Goal: Information Seeking & Learning: Learn about a topic

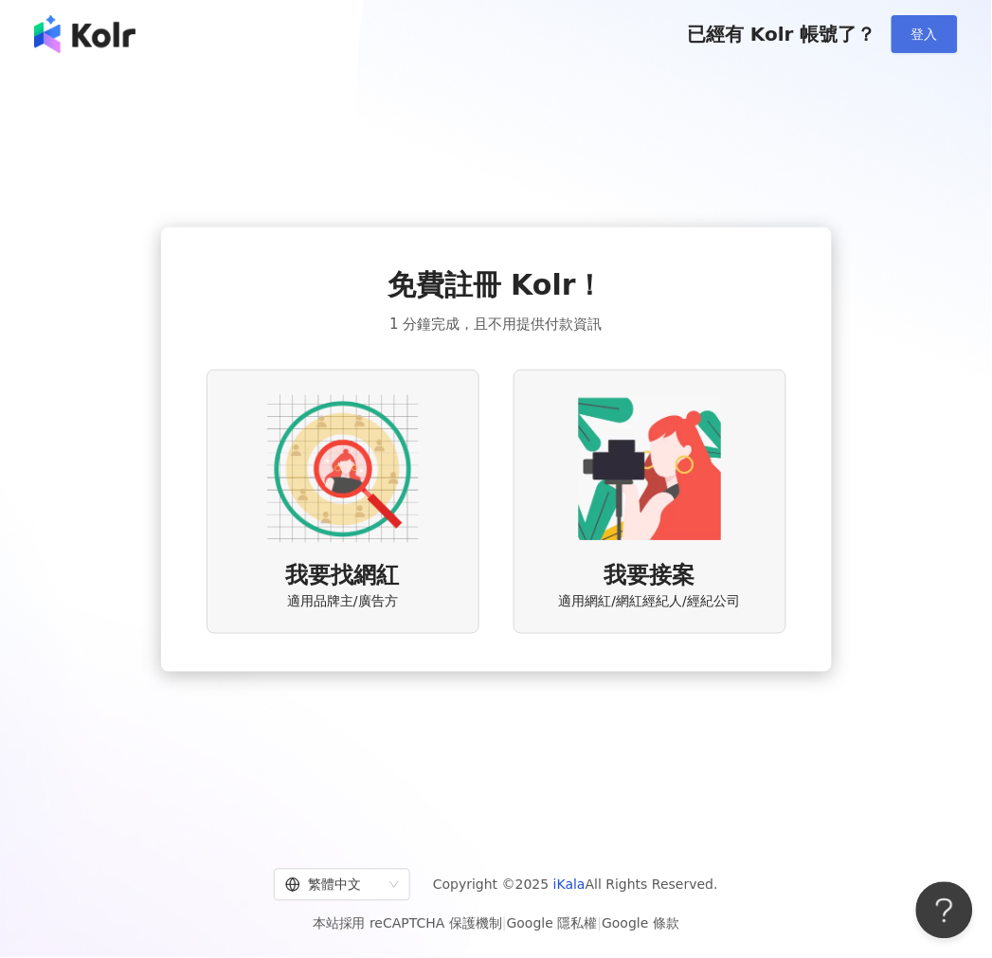
click at [917, 30] on span "登入" at bounding box center [924, 34] width 27 height 15
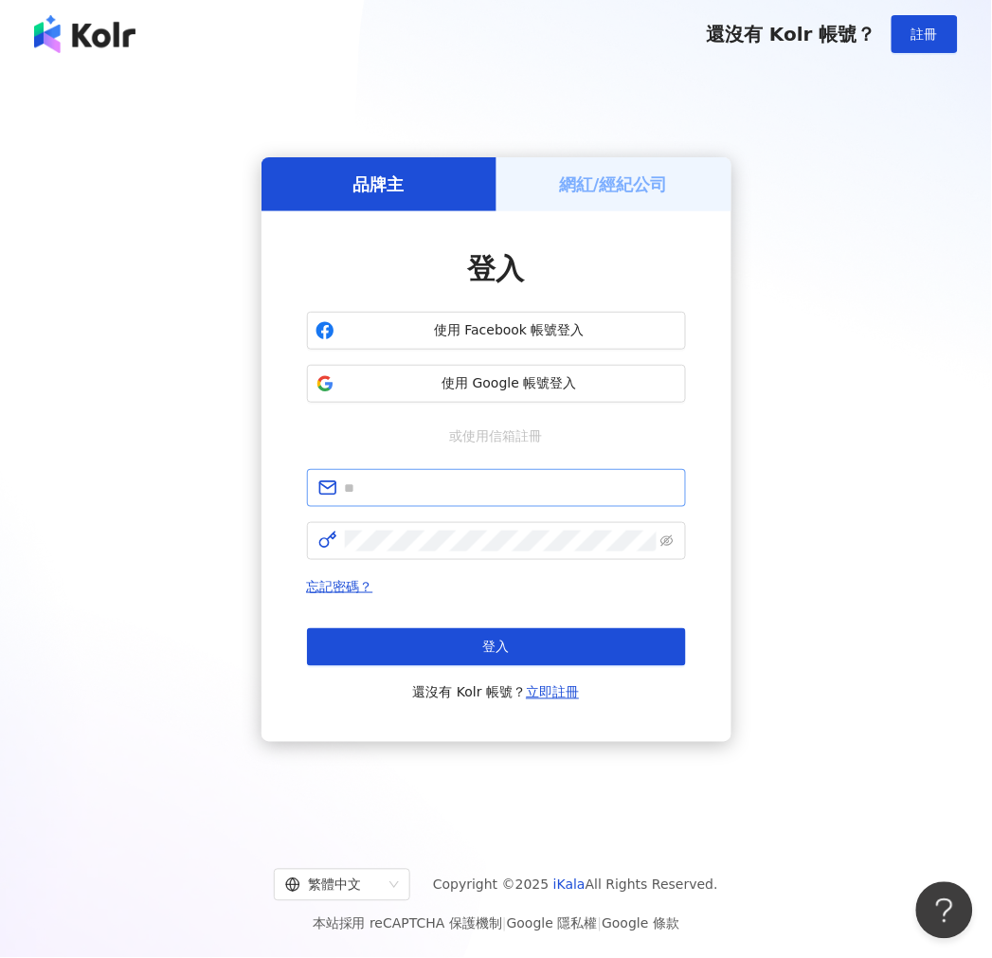
click at [357, 471] on span at bounding box center [496, 488] width 379 height 38
click at [362, 479] on input "text" at bounding box center [510, 488] width 330 height 21
type input "**********"
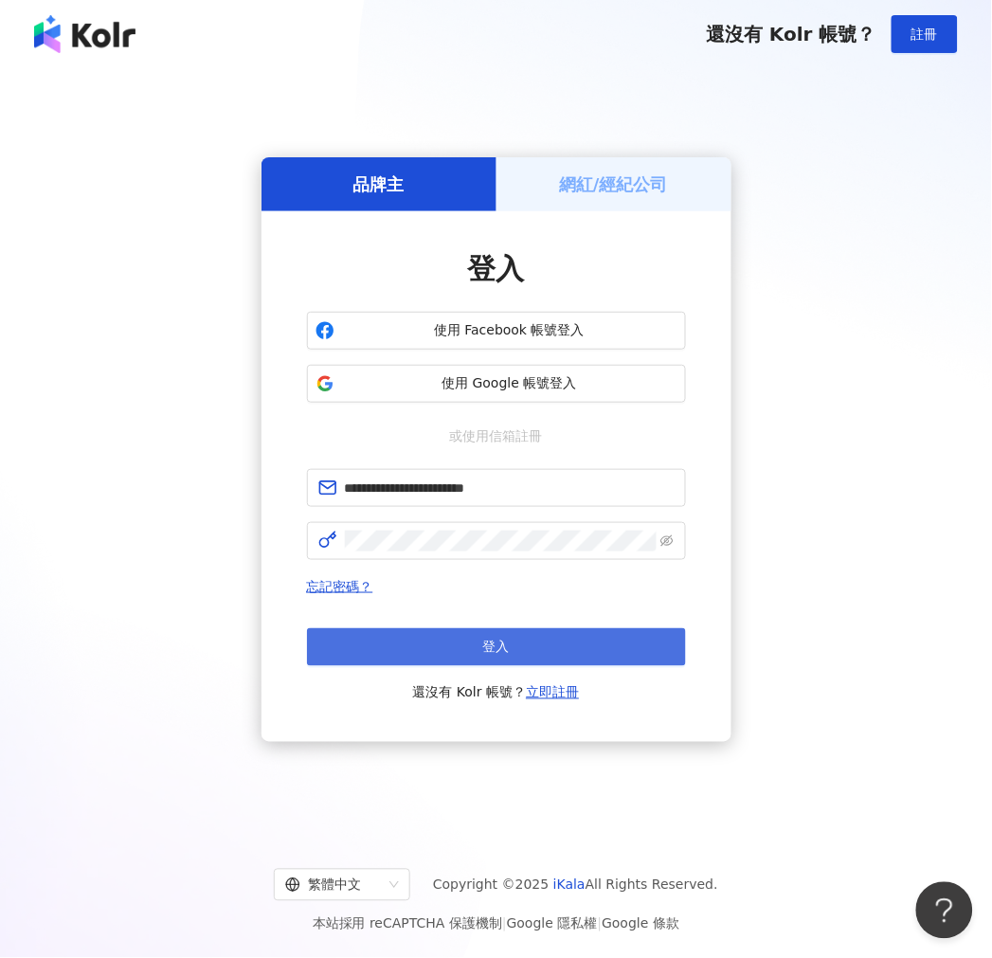
click at [408, 652] on button "登入" at bounding box center [496, 647] width 379 height 38
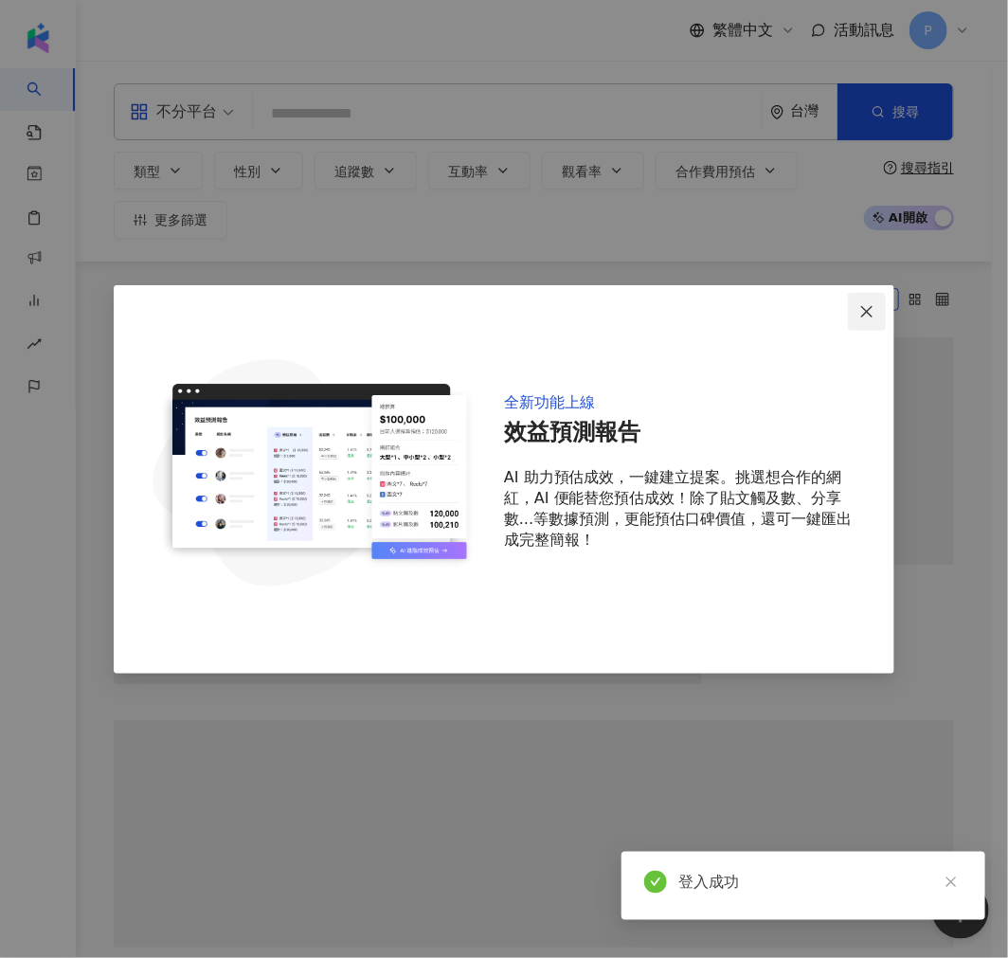
click at [865, 310] on icon "close" at bounding box center [866, 311] width 11 height 11
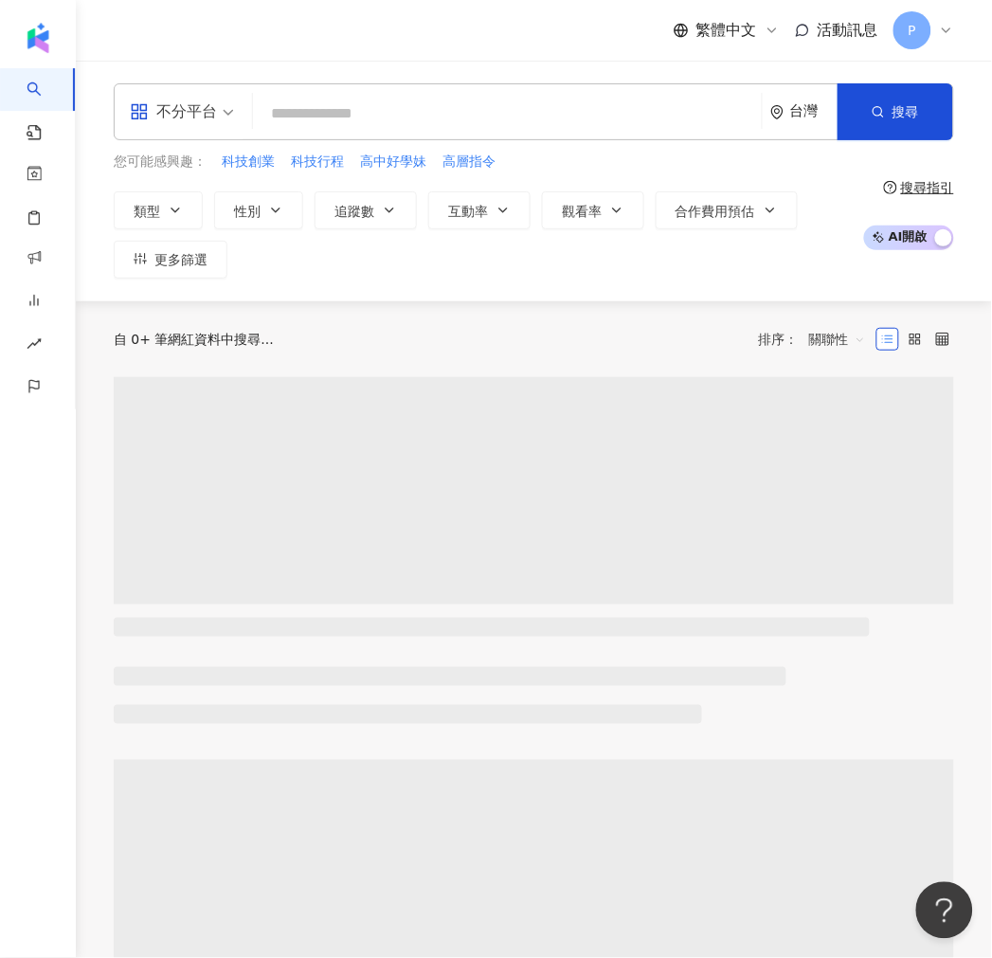
click at [439, 125] on input "search" at bounding box center [508, 114] width 494 height 36
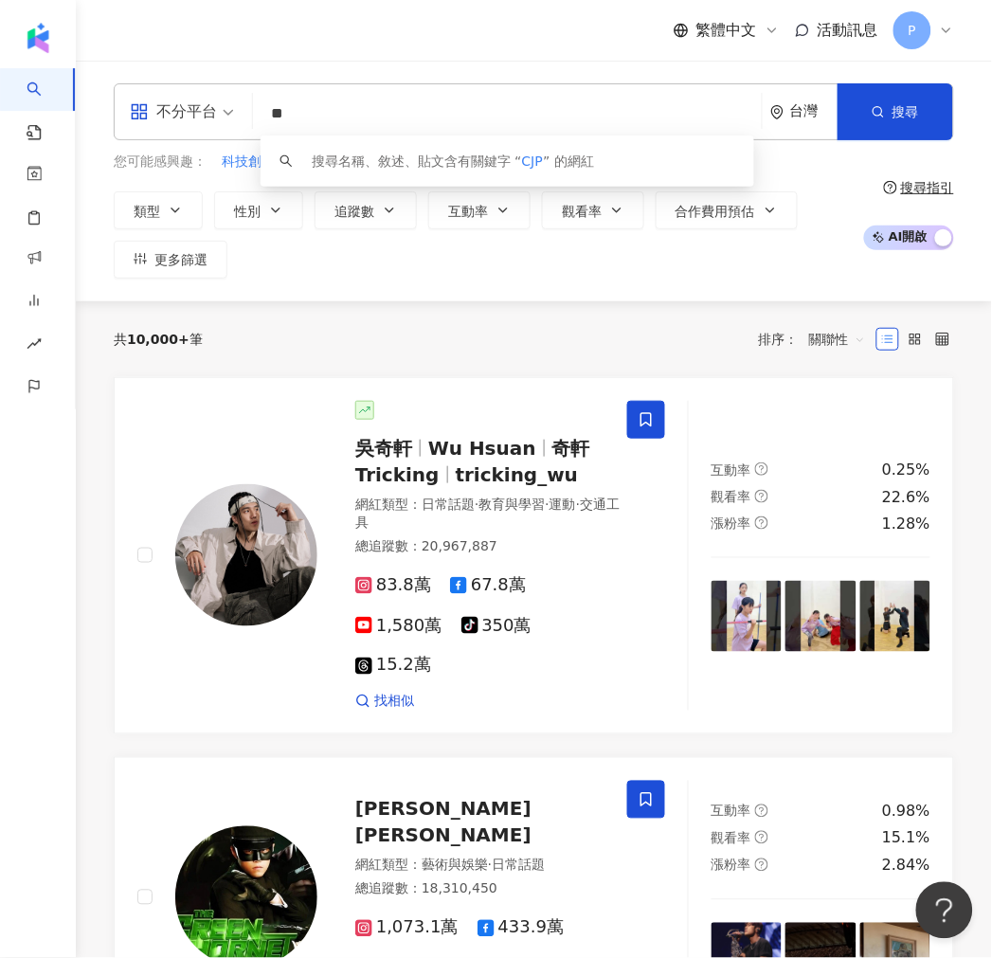
type input "*"
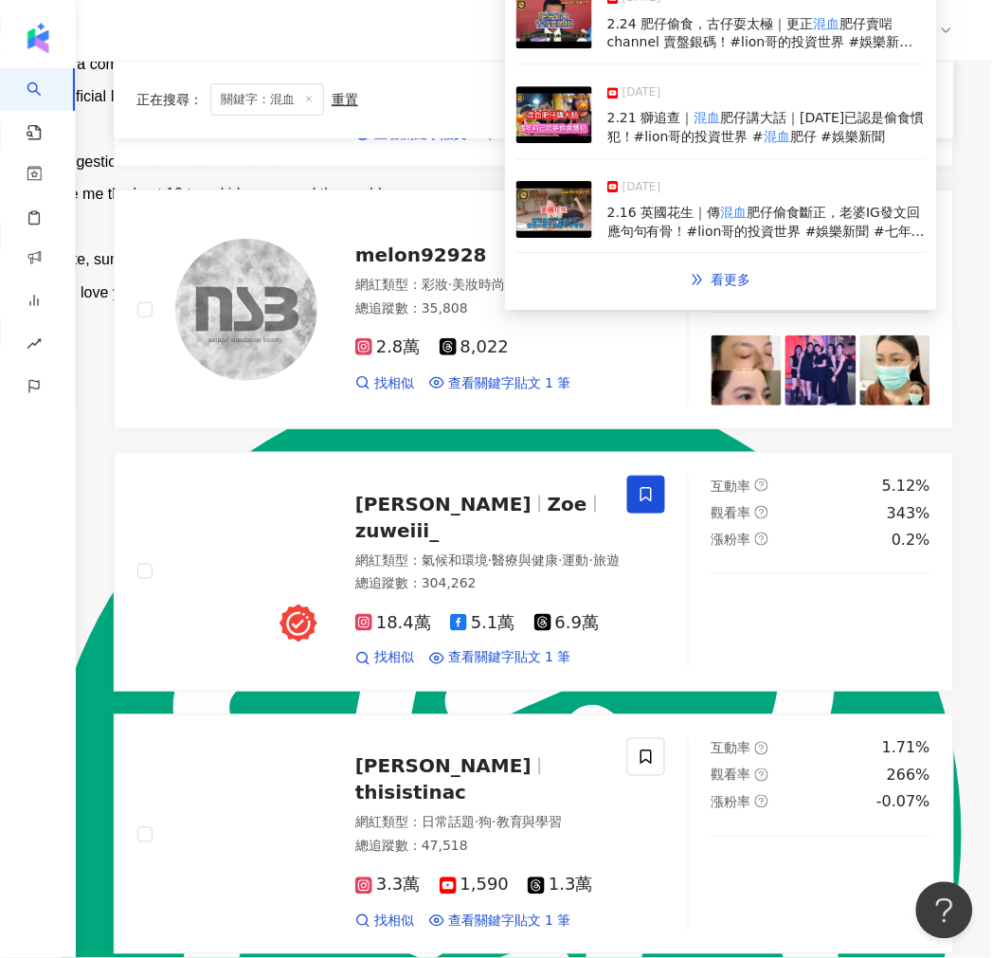
scroll to position [2316, 0]
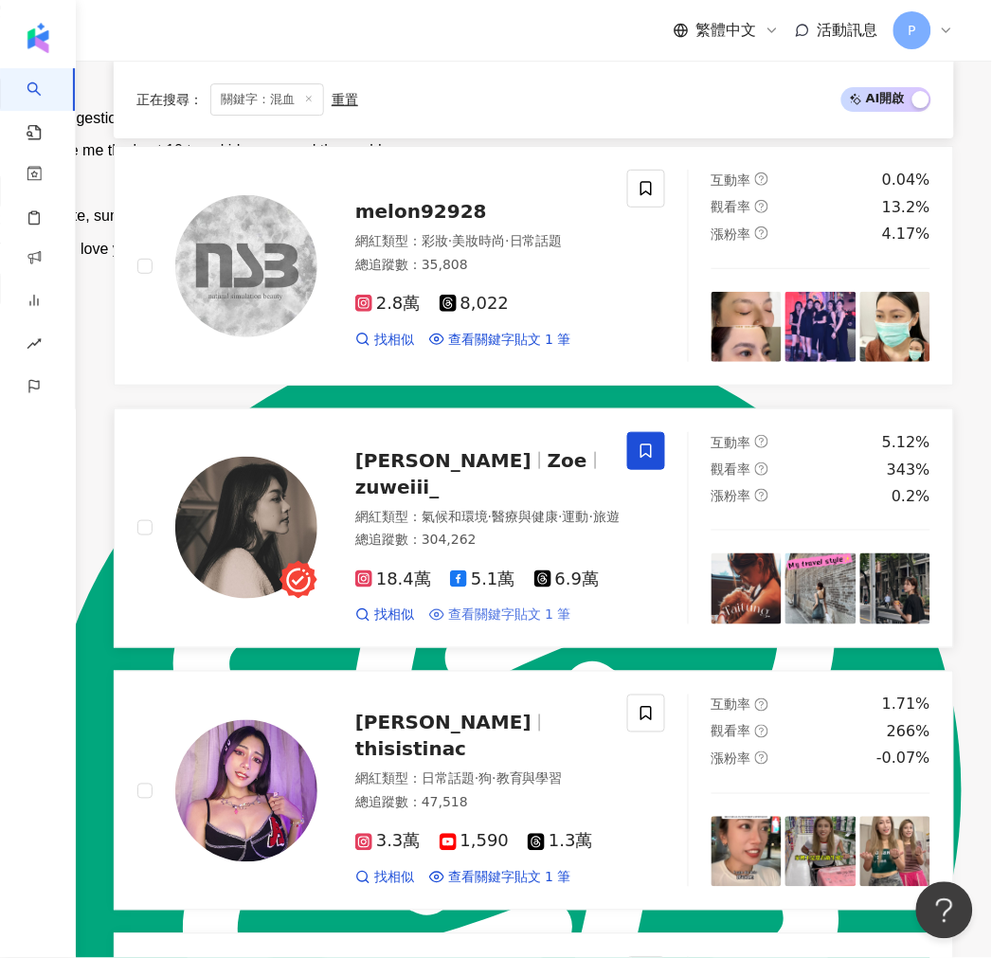
click at [537, 614] on span "查看關鍵字貼文 1 筆" at bounding box center [509, 614] width 123 height 19
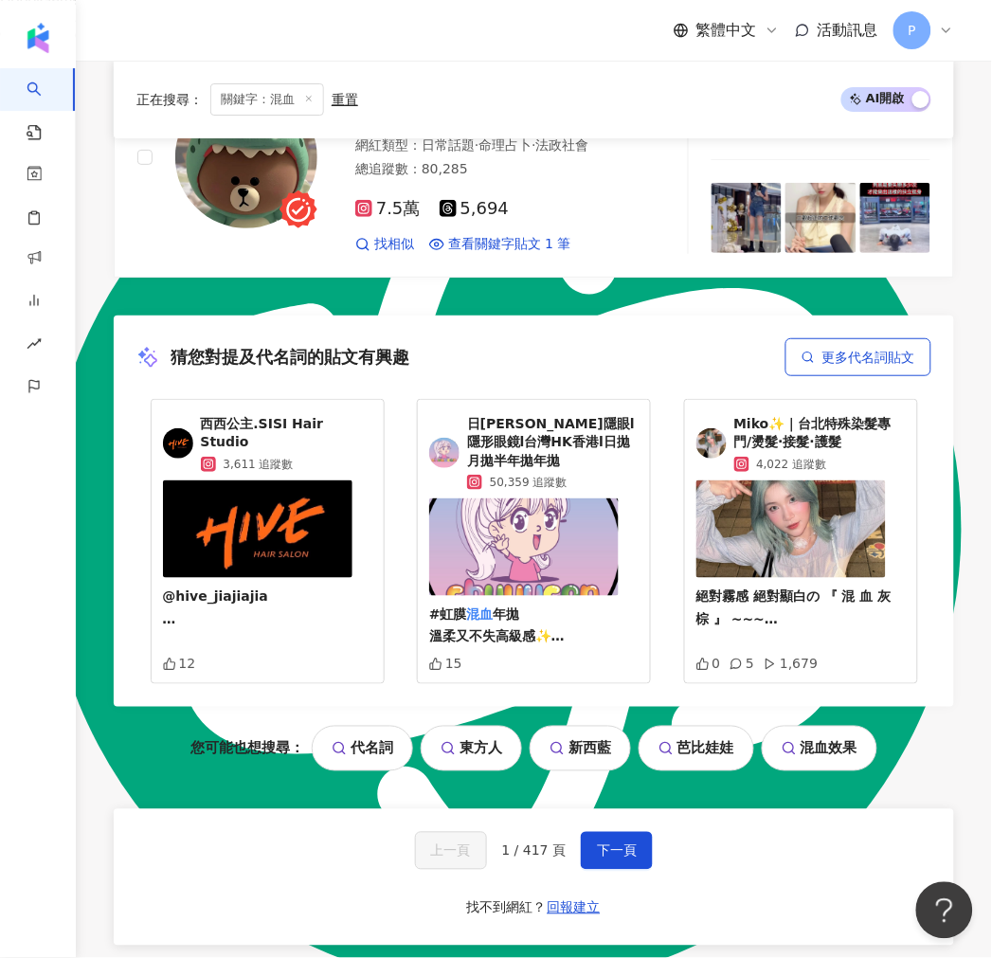
scroll to position [3684, 0]
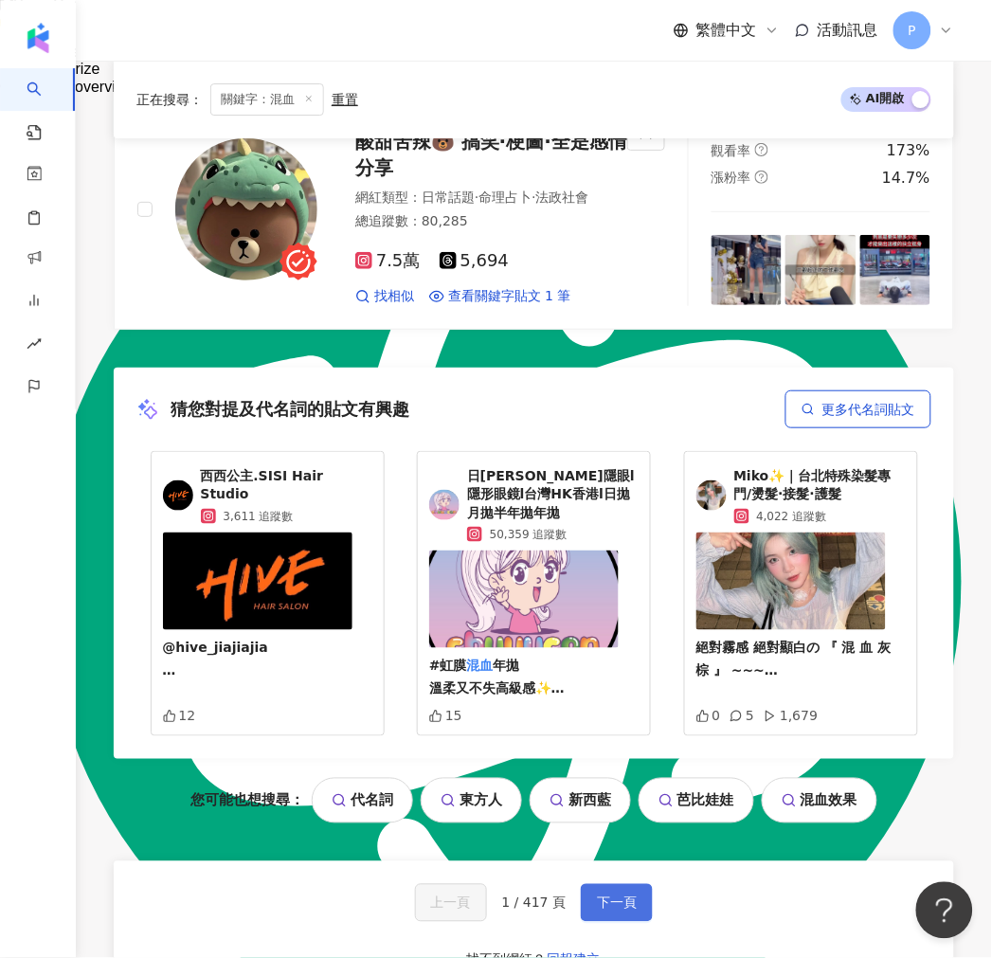
click at [628, 895] on span "下一頁" at bounding box center [617, 902] width 40 height 15
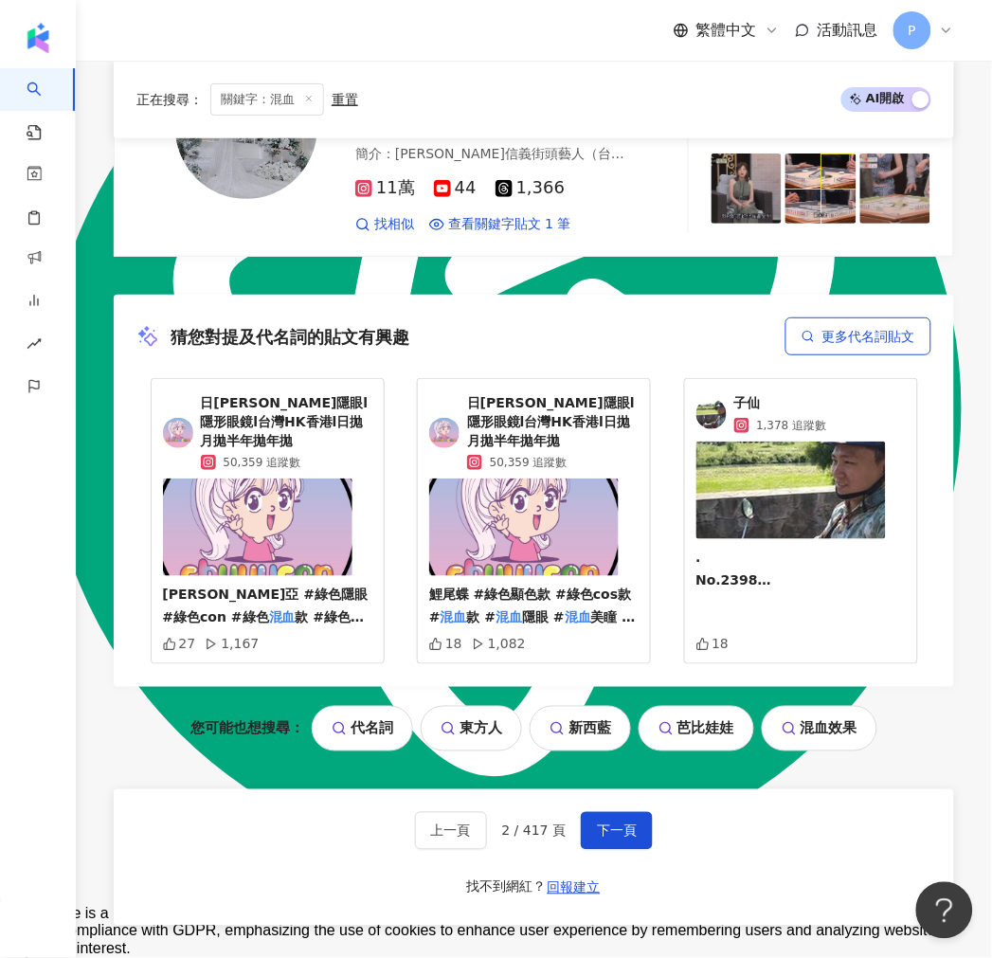
scroll to position [4171, 0]
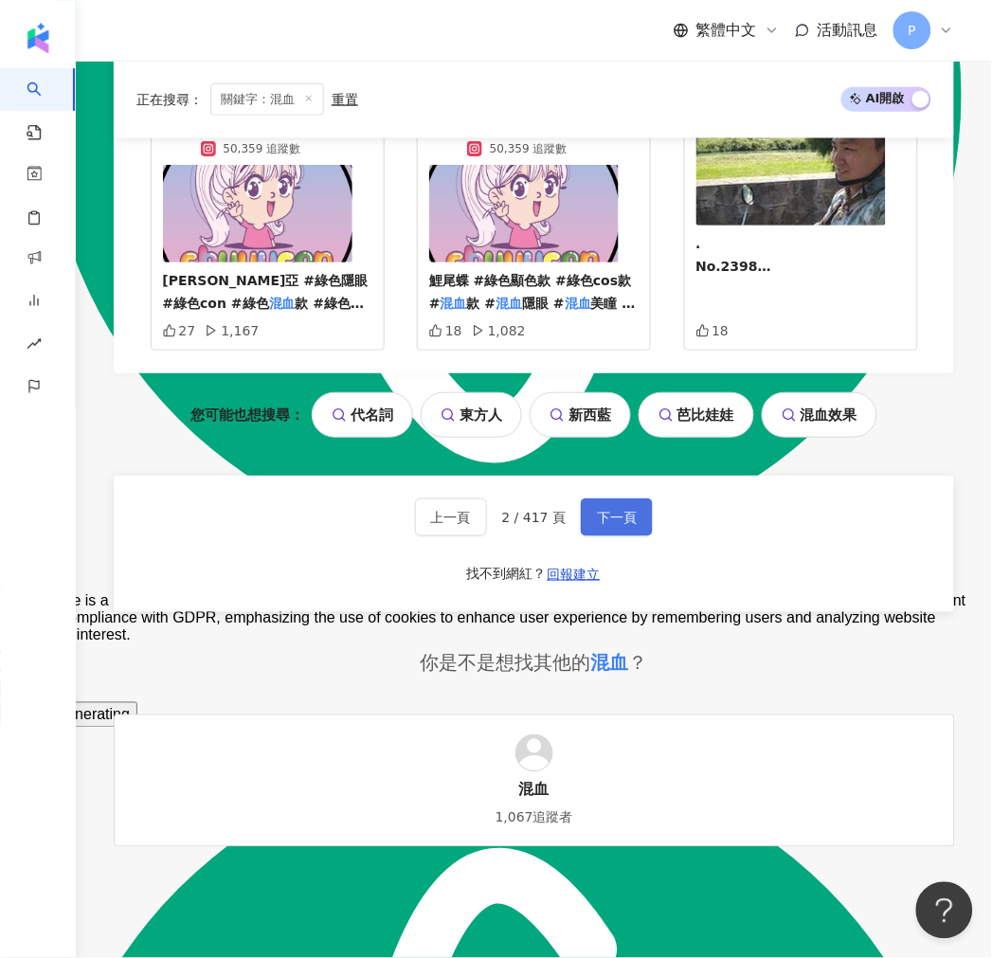
click at [625, 510] on span "下一頁" at bounding box center [617, 517] width 40 height 15
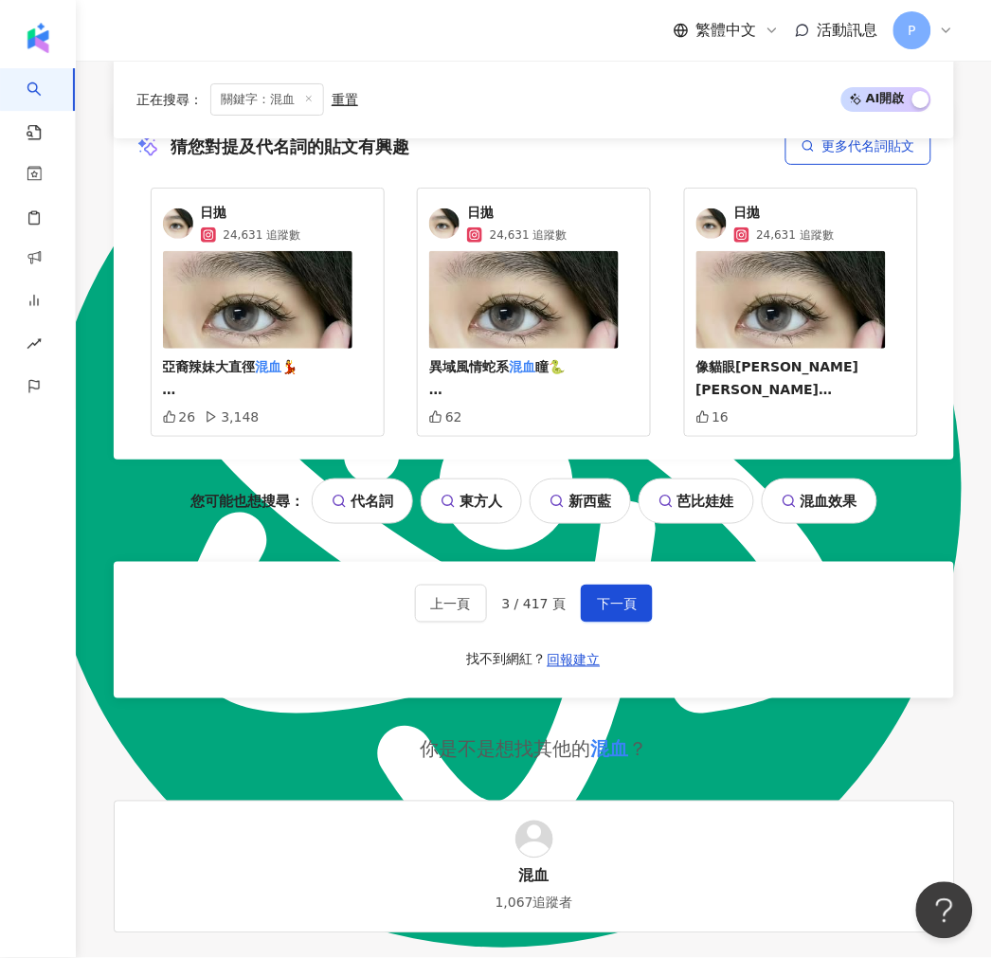
scroll to position [3895, 0]
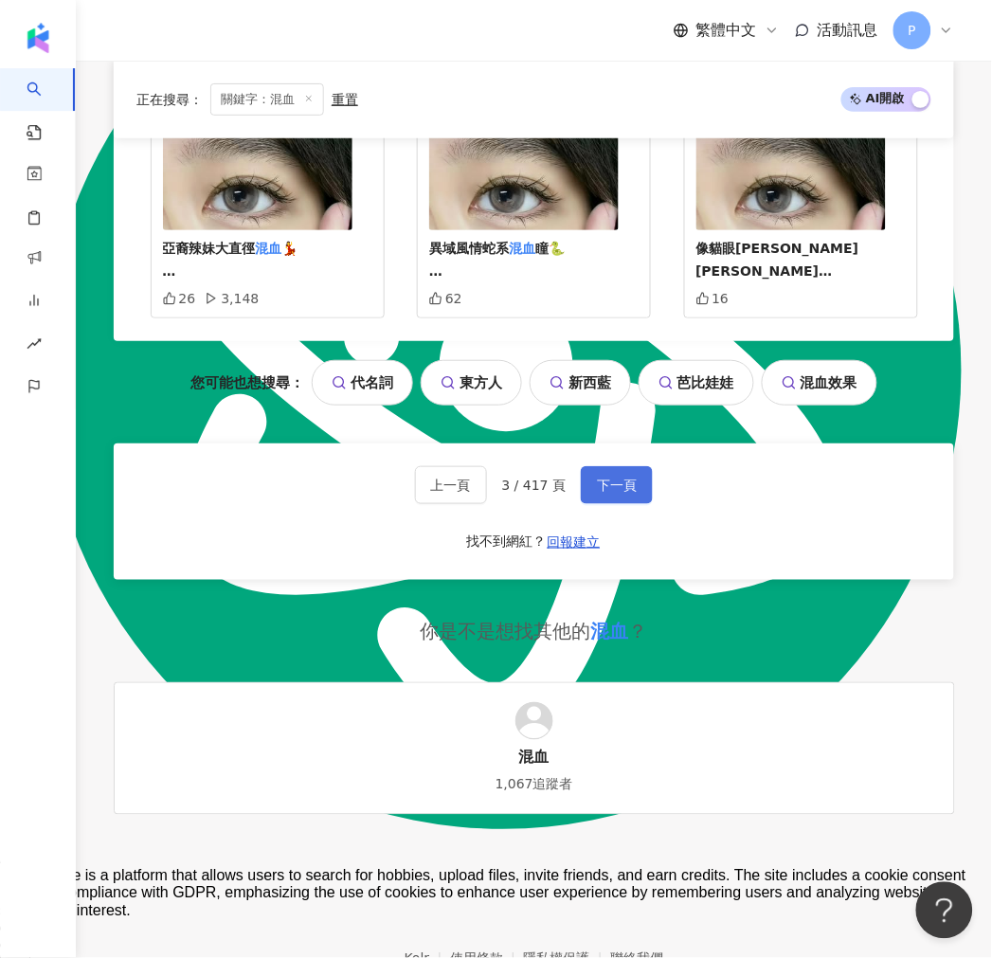
click at [604, 478] on span "下一頁" at bounding box center [617, 485] width 40 height 15
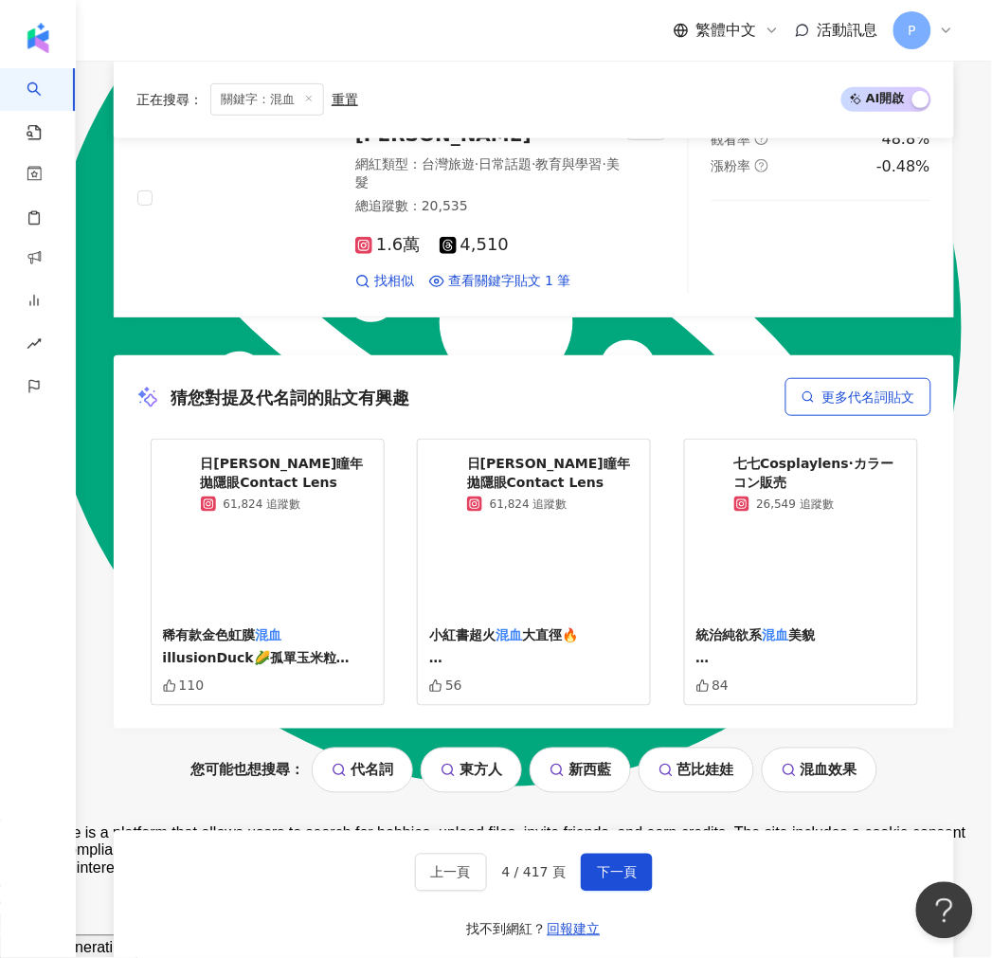
scroll to position [4000, 0]
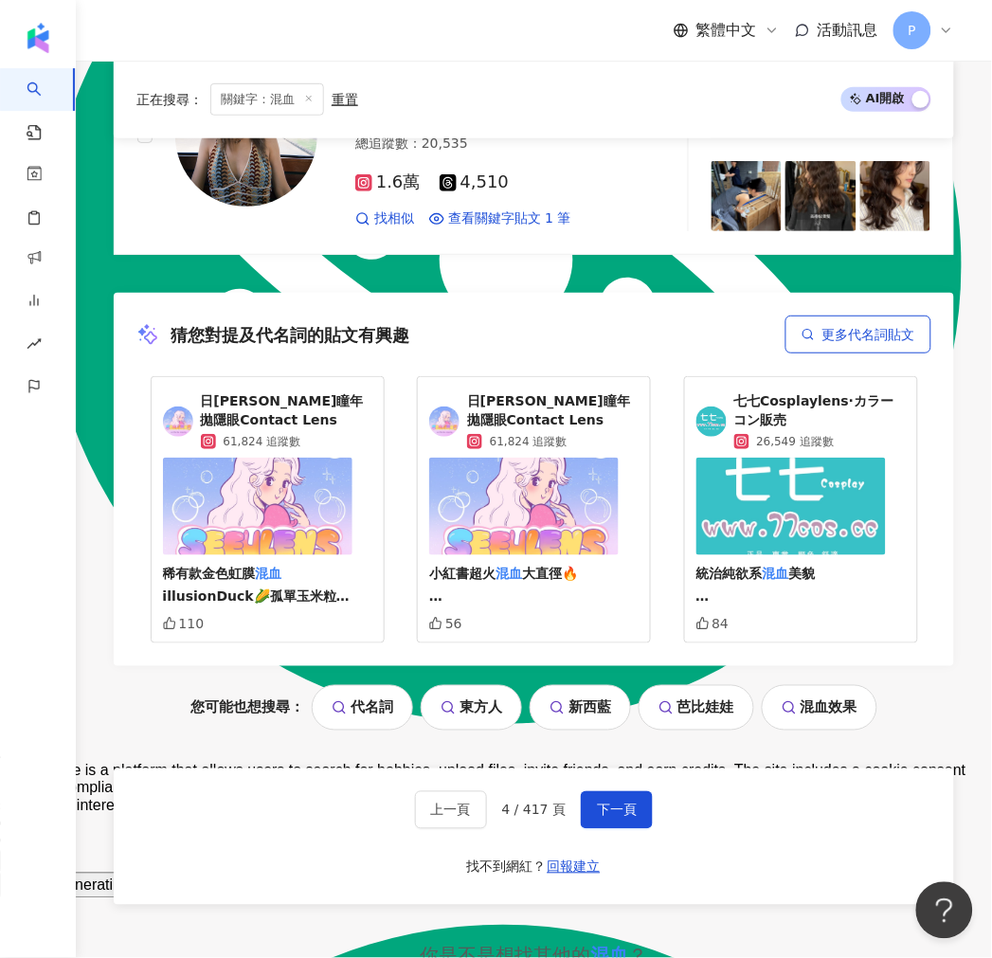
click at [603, 768] on div "上一頁 4 / 417 頁 下一頁 找不到網紅？ 回報建立" at bounding box center [534, 836] width 840 height 136
click at [601, 803] on span "下一頁" at bounding box center [617, 810] width 40 height 15
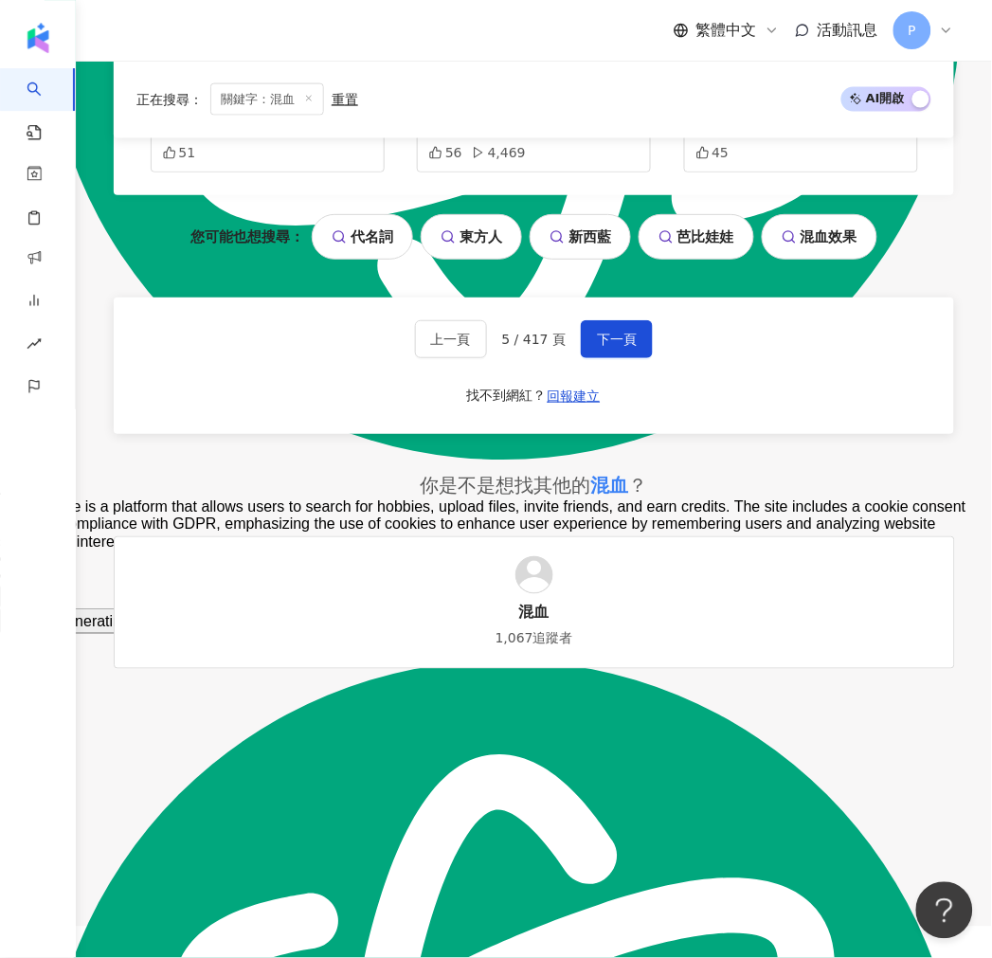
scroll to position [4281, 0]
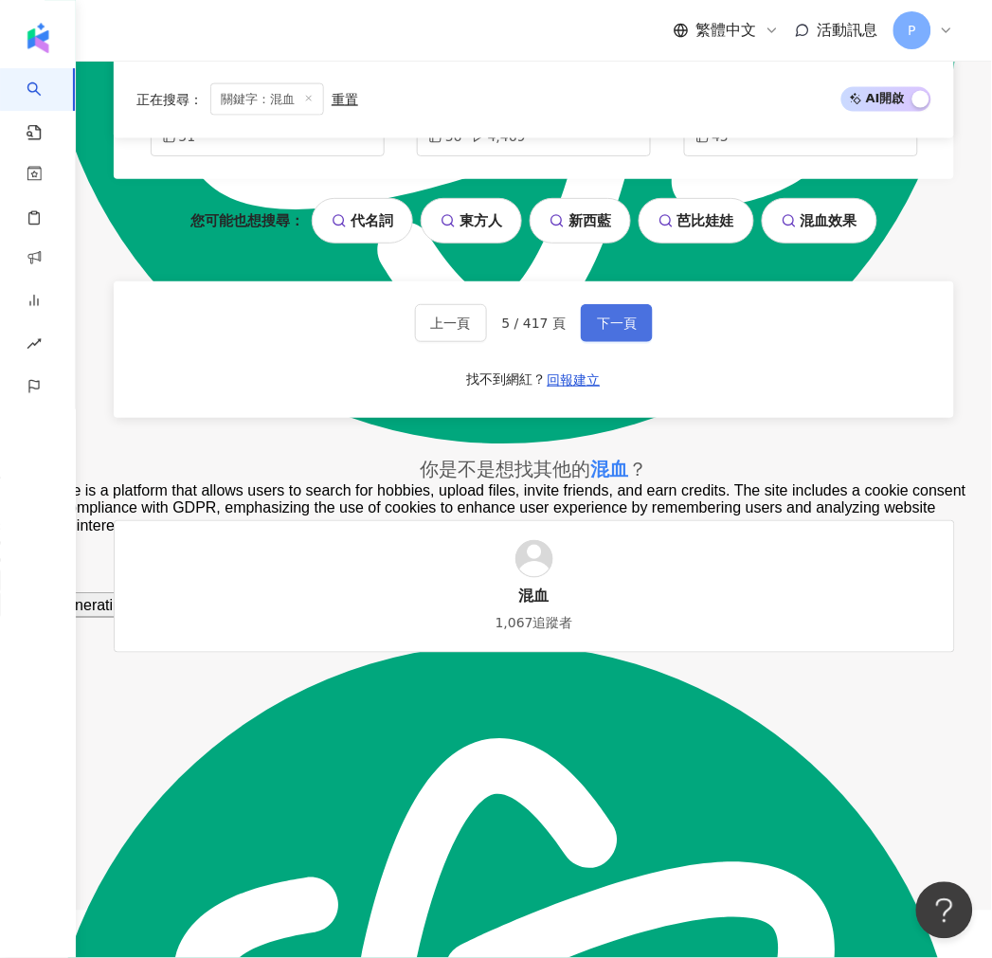
click at [613, 331] on span "下一頁" at bounding box center [617, 323] width 40 height 15
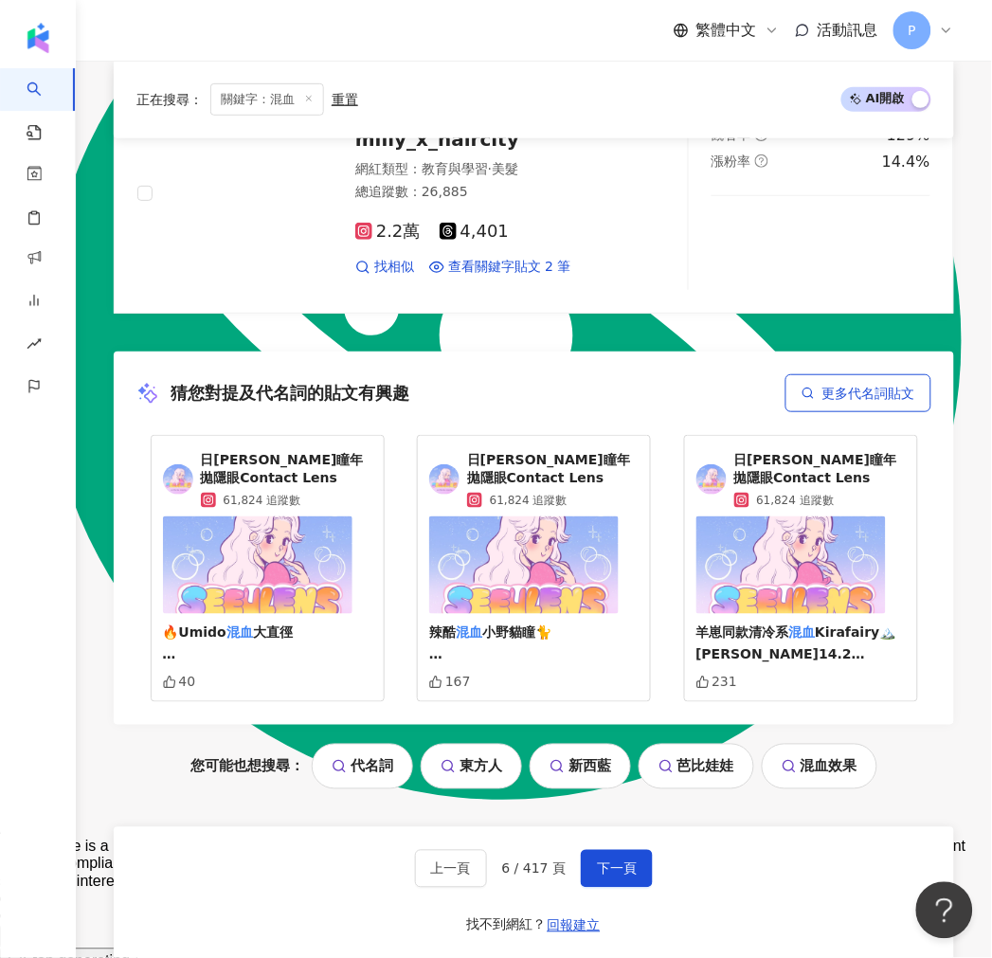
scroll to position [3895, 0]
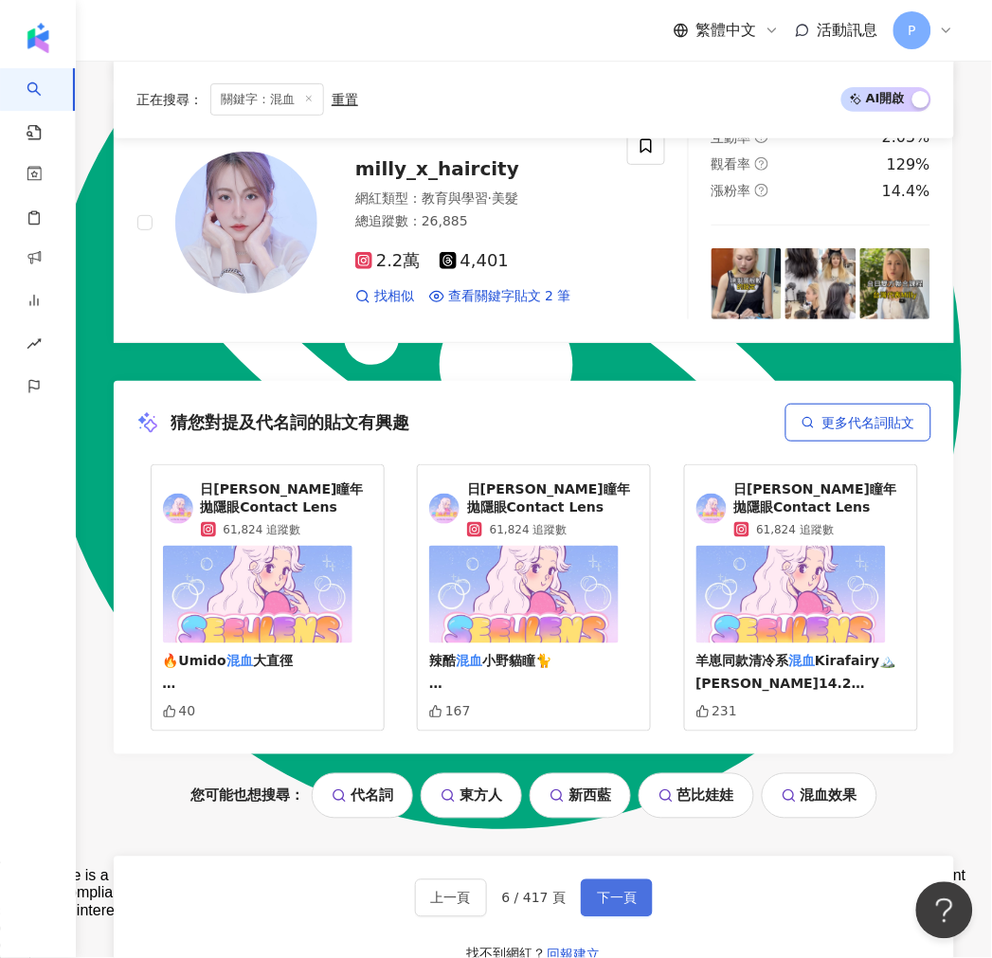
click at [636, 879] on button "下一頁" at bounding box center [617, 898] width 72 height 38
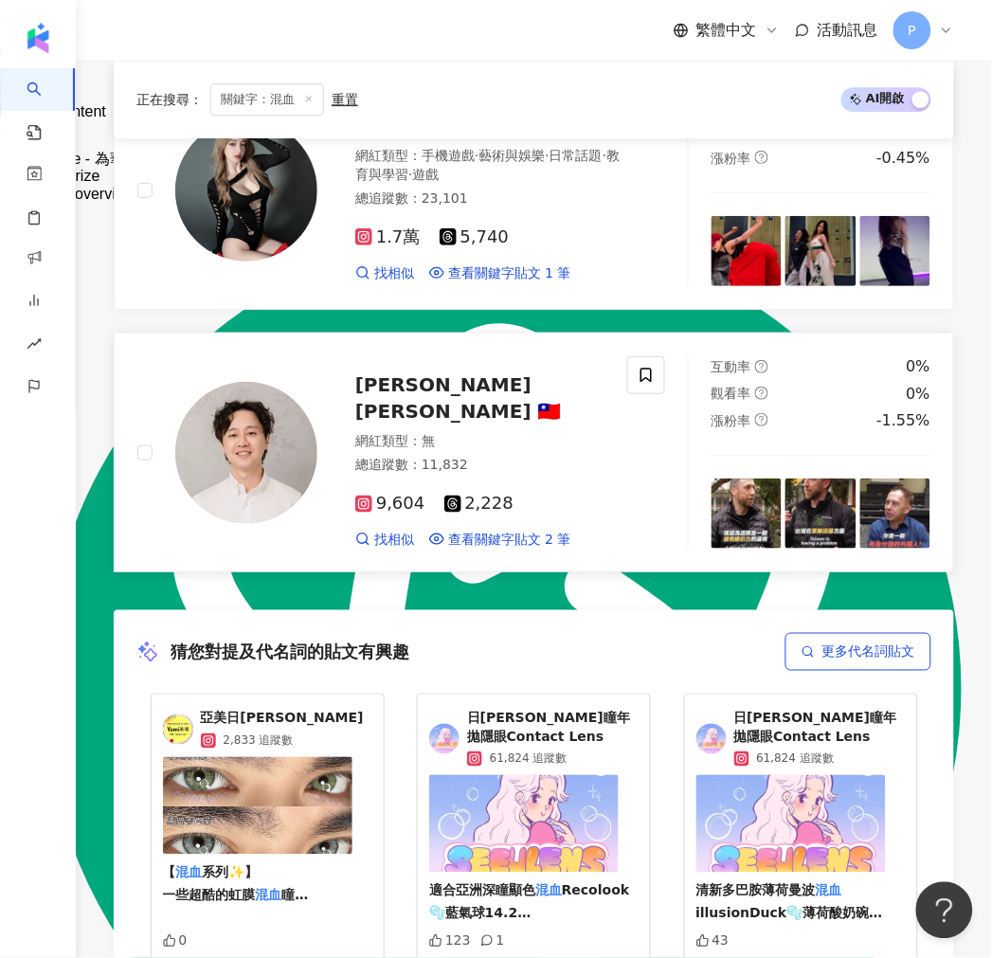
scroll to position [4015, 0]
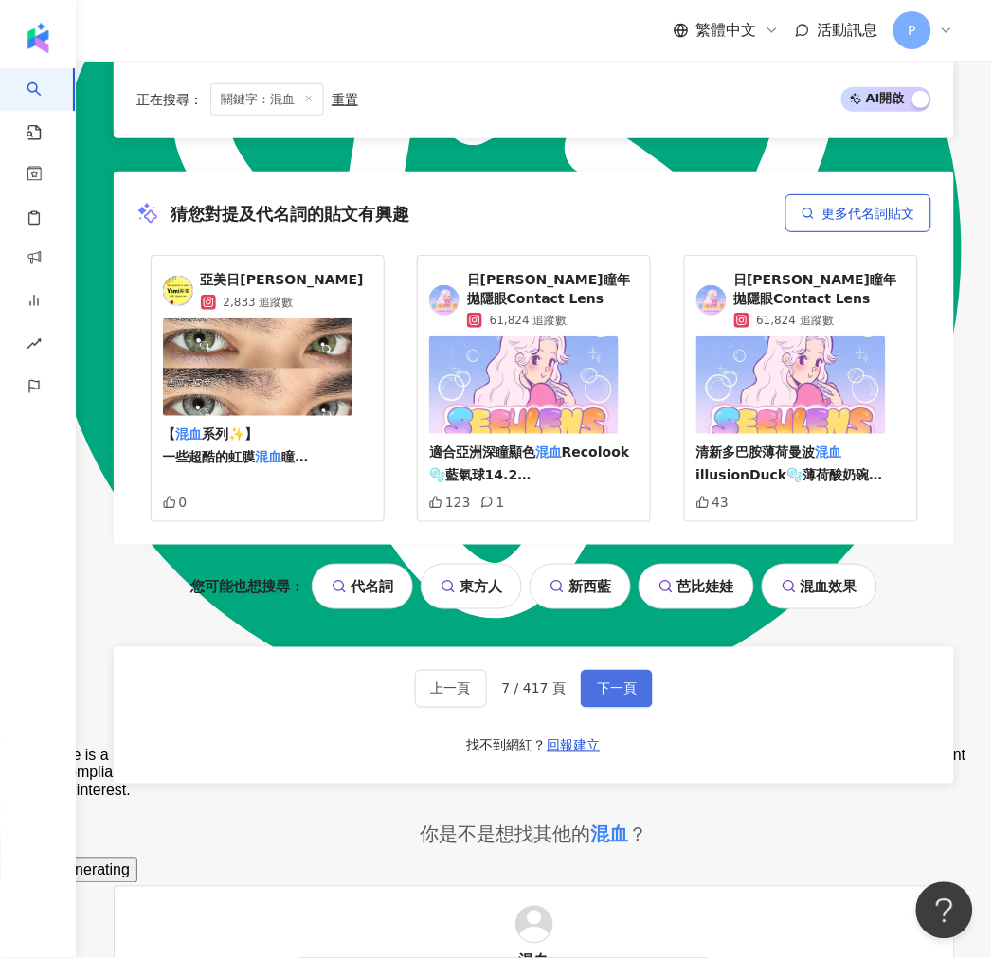
click at [639, 670] on button "下一頁" at bounding box center [617, 689] width 72 height 38
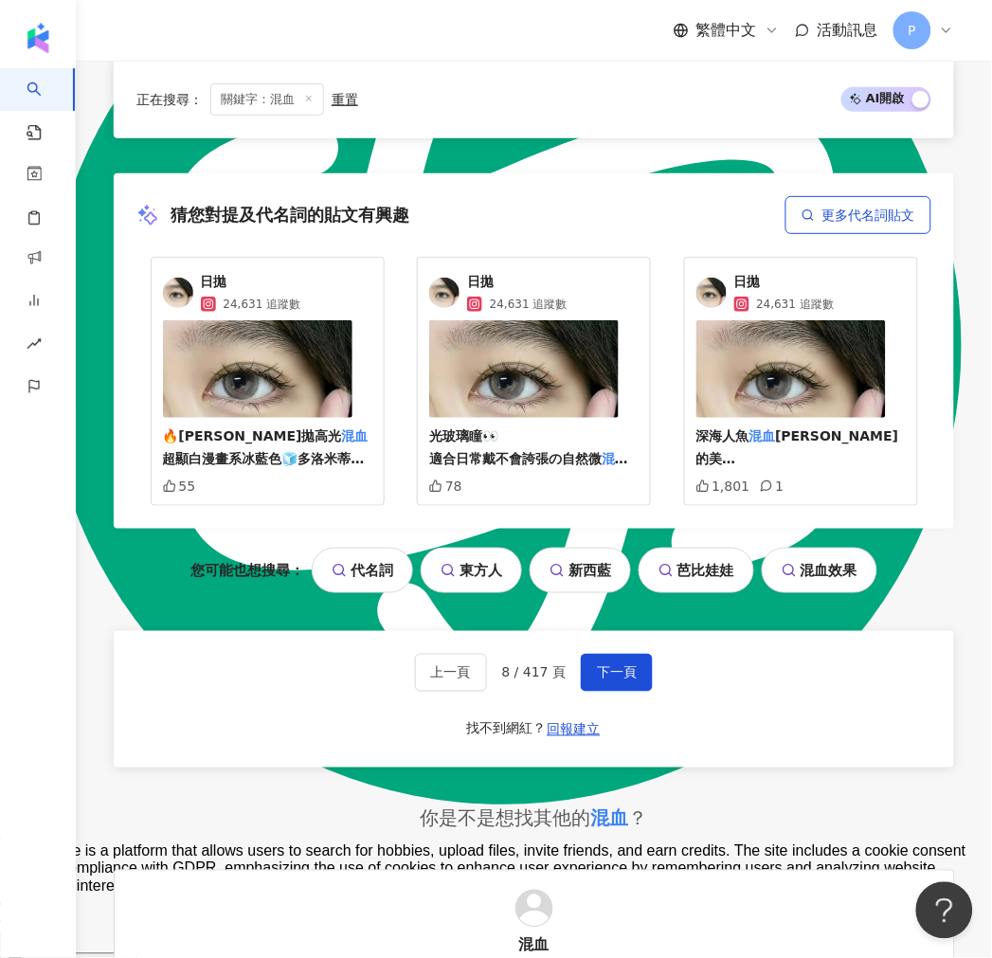
scroll to position [4137, 0]
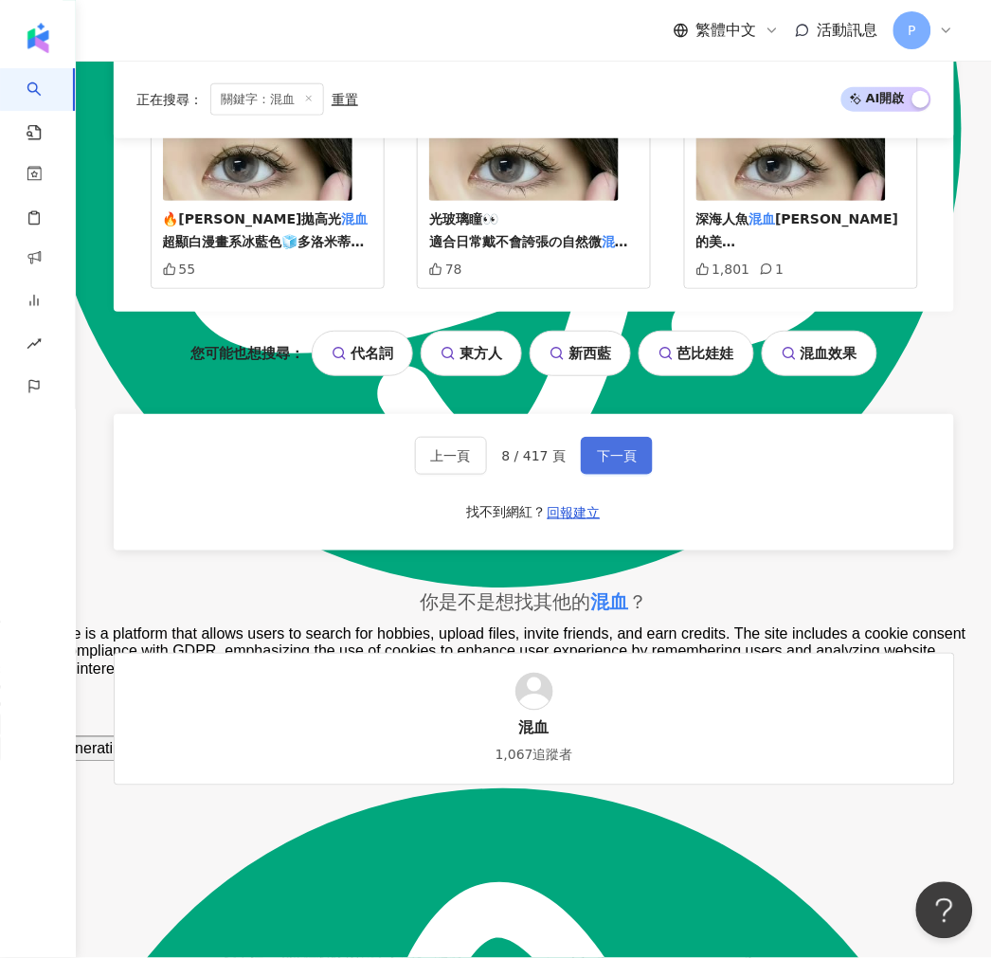
click at [604, 448] on span "下一頁" at bounding box center [617, 455] width 40 height 15
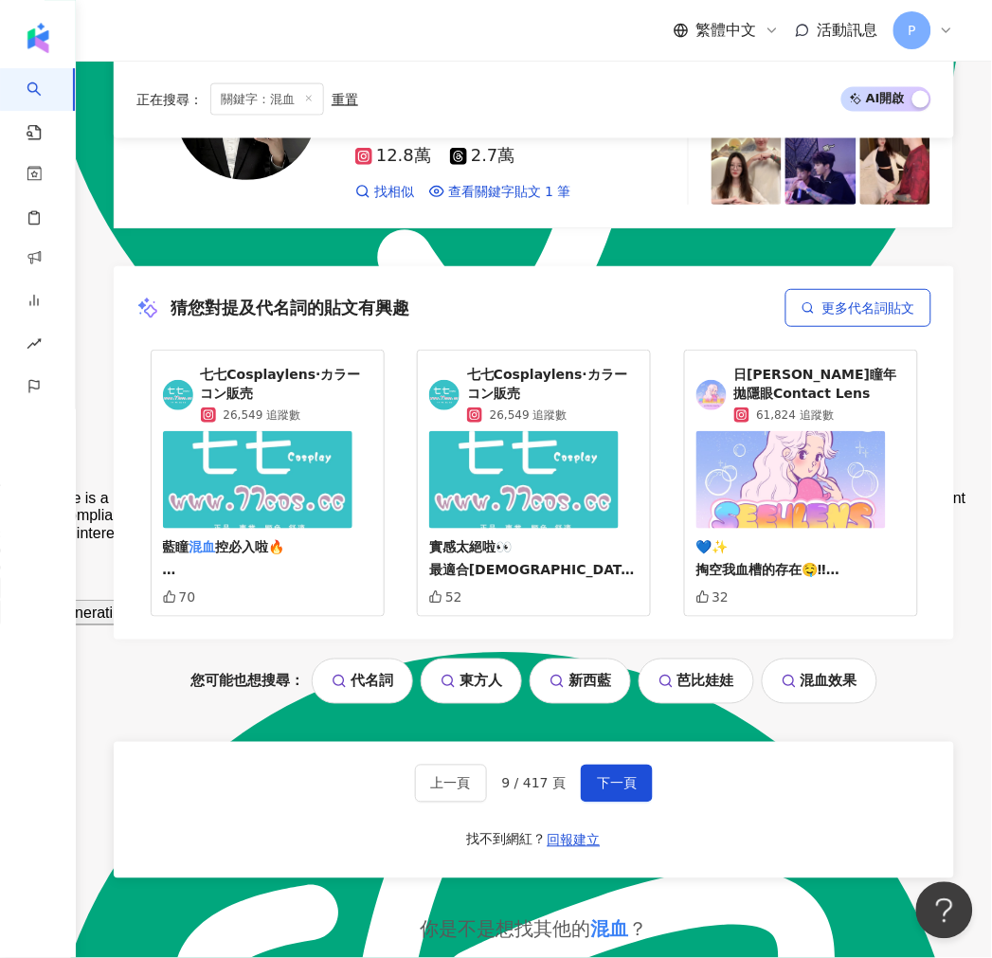
scroll to position [4316, 0]
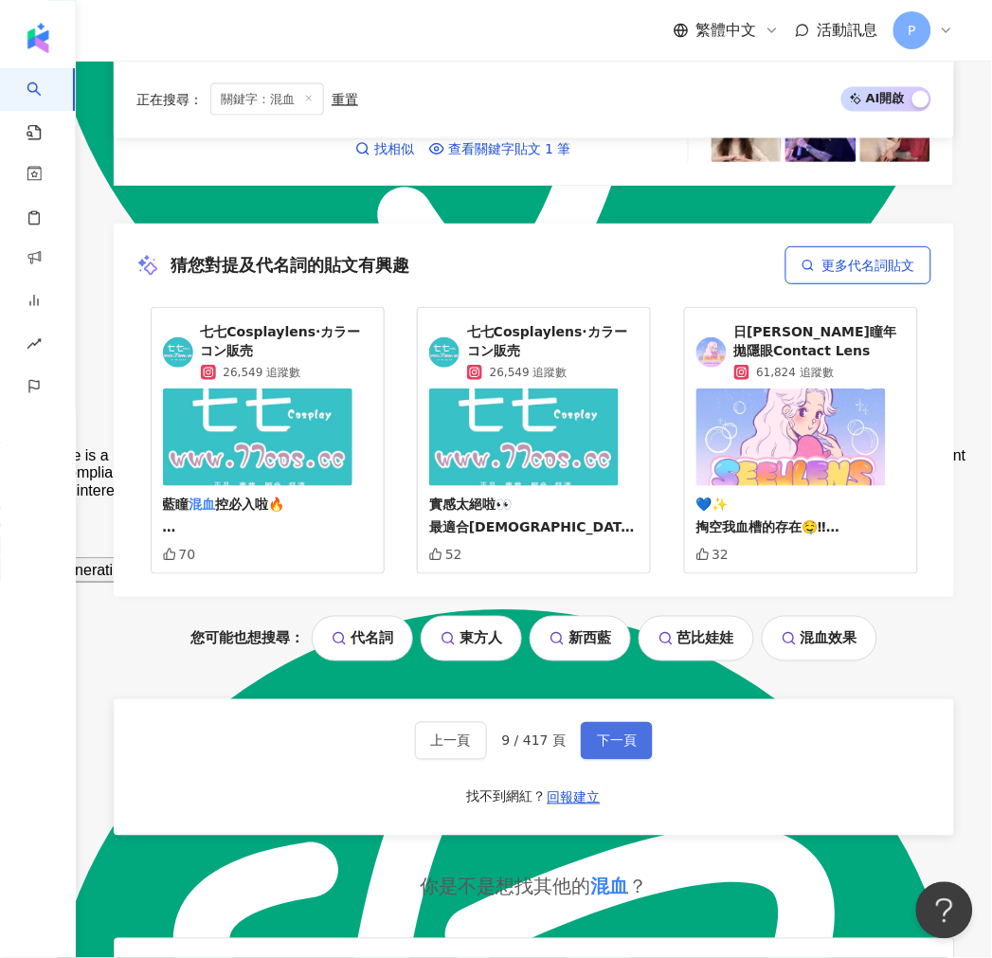
click at [602, 733] on span "下一頁" at bounding box center [617, 740] width 40 height 15
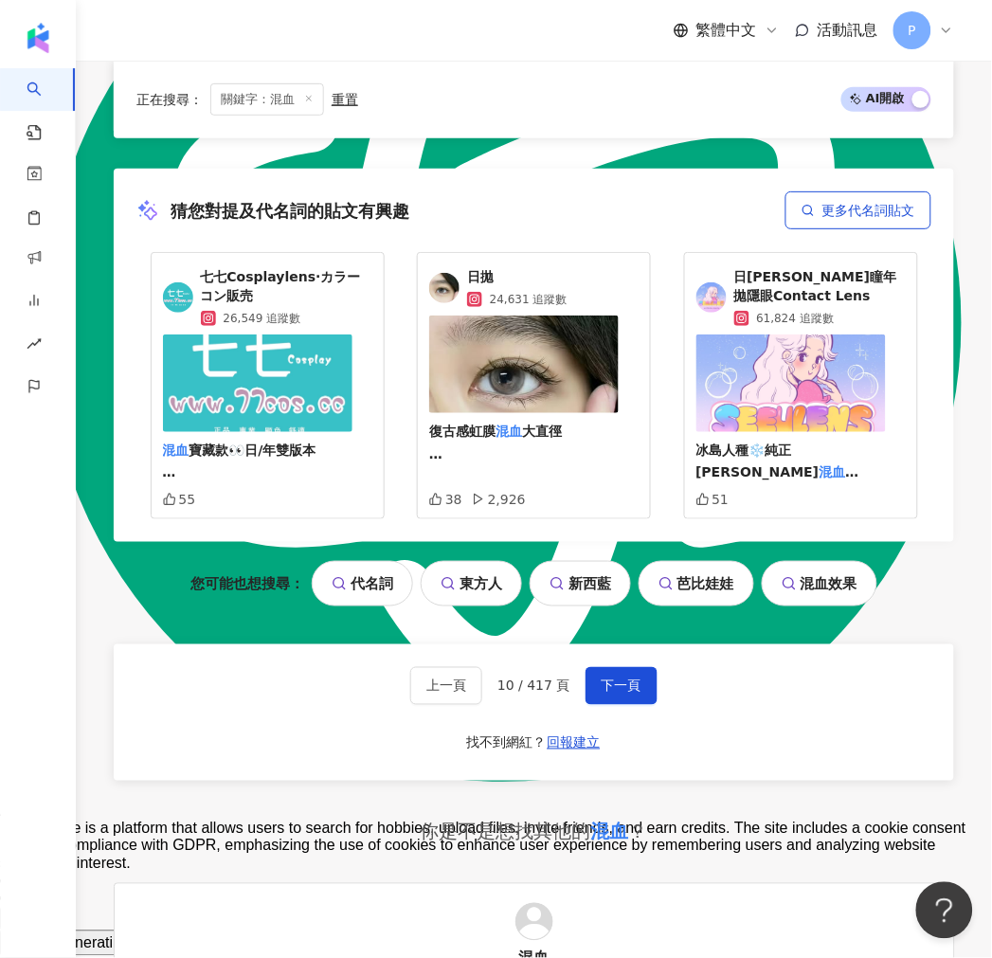
scroll to position [4105, 0]
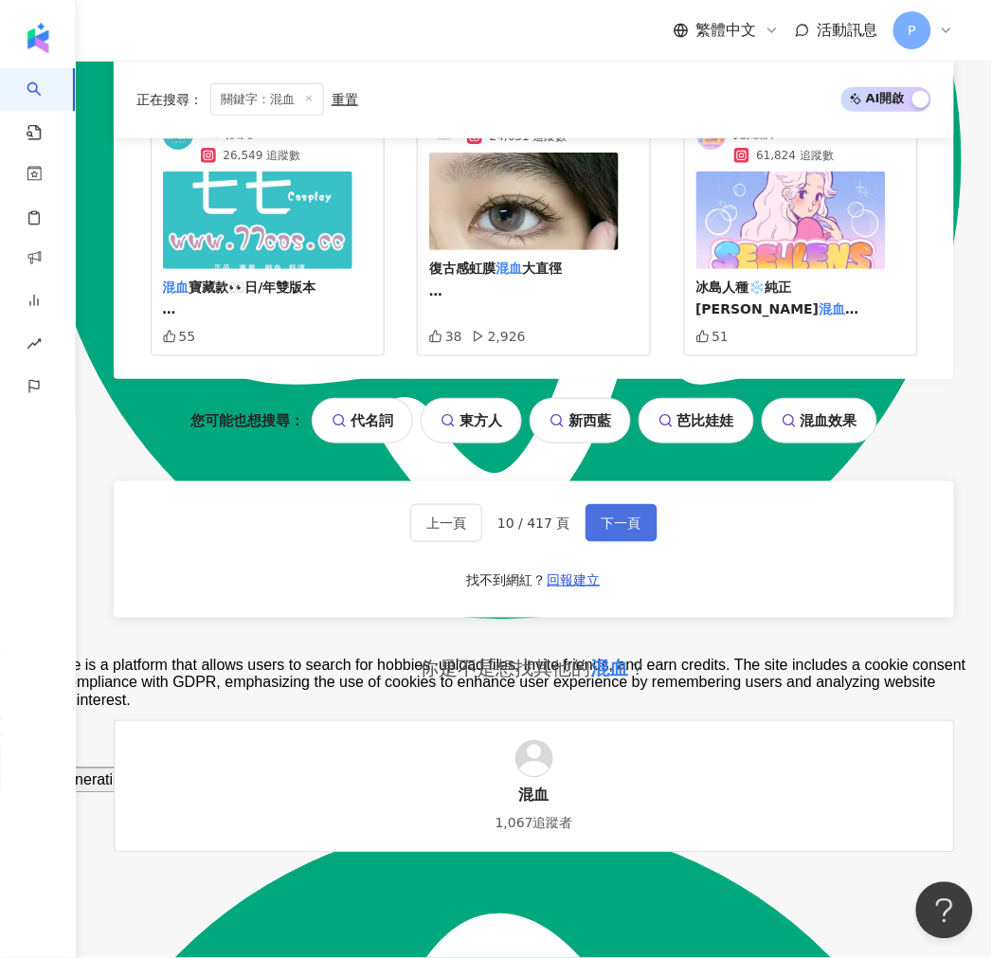
click at [589, 504] on button "下一頁" at bounding box center [622, 523] width 72 height 38
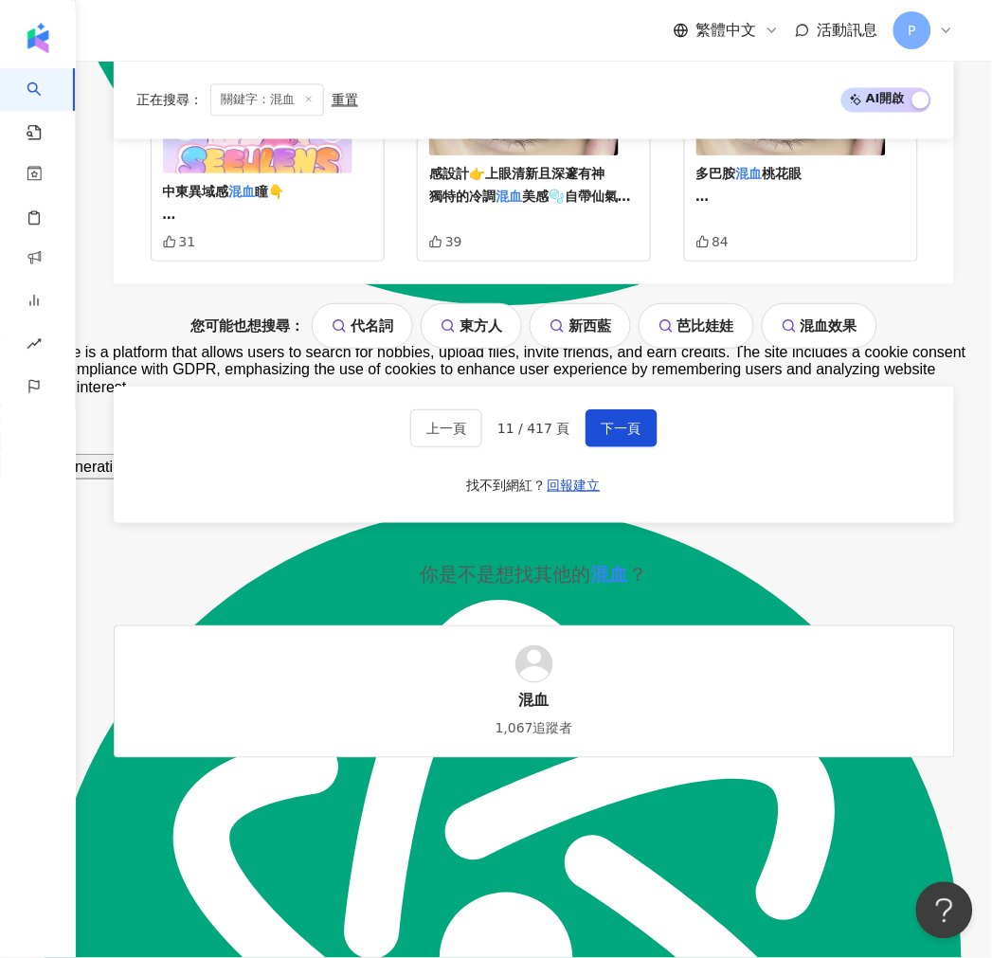
scroll to position [4453, 0]
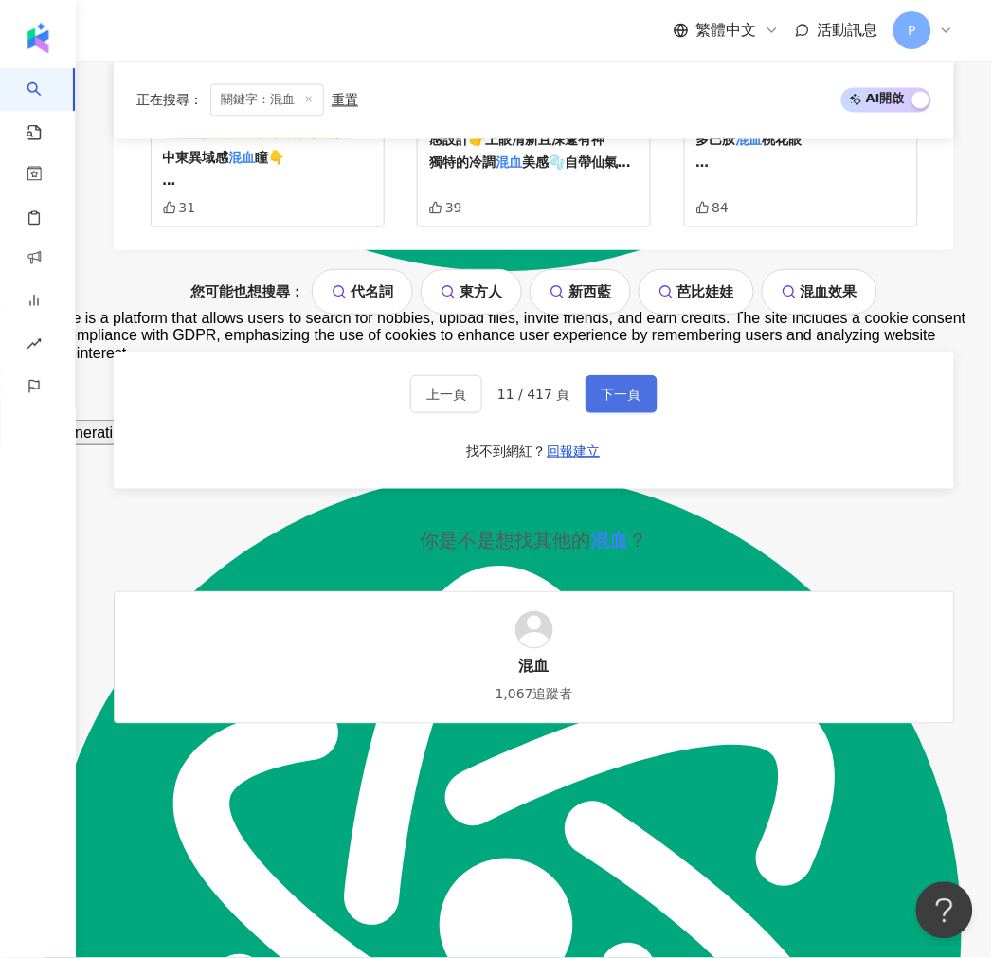
click at [600, 379] on button "下一頁" at bounding box center [622, 394] width 72 height 38
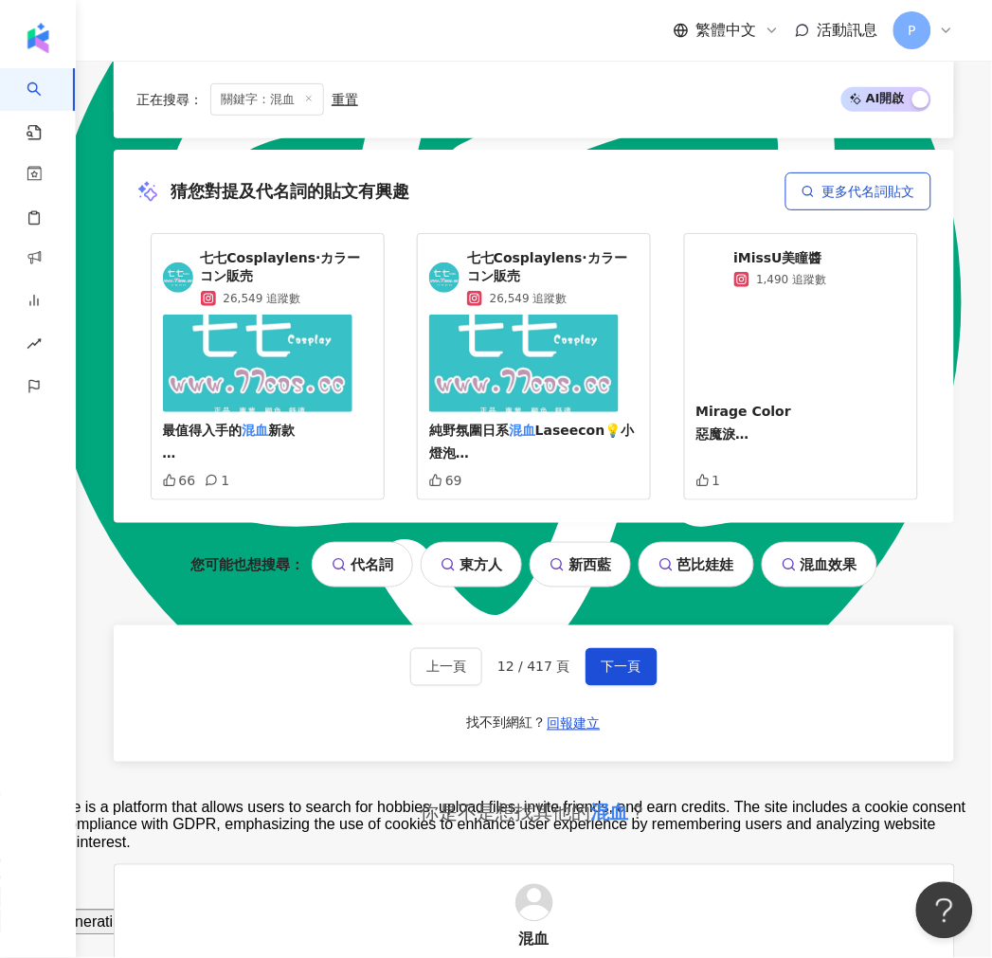
scroll to position [3895, 0]
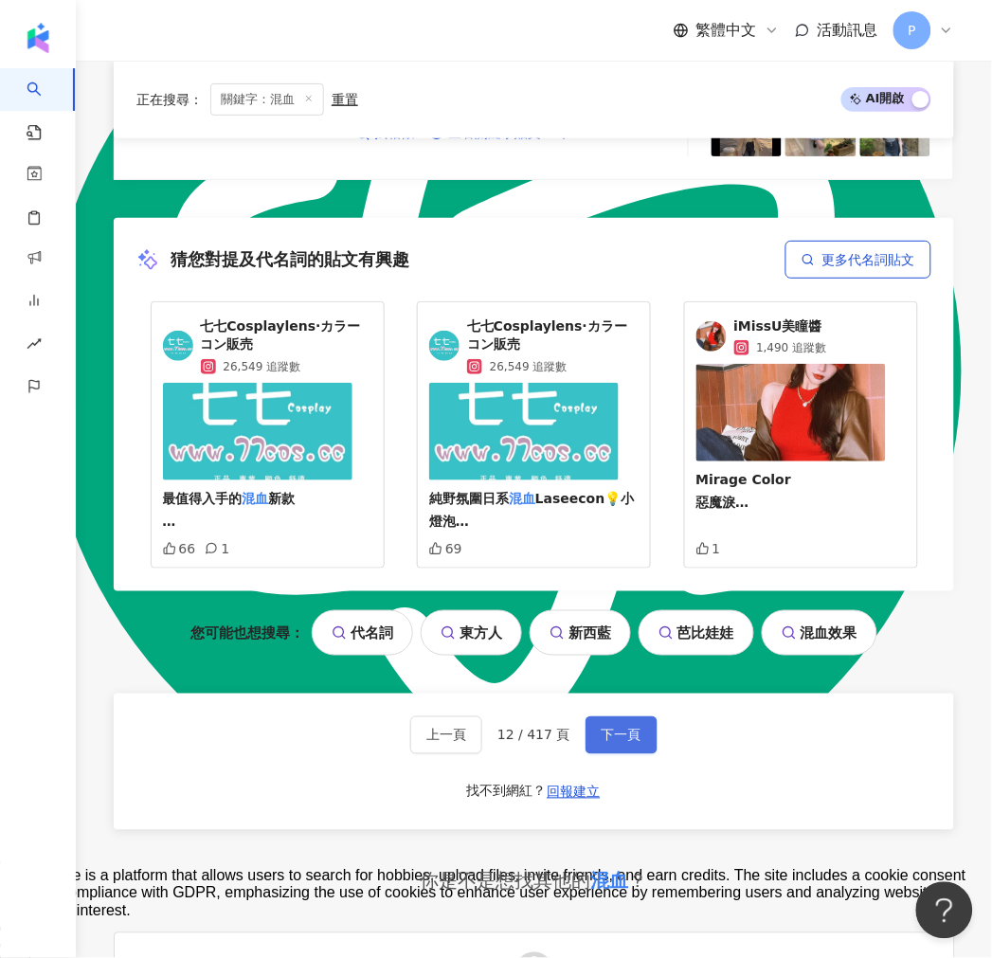
click at [594, 716] on button "下一頁" at bounding box center [622, 735] width 72 height 38
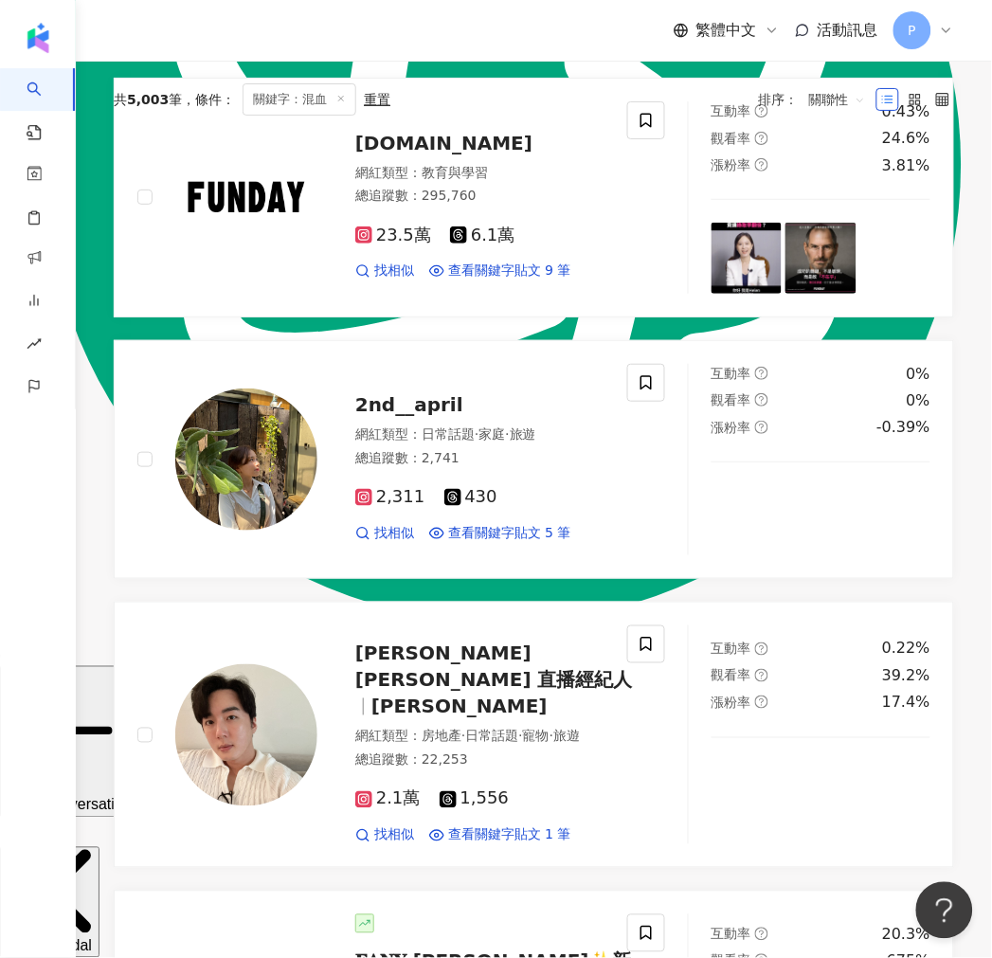
scroll to position [0, 0]
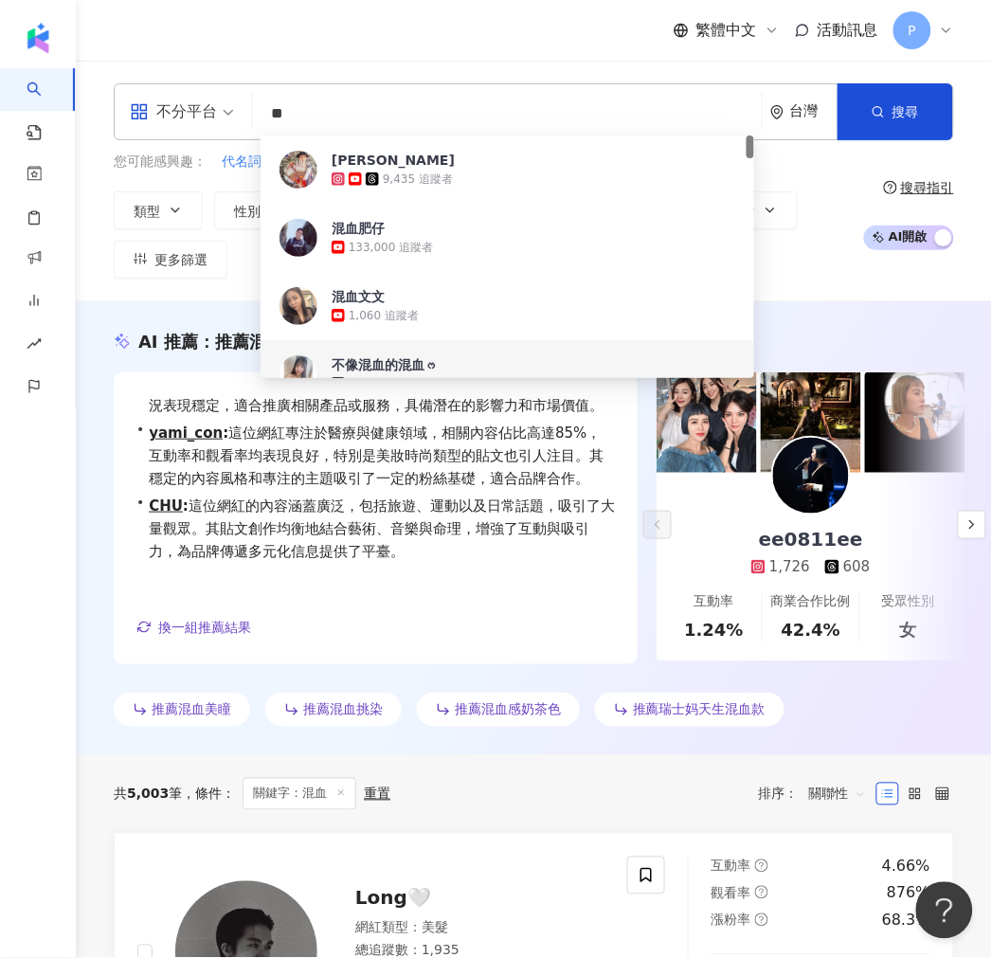
click at [298, 114] on input "**" at bounding box center [508, 114] width 494 height 36
type input "*"
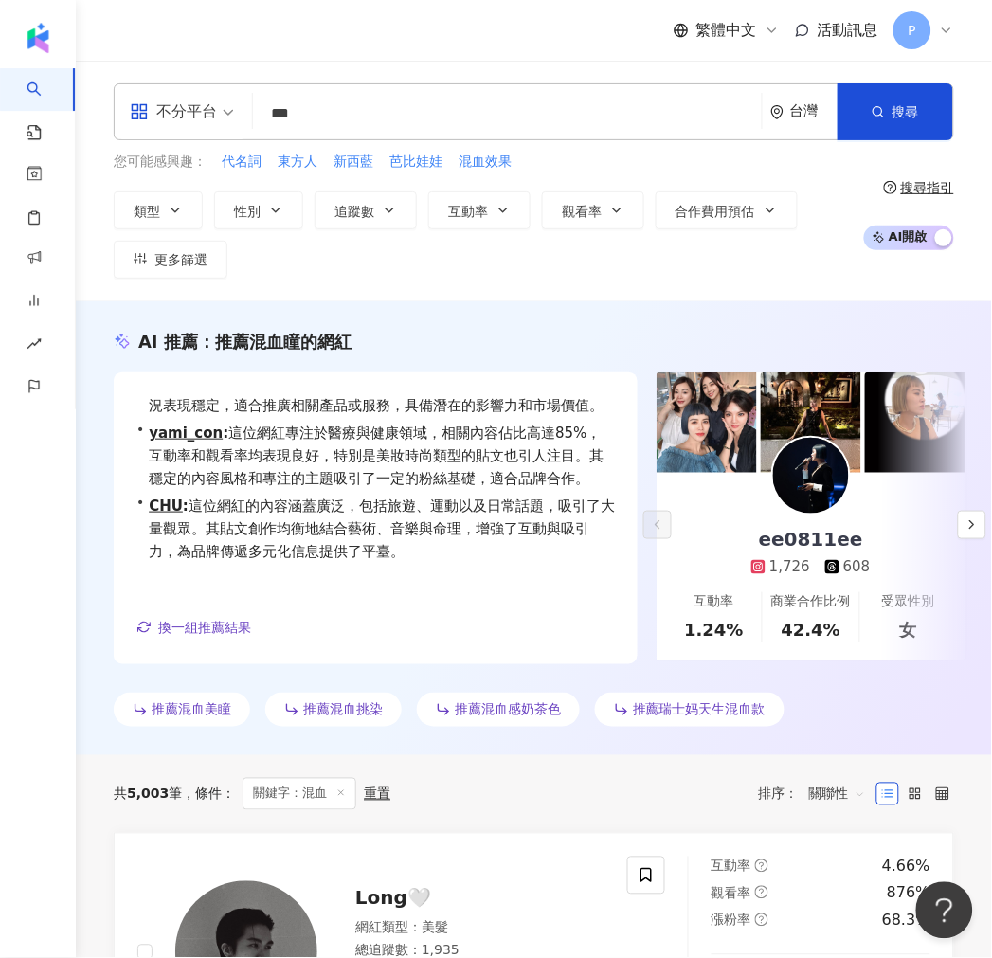
type input "***"
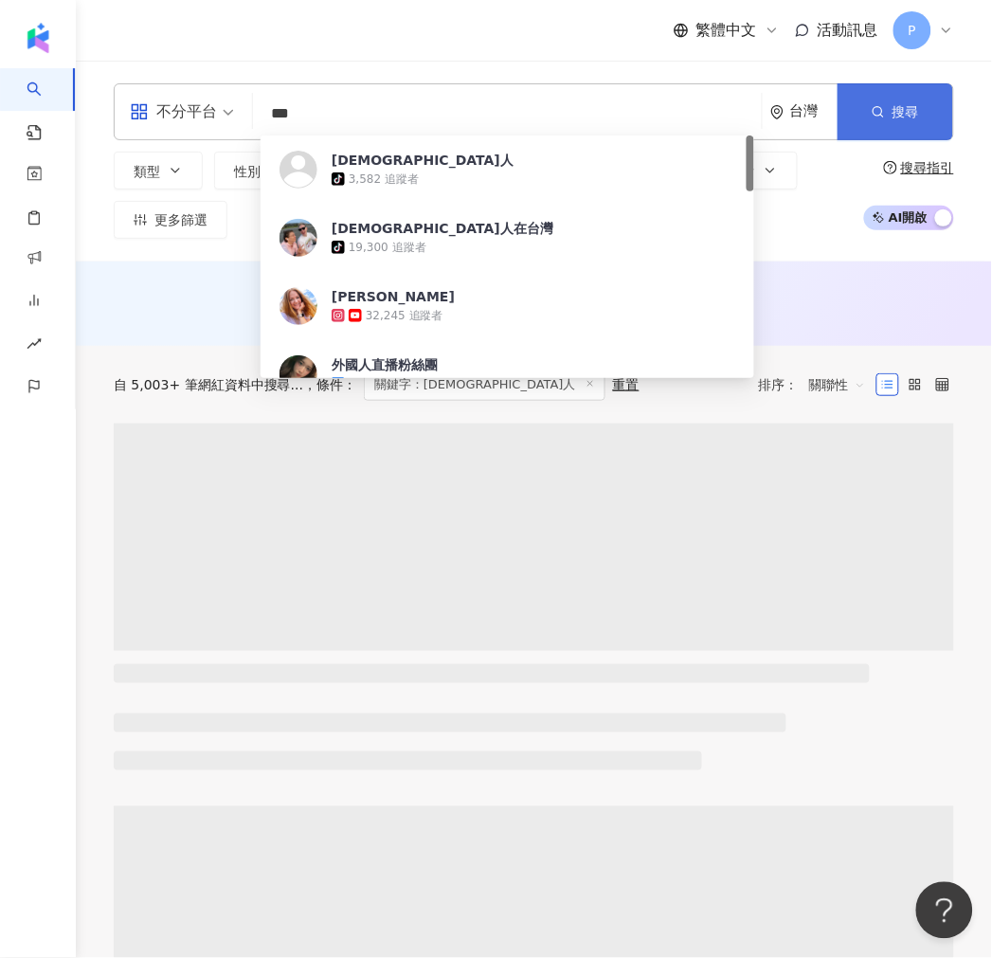
click at [882, 117] on icon "button" at bounding box center [878, 111] width 13 height 13
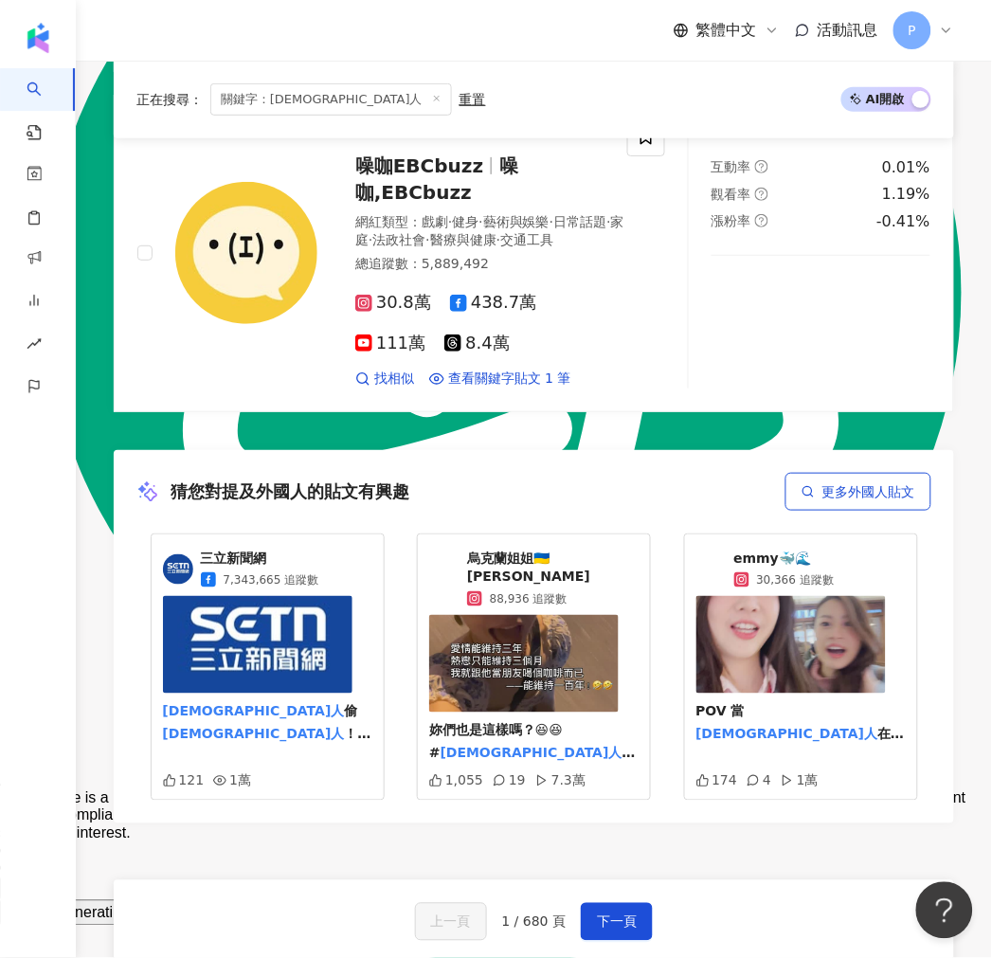
scroll to position [4000, 0]
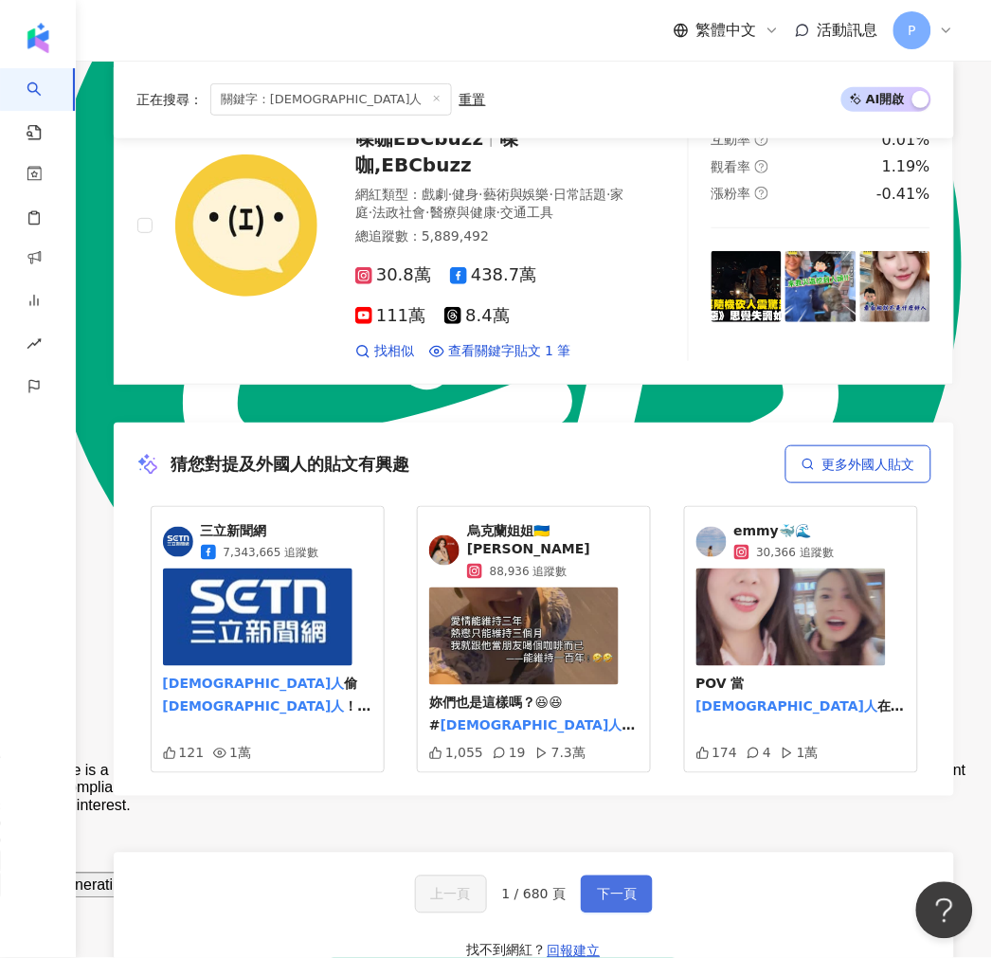
click at [607, 887] on span "下一頁" at bounding box center [617, 894] width 40 height 15
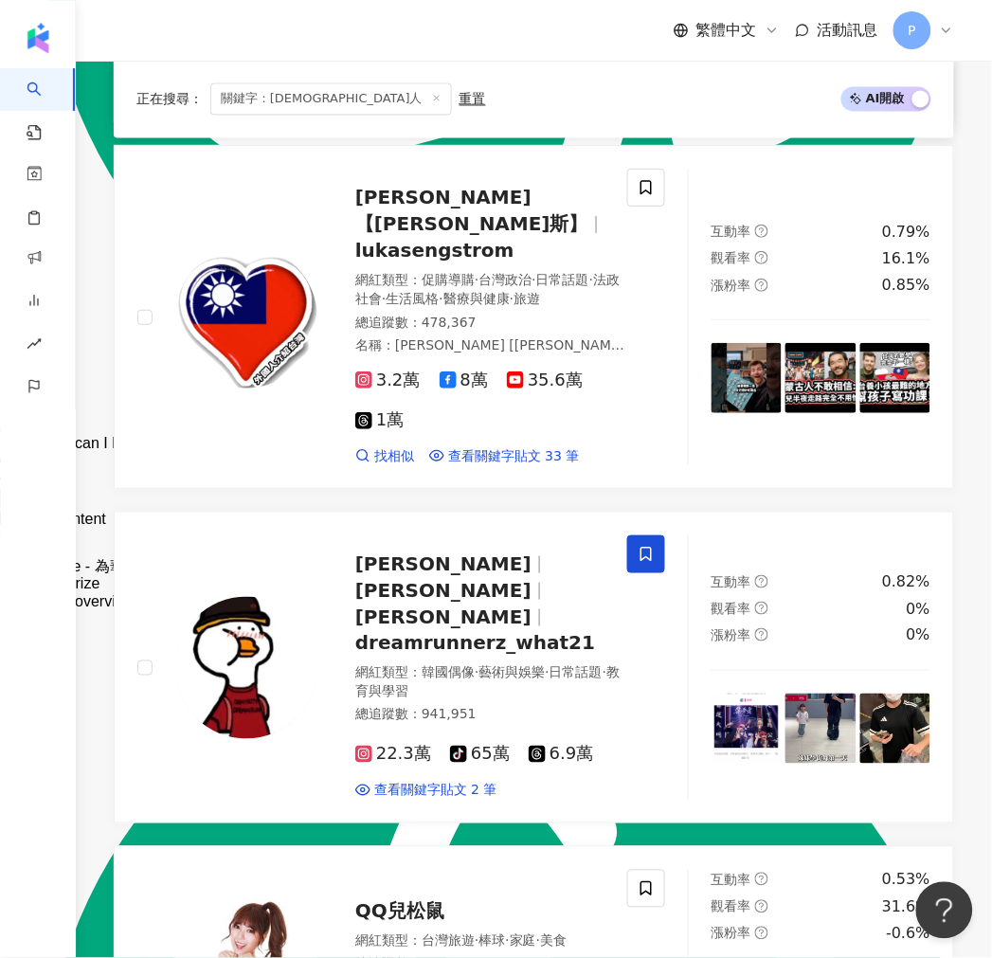
scroll to position [3579, 0]
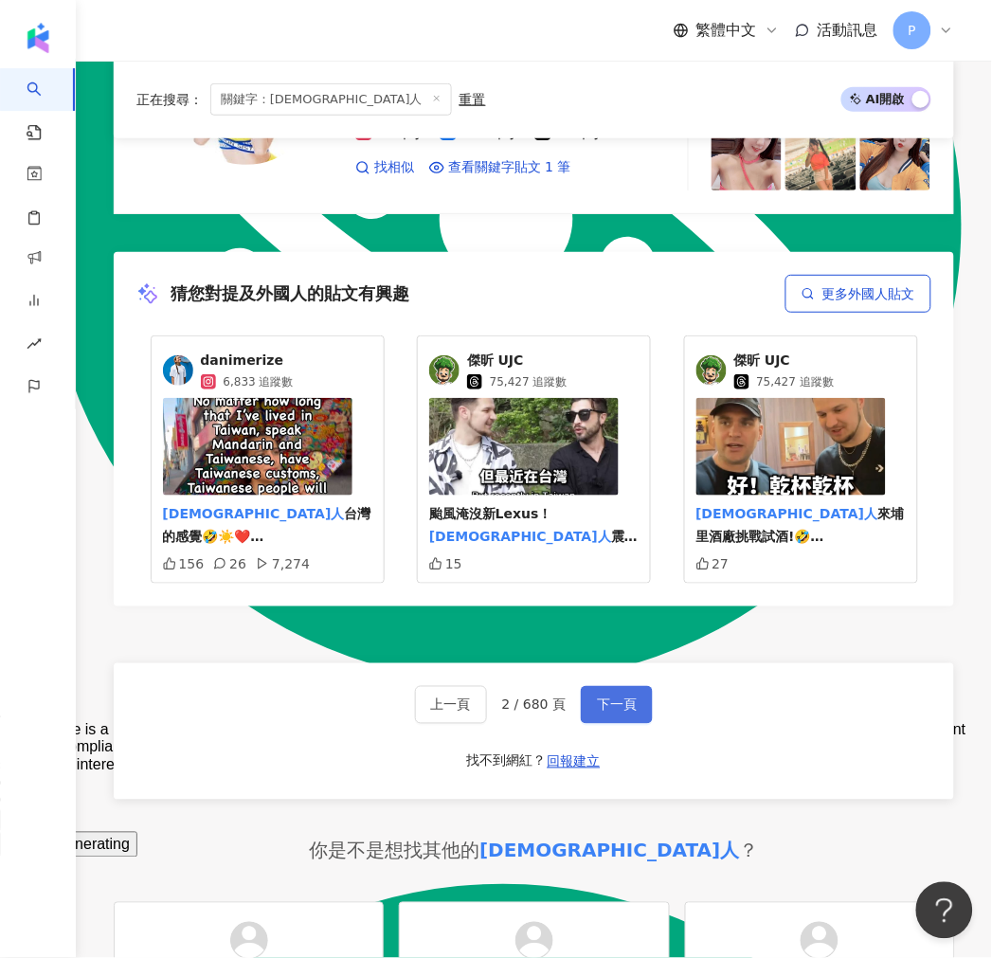
click at [633, 686] on button "下一頁" at bounding box center [617, 705] width 72 height 38
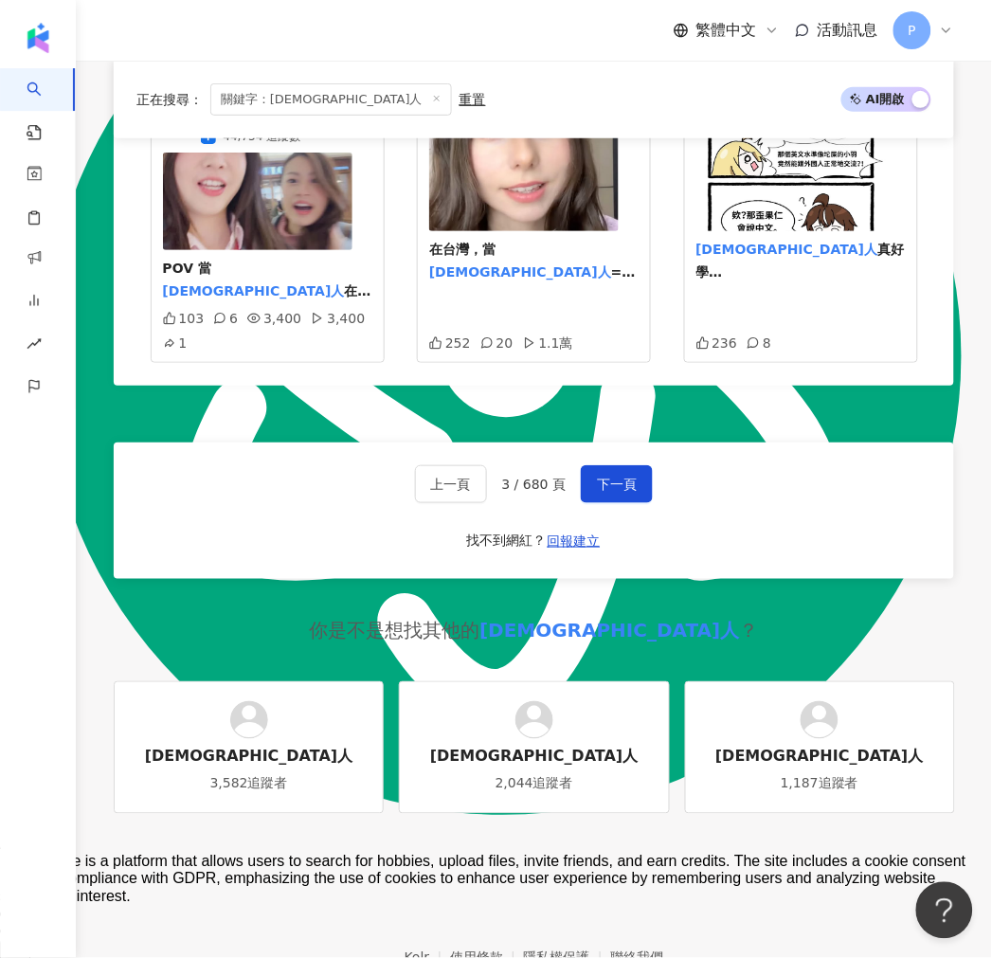
scroll to position [3934, 0]
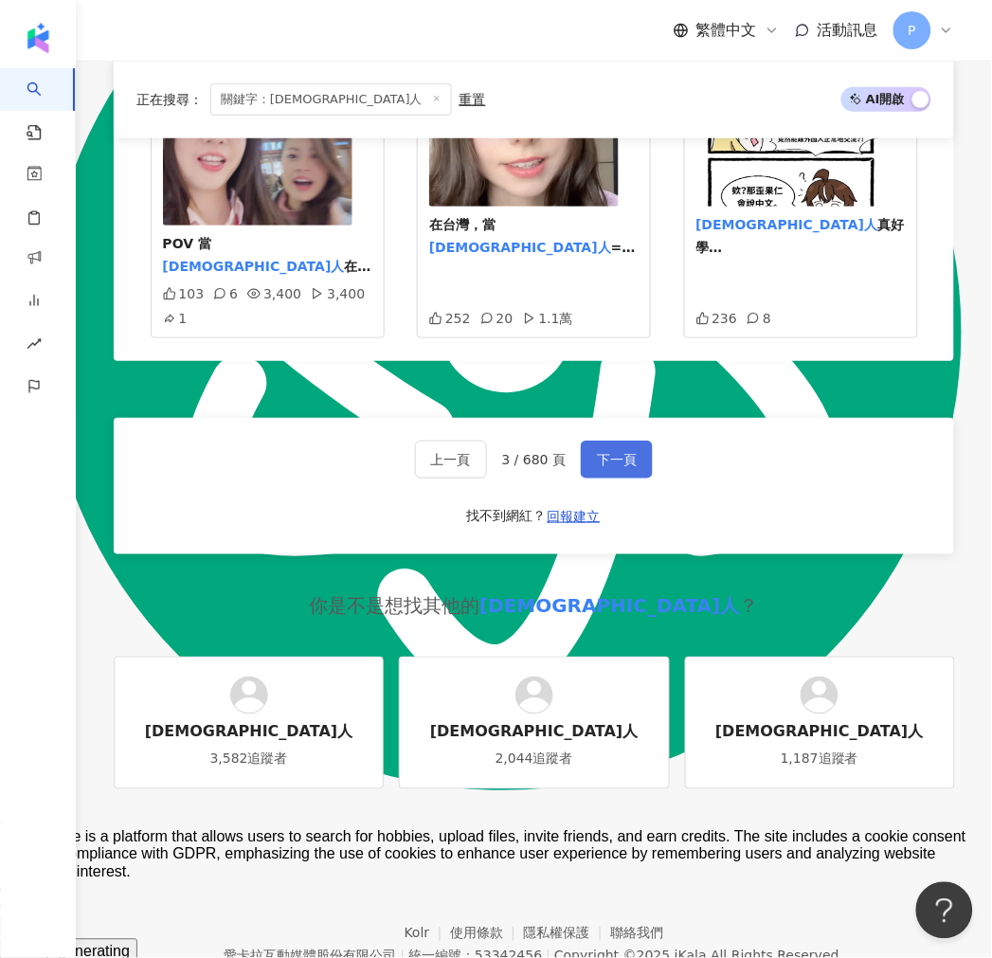
click at [625, 452] on span "下一頁" at bounding box center [617, 459] width 40 height 15
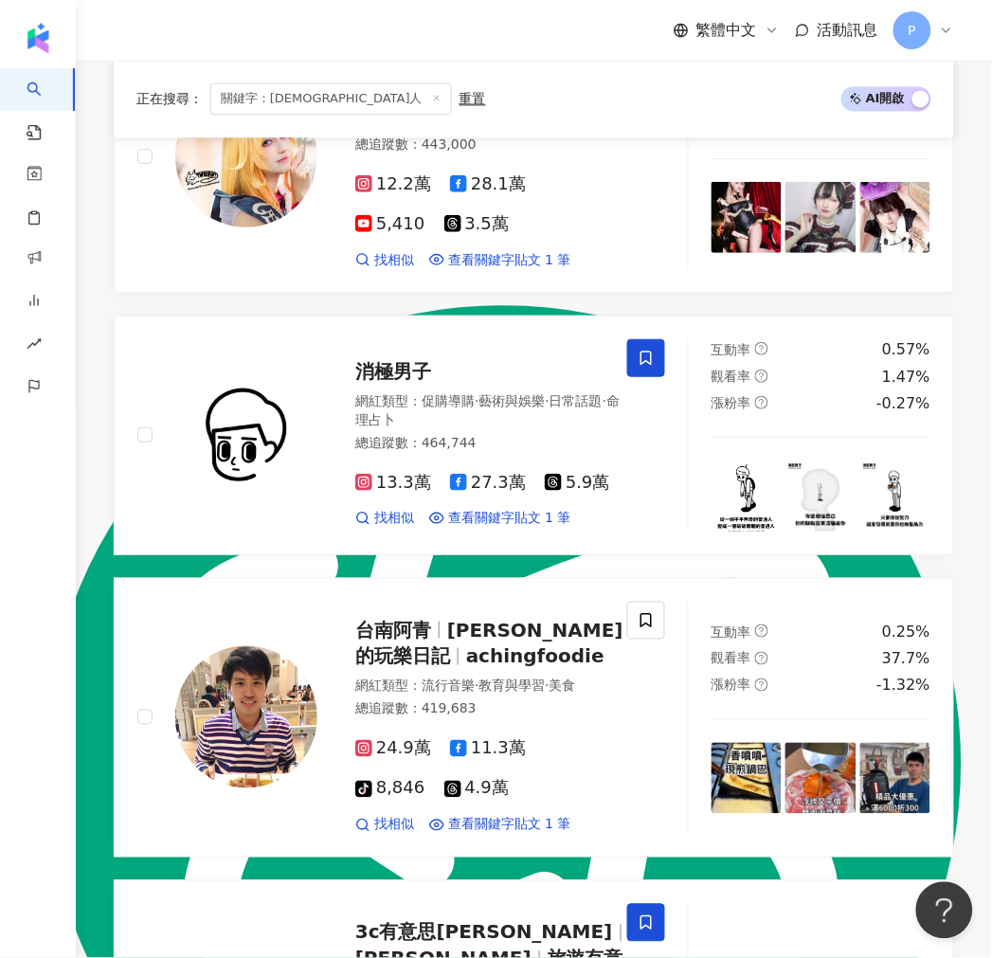
scroll to position [0, 0]
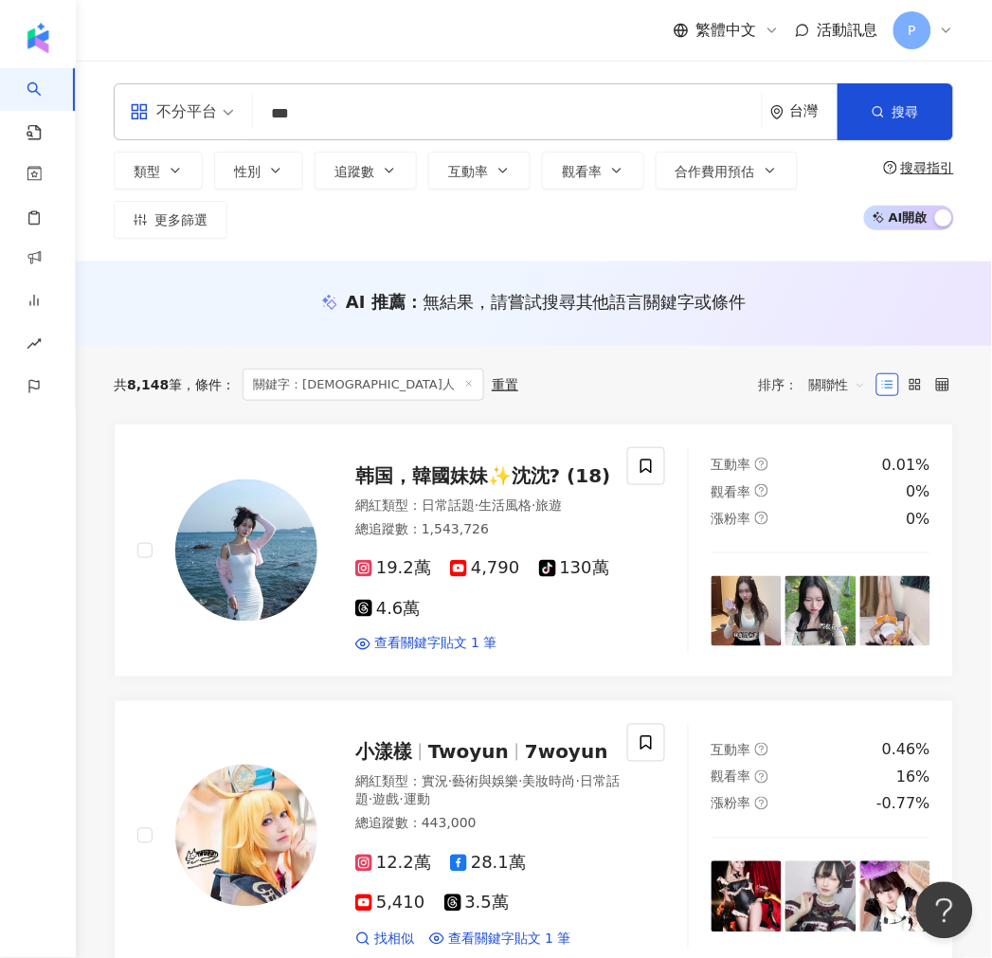
type textarea "*"
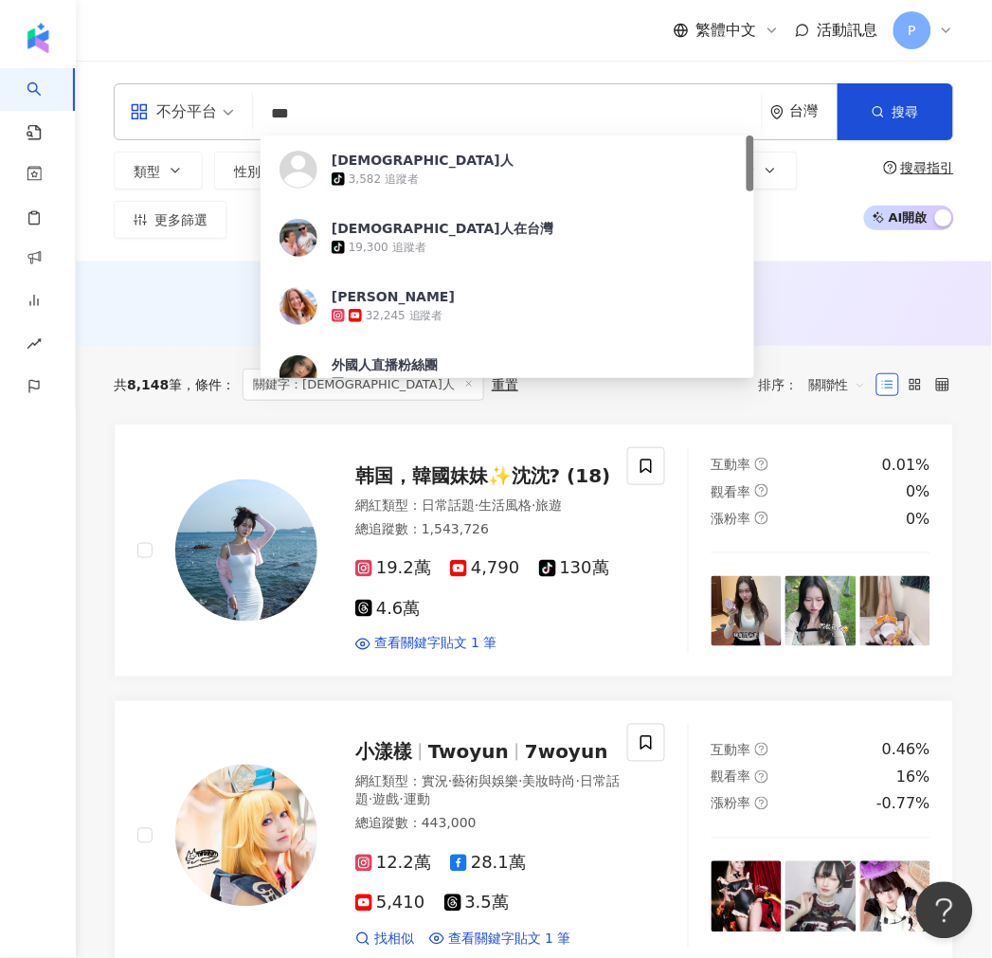
drag, startPoint x: 329, startPoint y: 117, endPoint x: 244, endPoint y: 112, distance: 84.5
click at [244, 112] on div "不分平台 *** 台灣 搜尋 0c985ce1-1534-4a34-9014-e1be3e34d526 外國人 tiktok-icon 3,582 追蹤者 外…" at bounding box center [534, 111] width 840 height 57
type input "*"
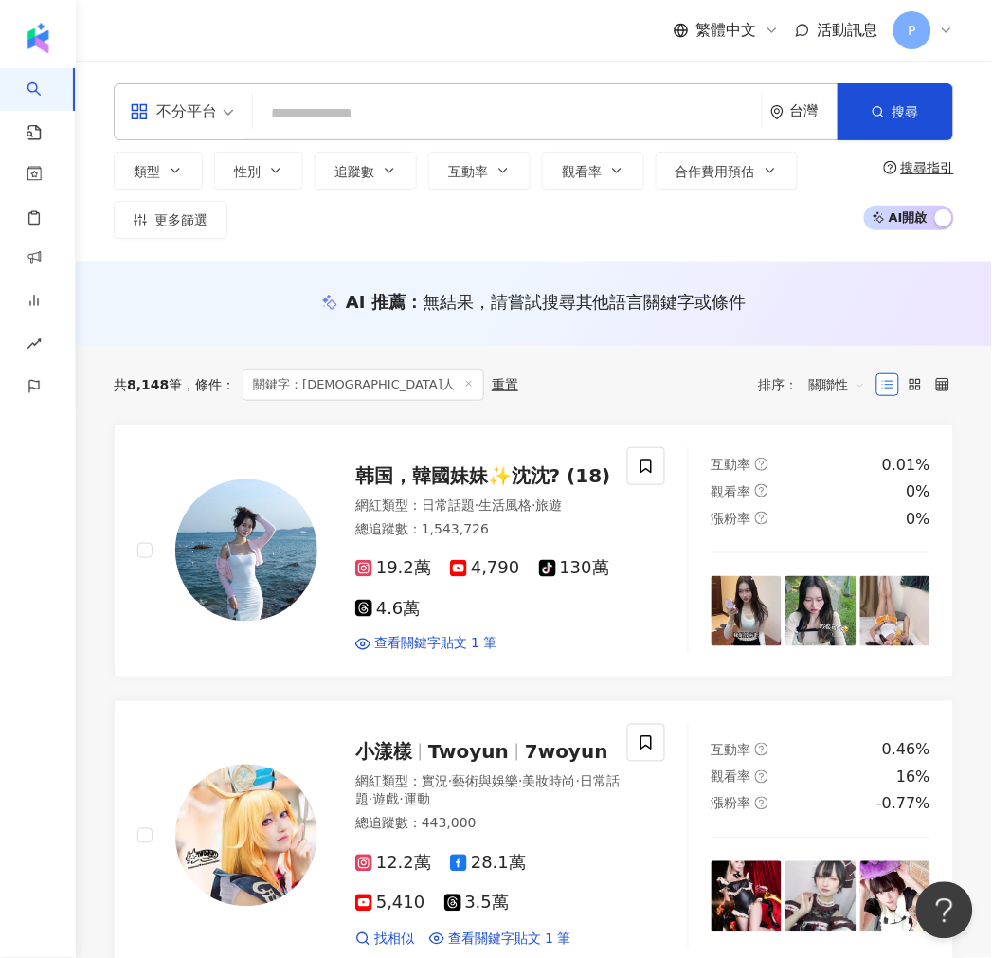
click at [298, 108] on input "search" at bounding box center [508, 114] width 494 height 36
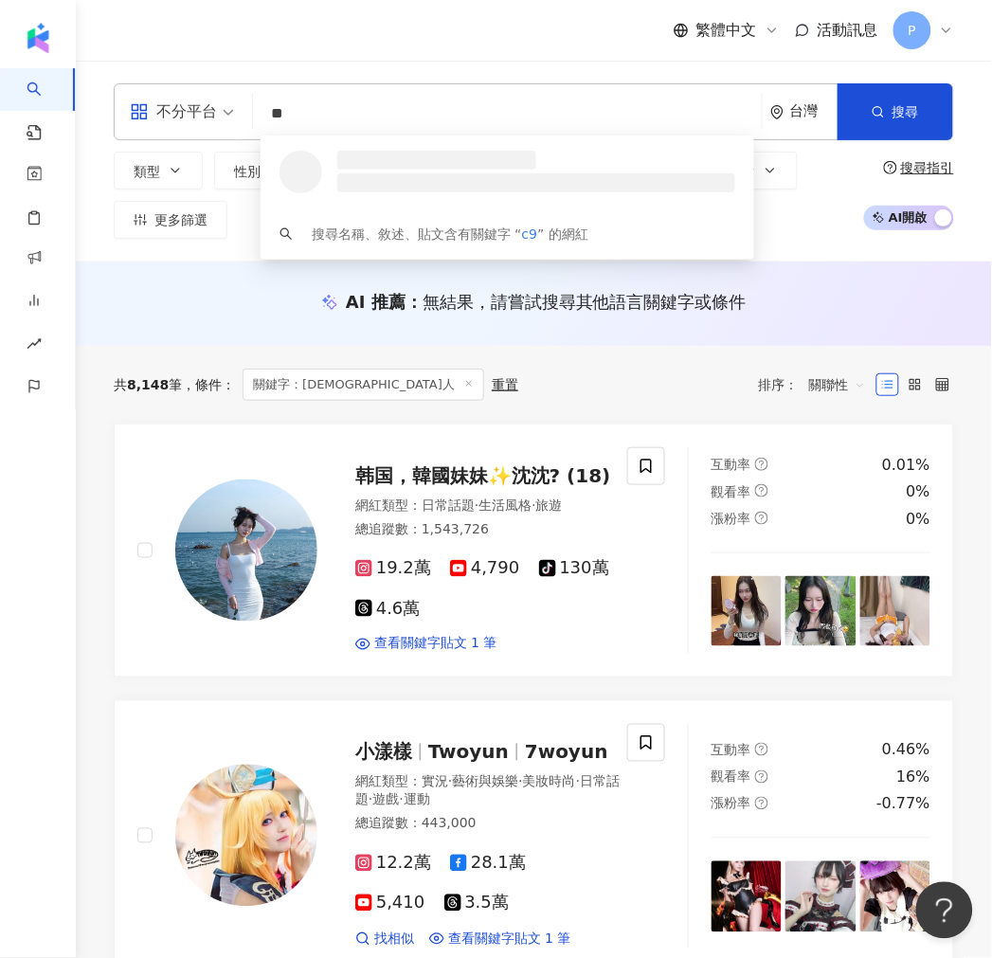
type input "*"
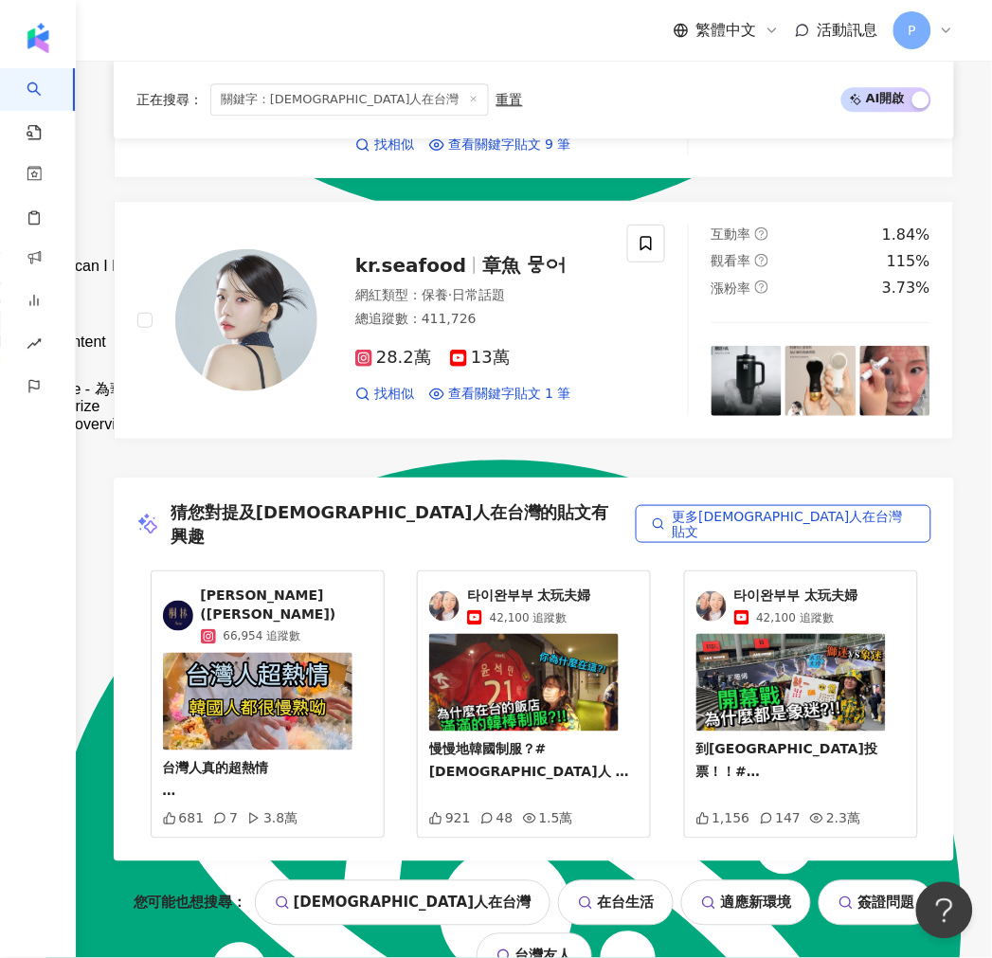
scroll to position [3383, 0]
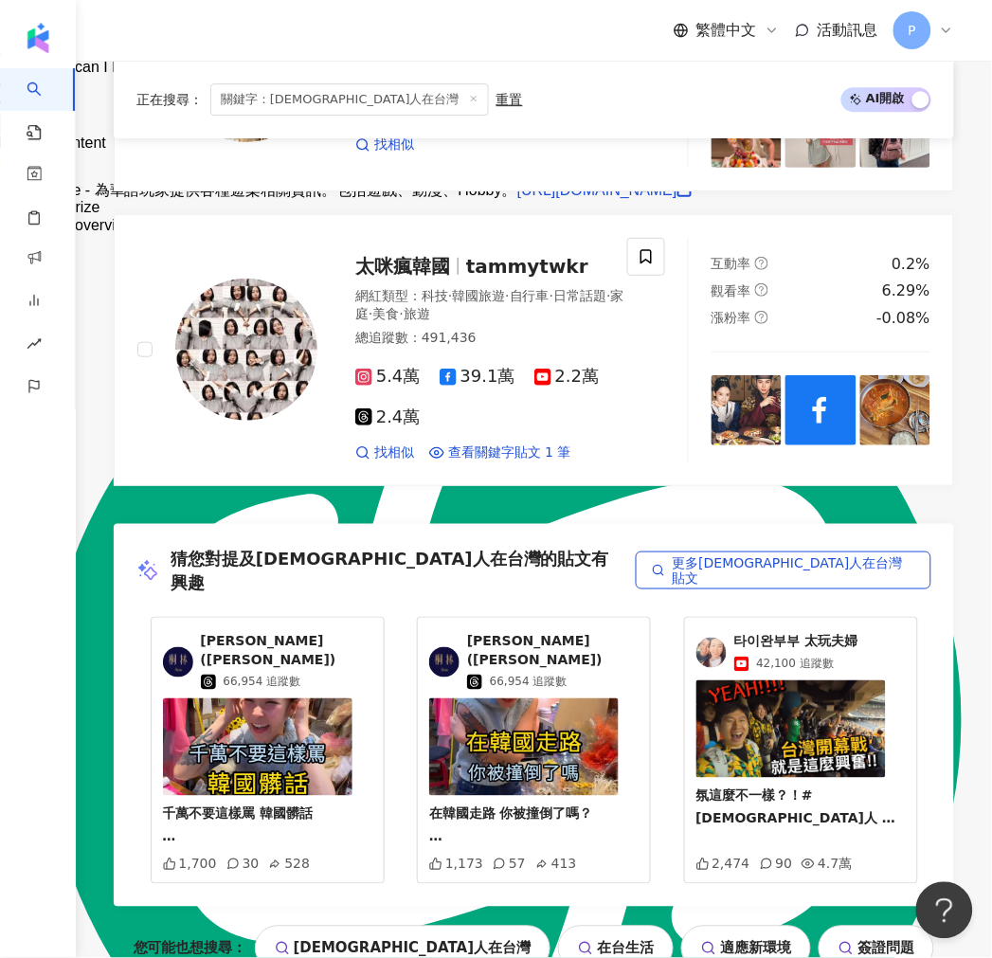
scroll to position [3569, 0]
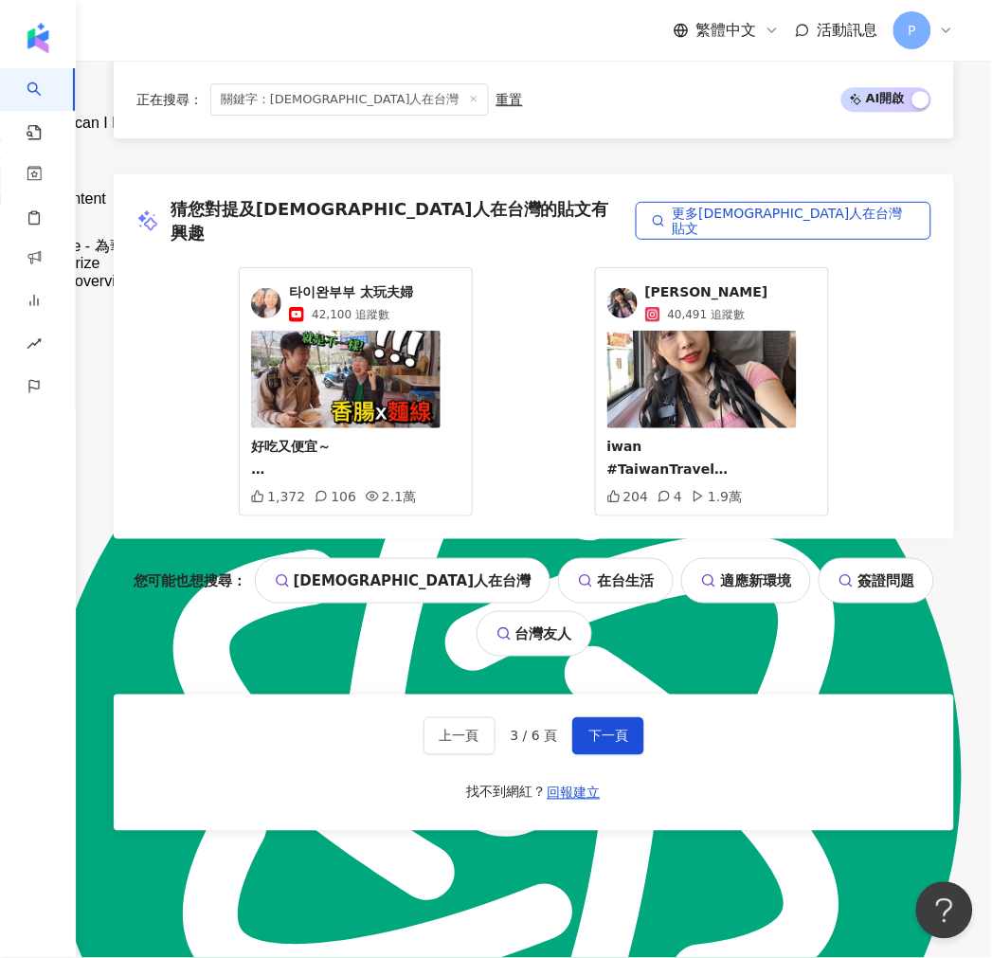
scroll to position [3526, 0]
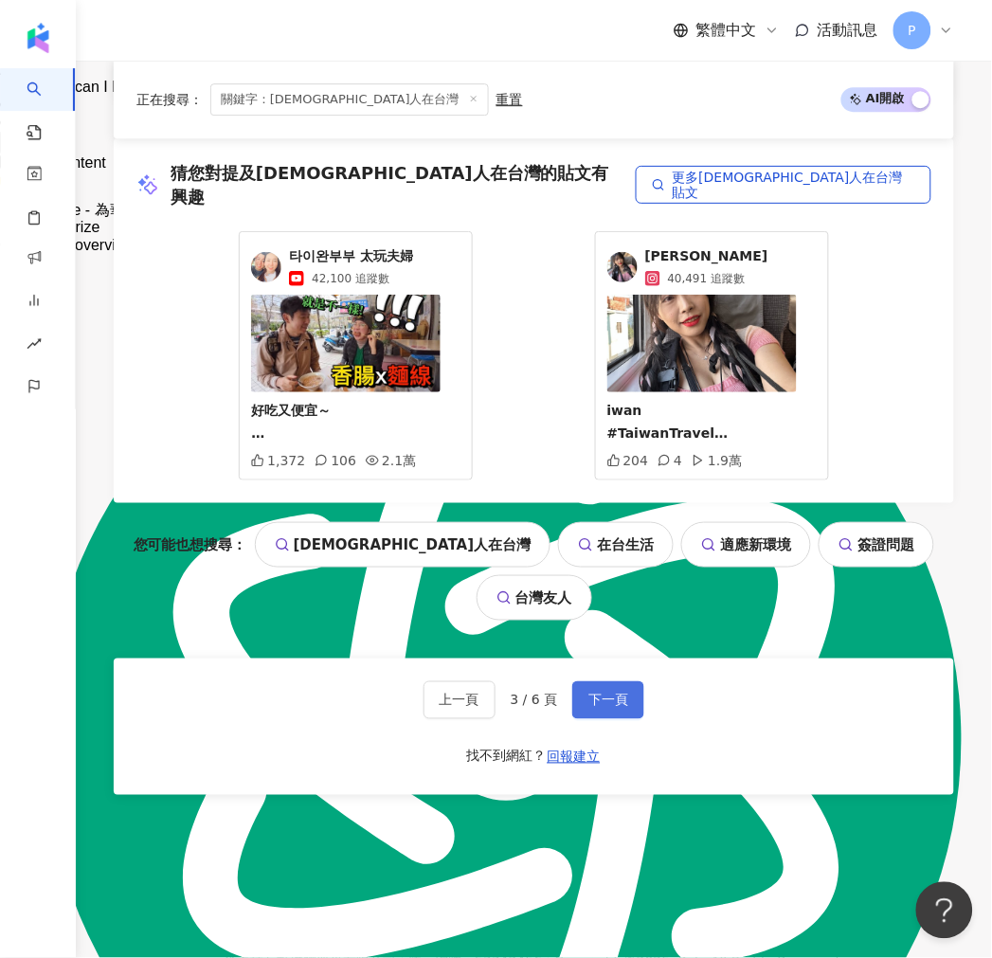
click at [588, 681] on button "下一頁" at bounding box center [608, 700] width 72 height 38
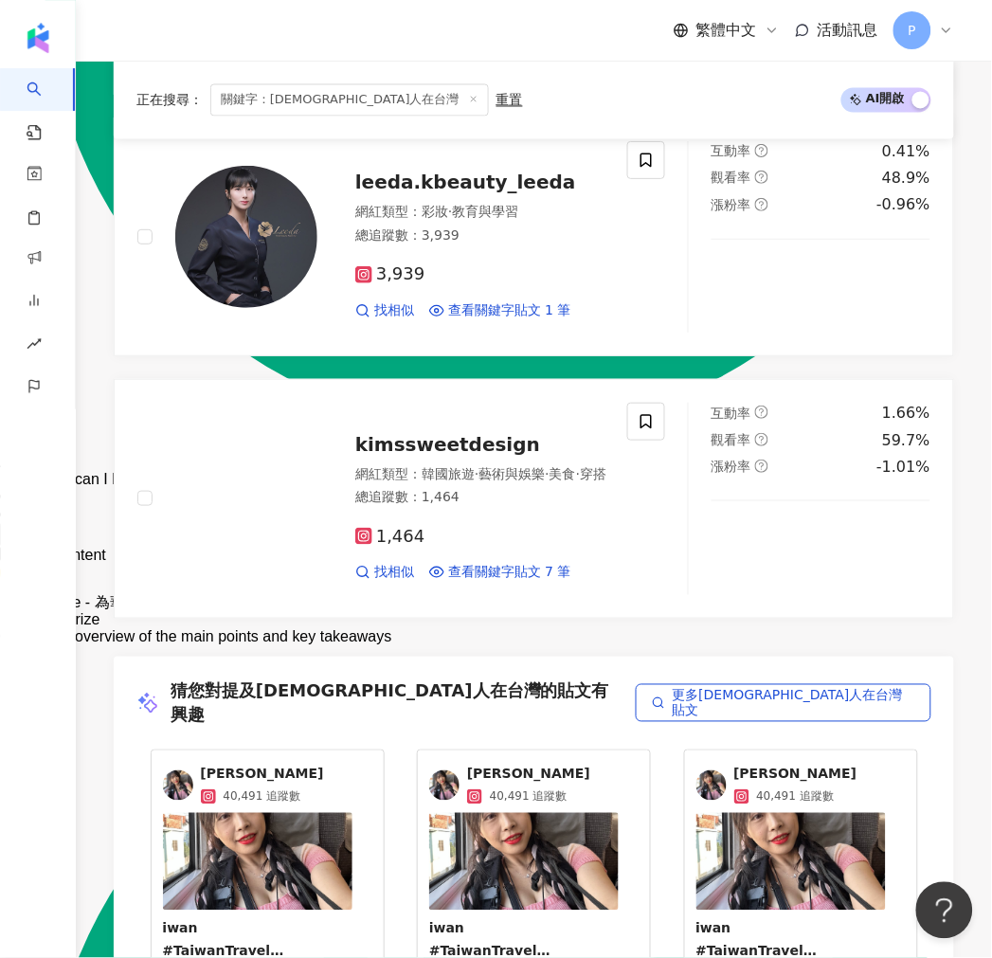
scroll to position [3368, 0]
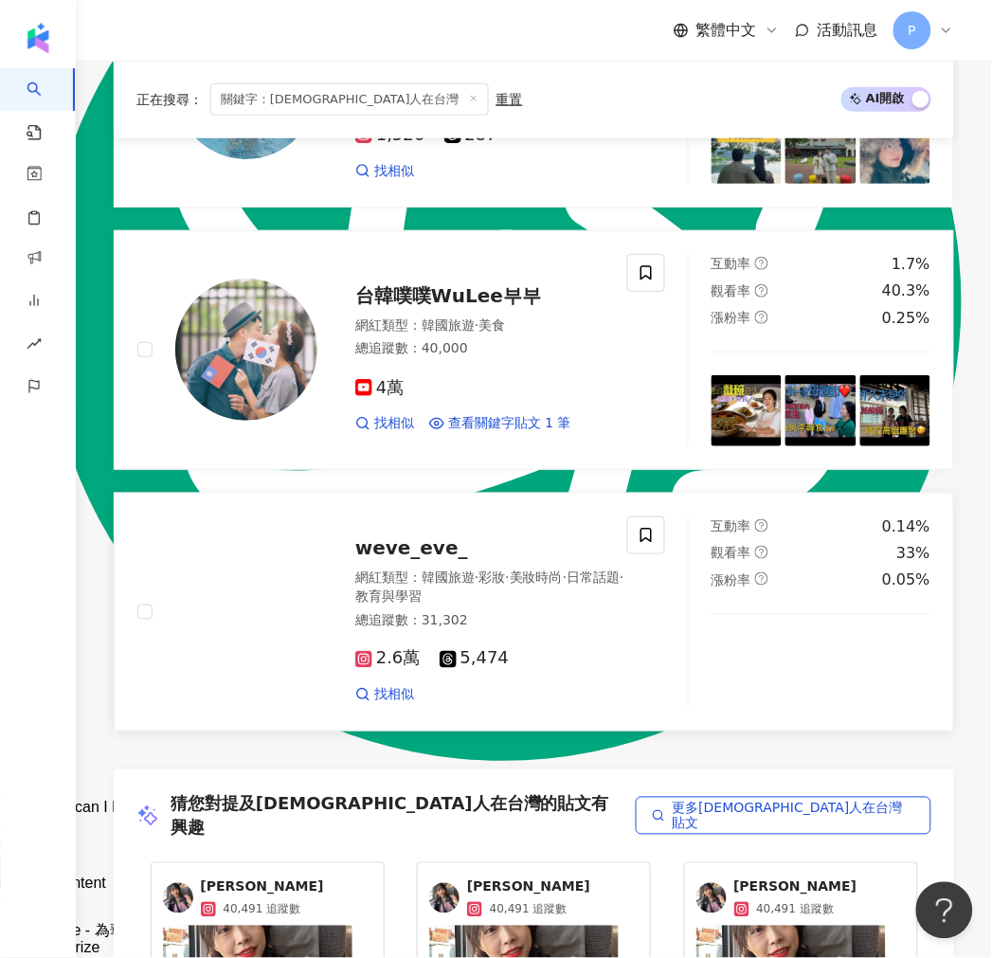
scroll to position [3225, 0]
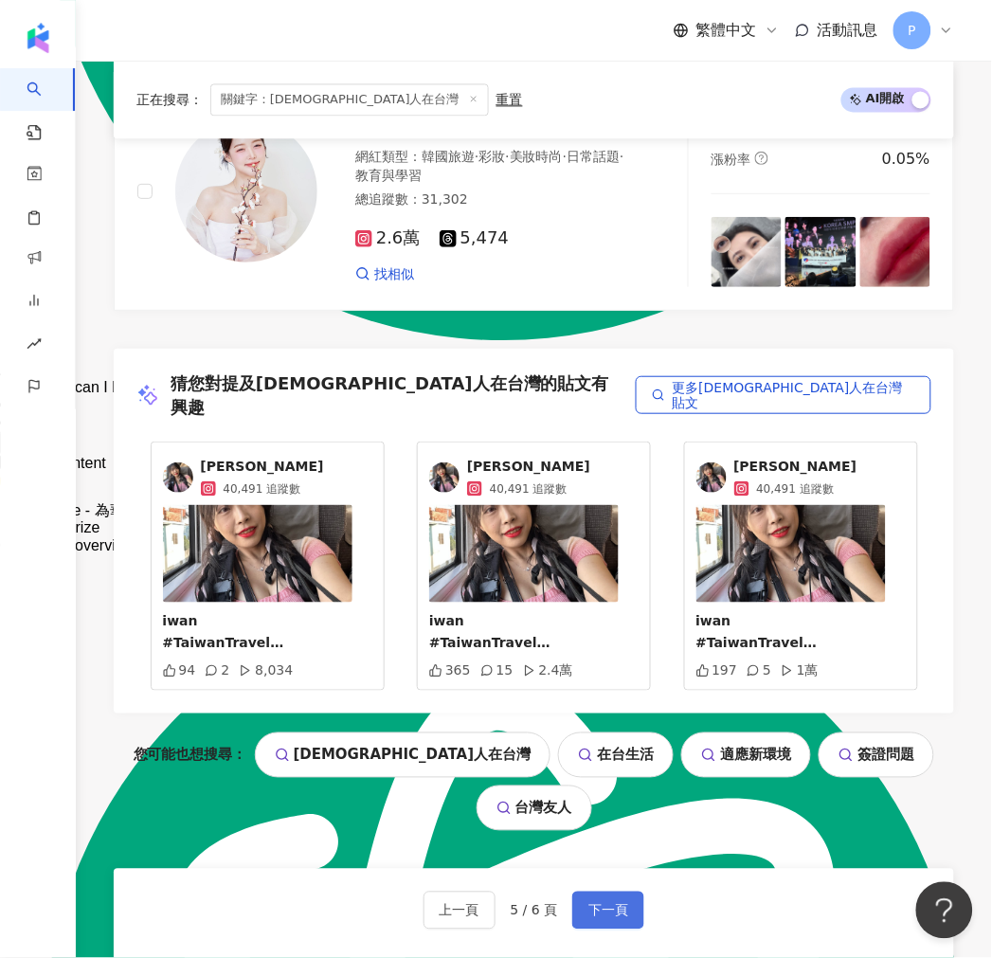
click at [606, 903] on span "下一頁" at bounding box center [608, 910] width 40 height 15
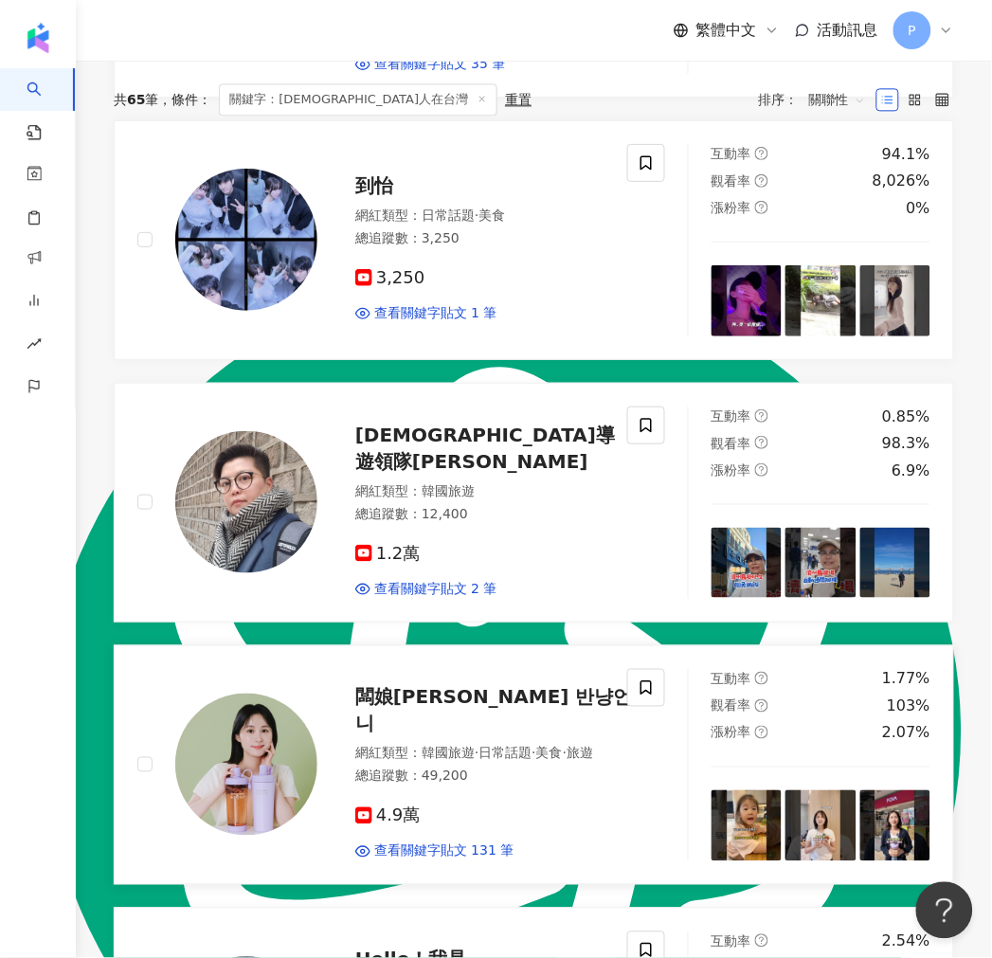
scroll to position [0, 0]
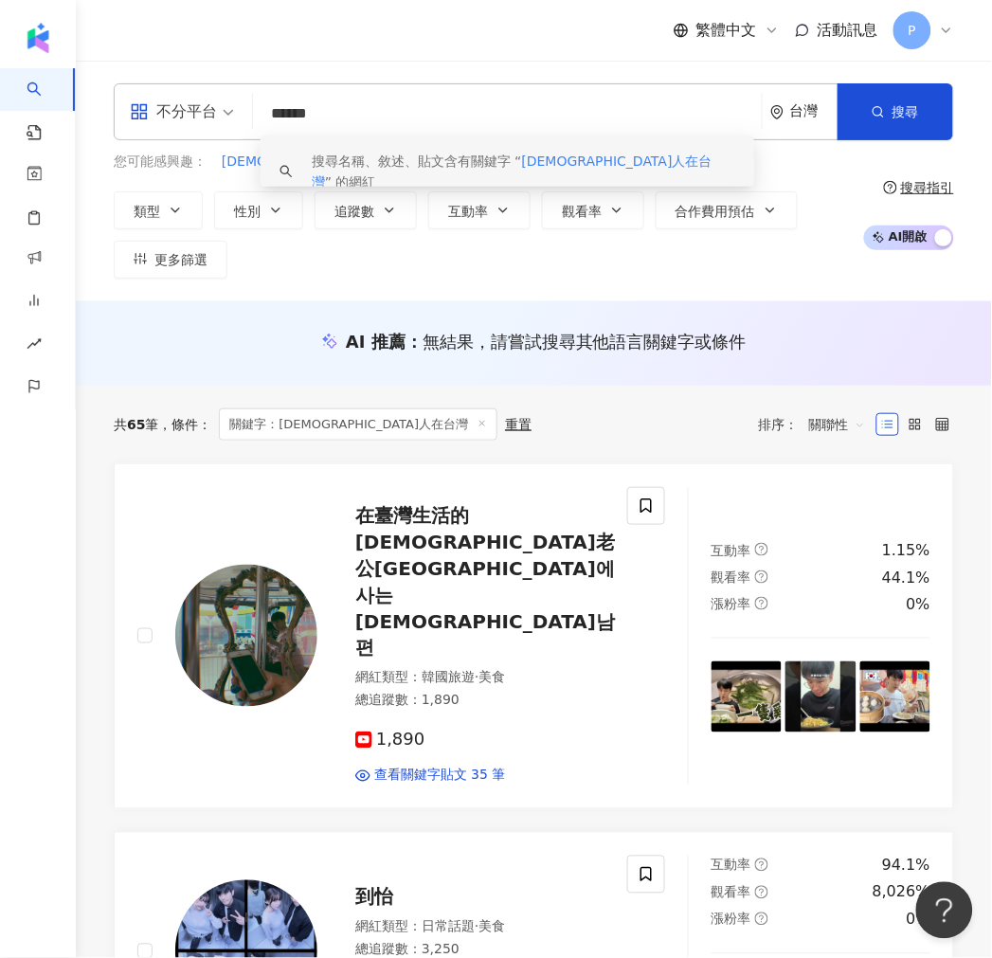
click at [211, 109] on div "不分平台 ****** 台灣 搜尋 keyword 搜尋名稱、敘述、貼文含有關鍵字 “ 韓國人在台灣 ” 的網紅" at bounding box center [534, 111] width 840 height 57
type input "*"
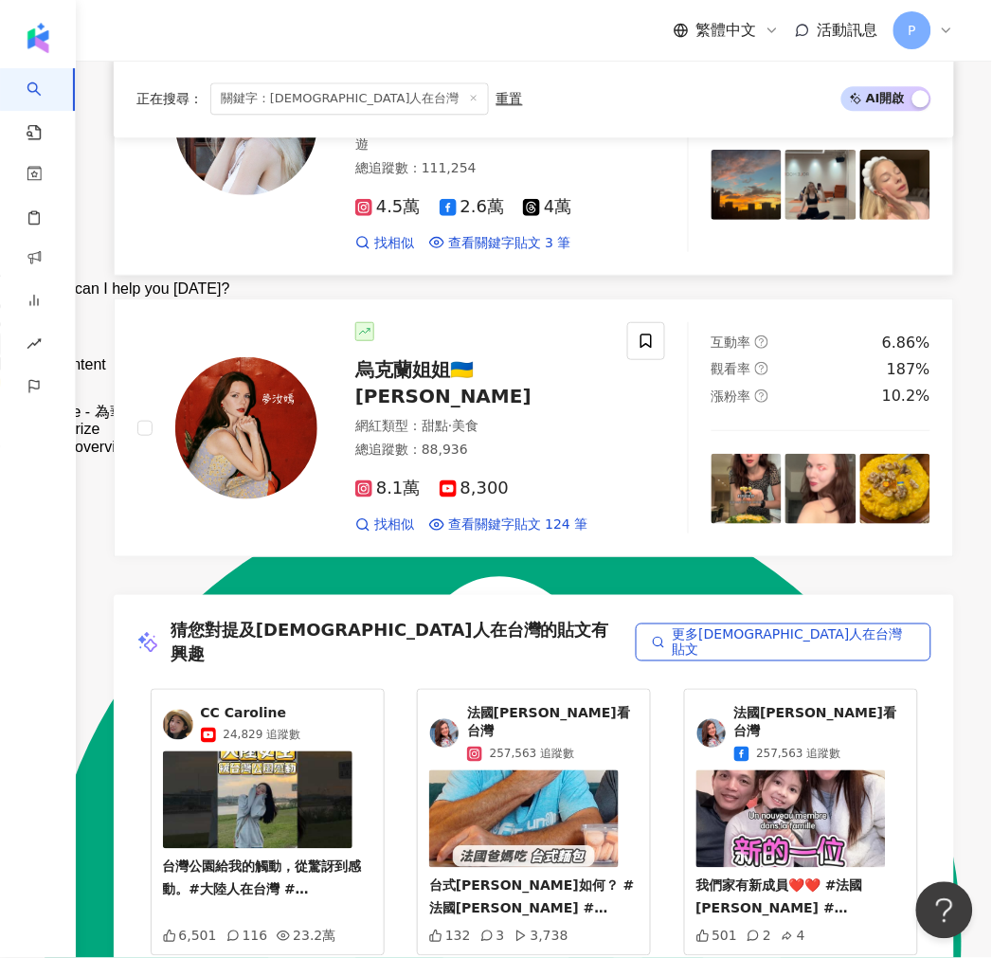
scroll to position [3579, 0]
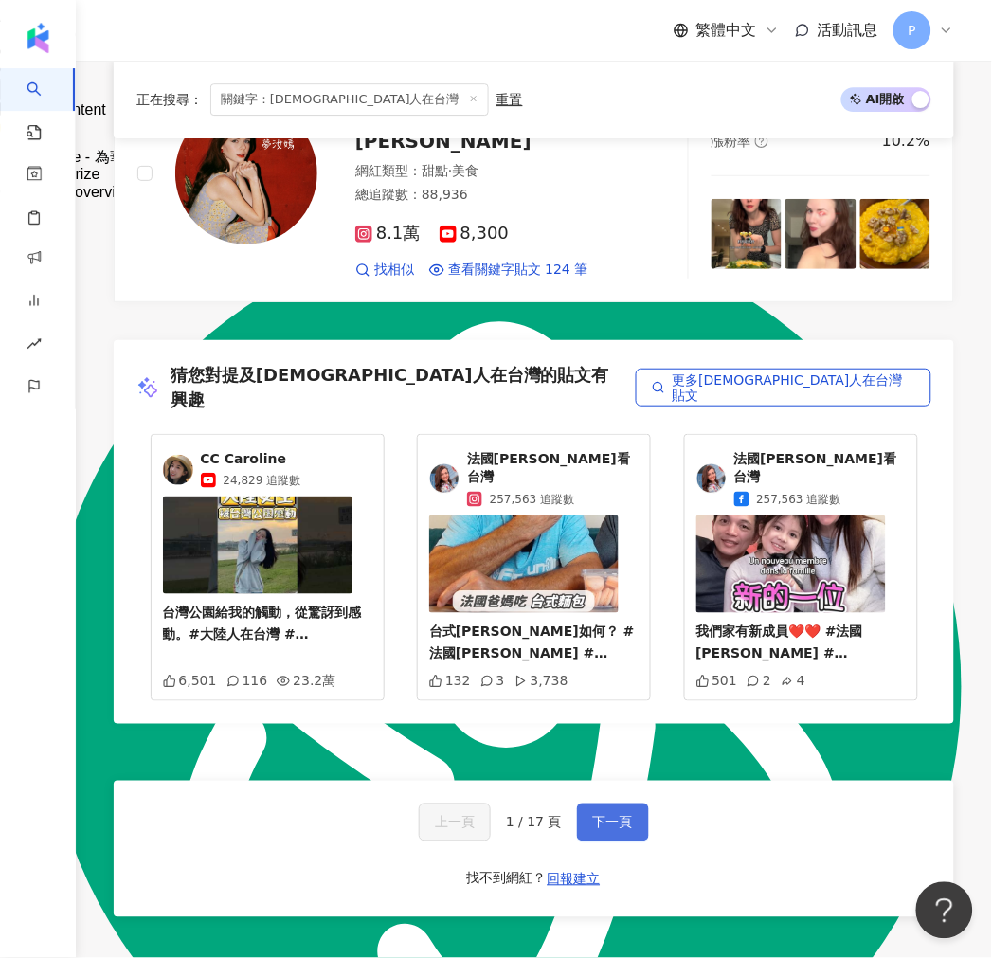
click at [609, 815] on span "下一頁" at bounding box center [613, 822] width 40 height 15
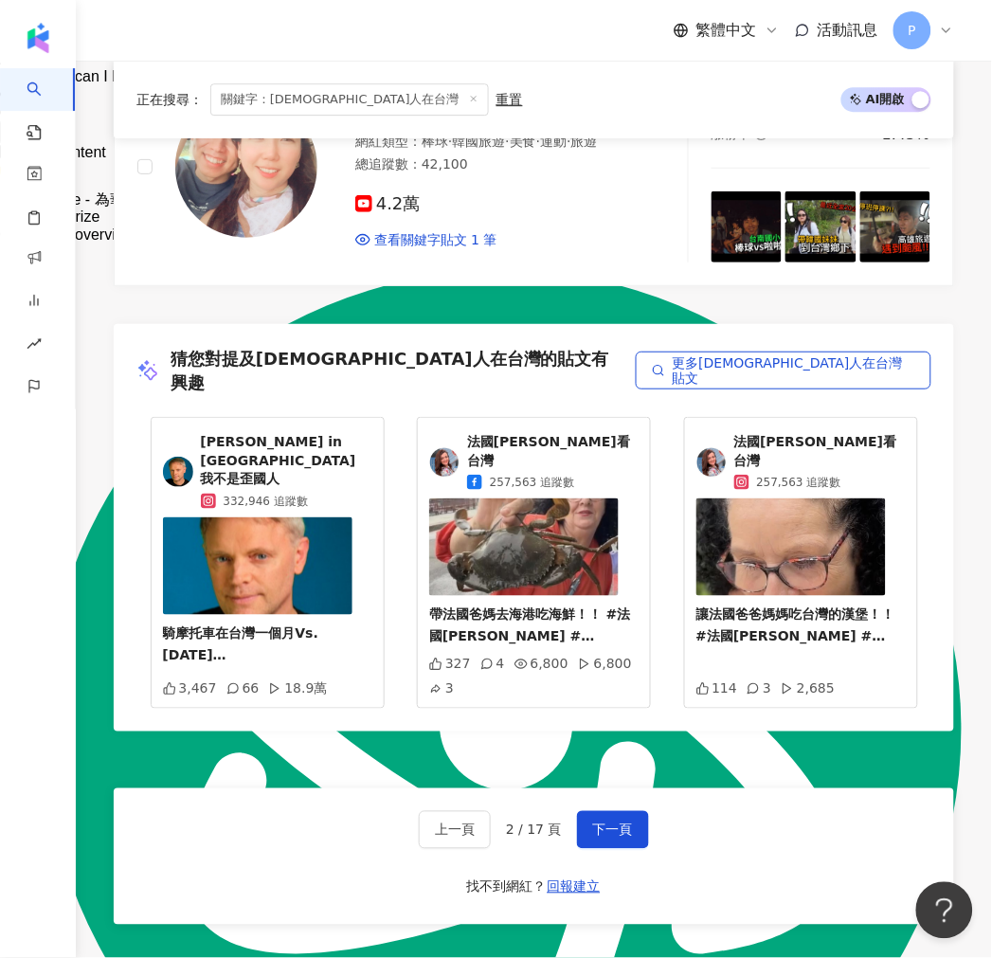
scroll to position [3684, 0]
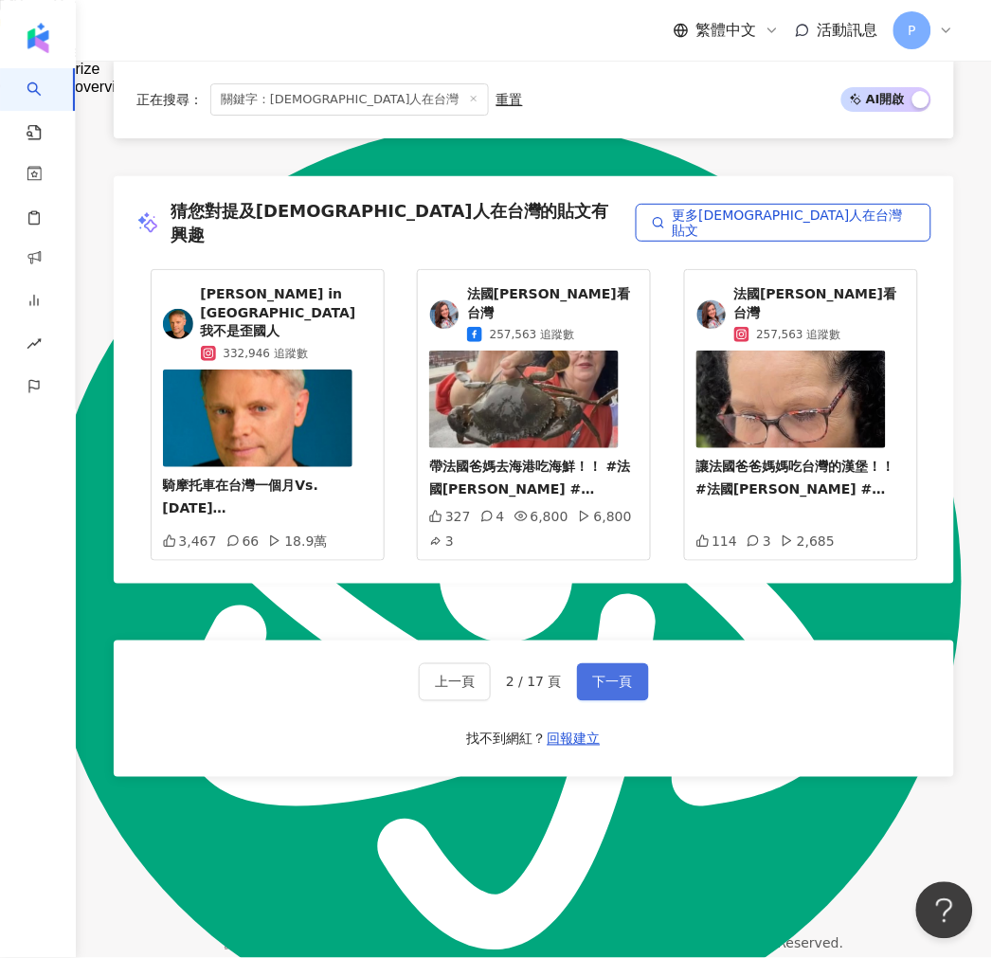
click at [628, 663] on button "下一頁" at bounding box center [613, 682] width 72 height 38
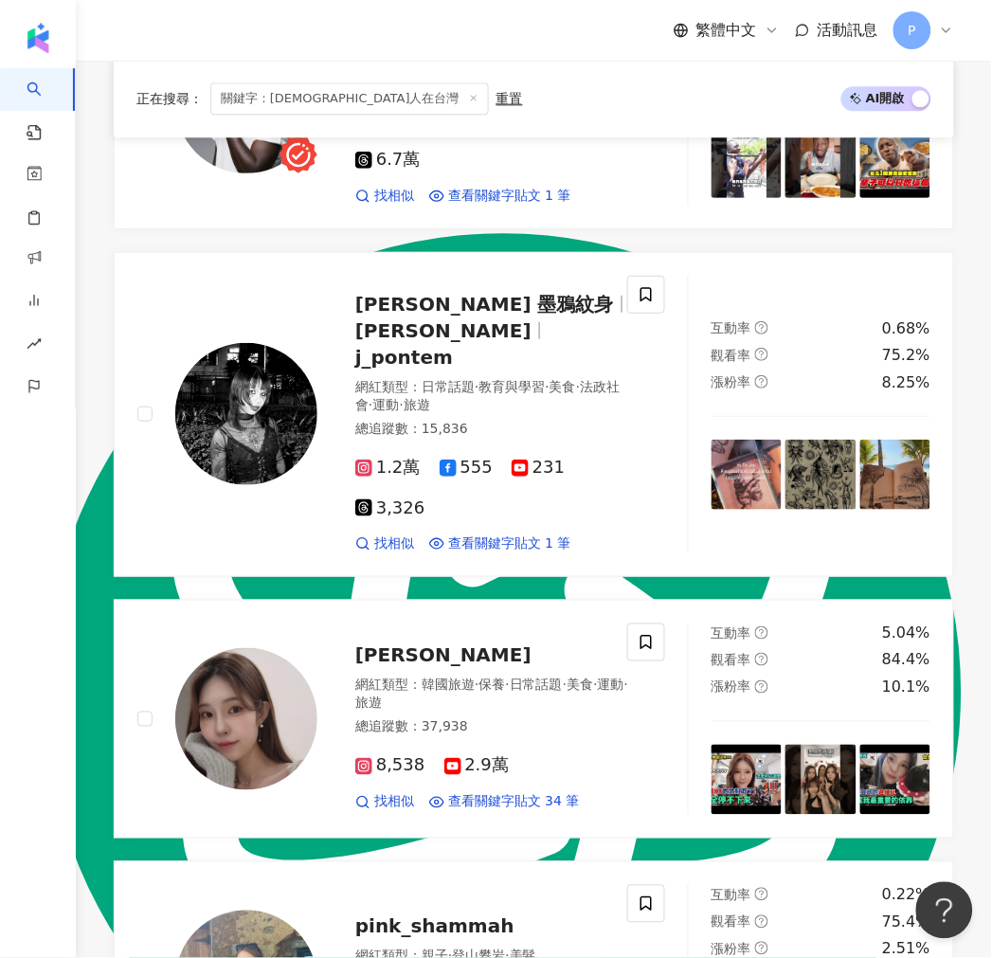
scroll to position [0, 0]
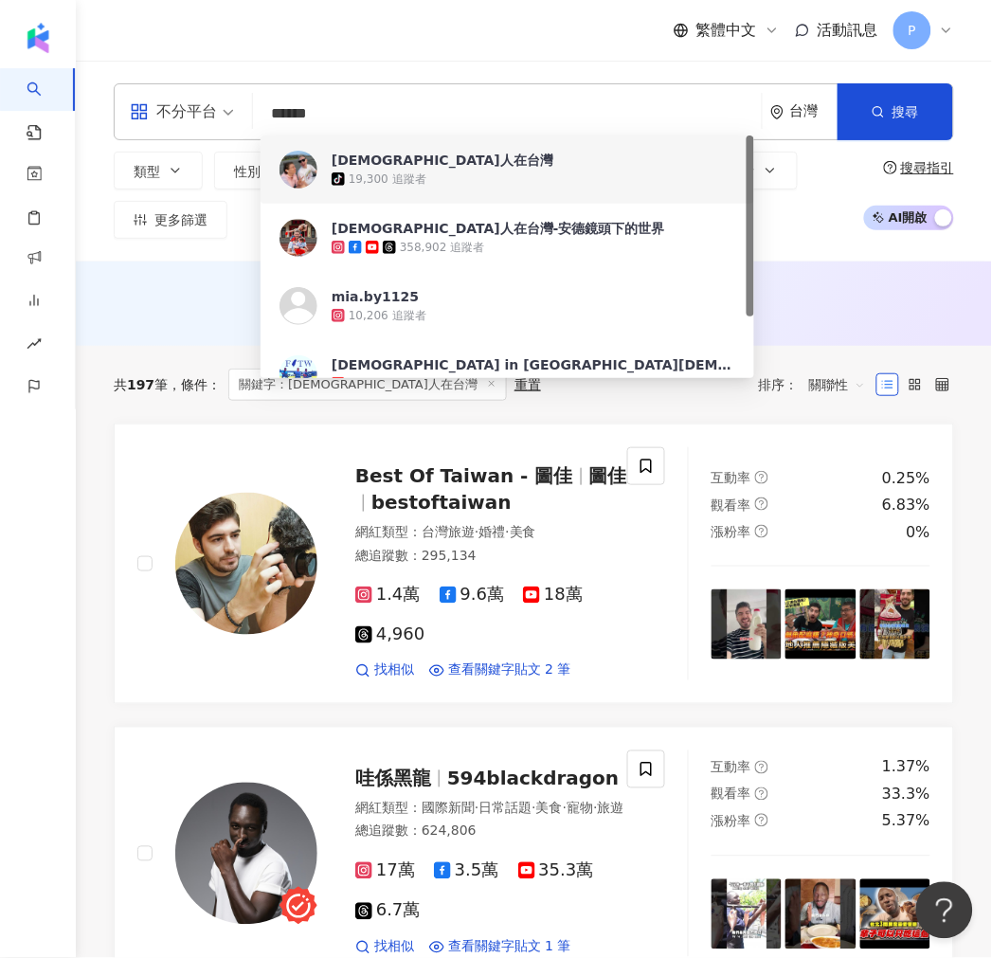
drag, startPoint x: 360, startPoint y: 123, endPoint x: 272, endPoint y: 121, distance: 88.1
click at [272, 121] on input "******" at bounding box center [508, 114] width 494 height 36
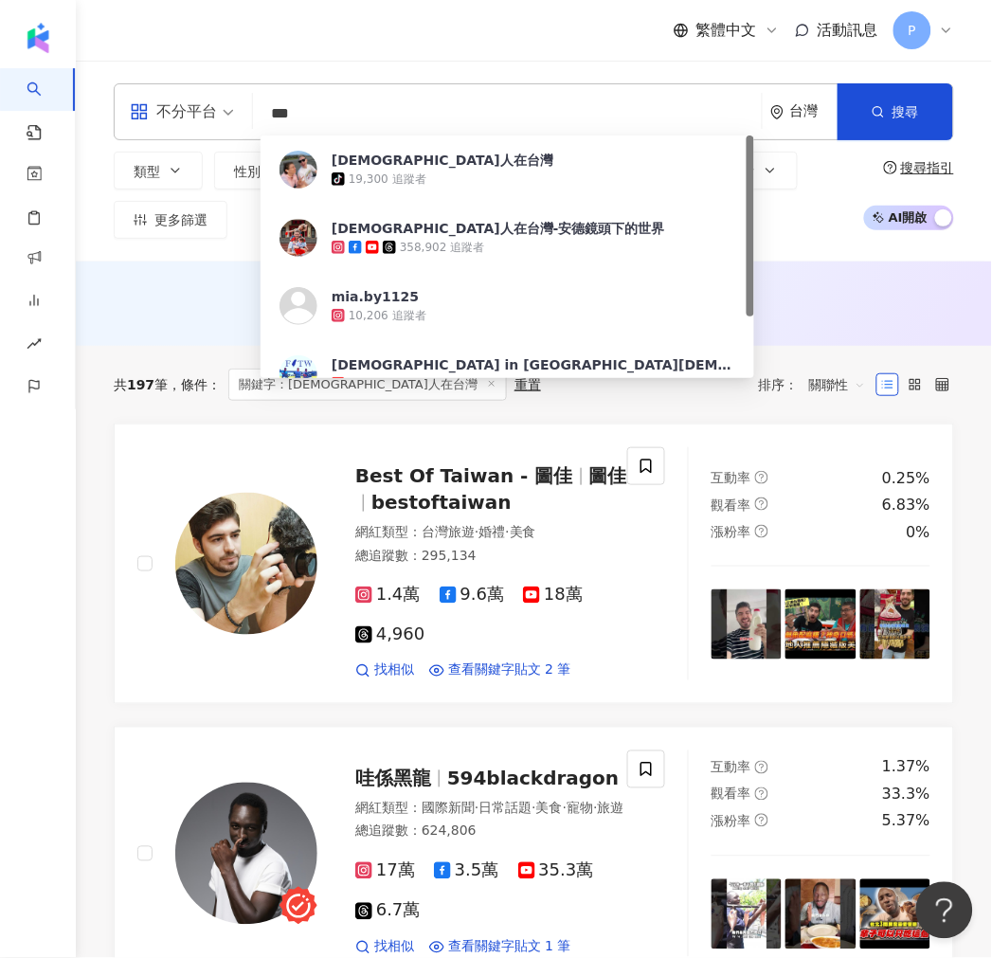
type input "*"
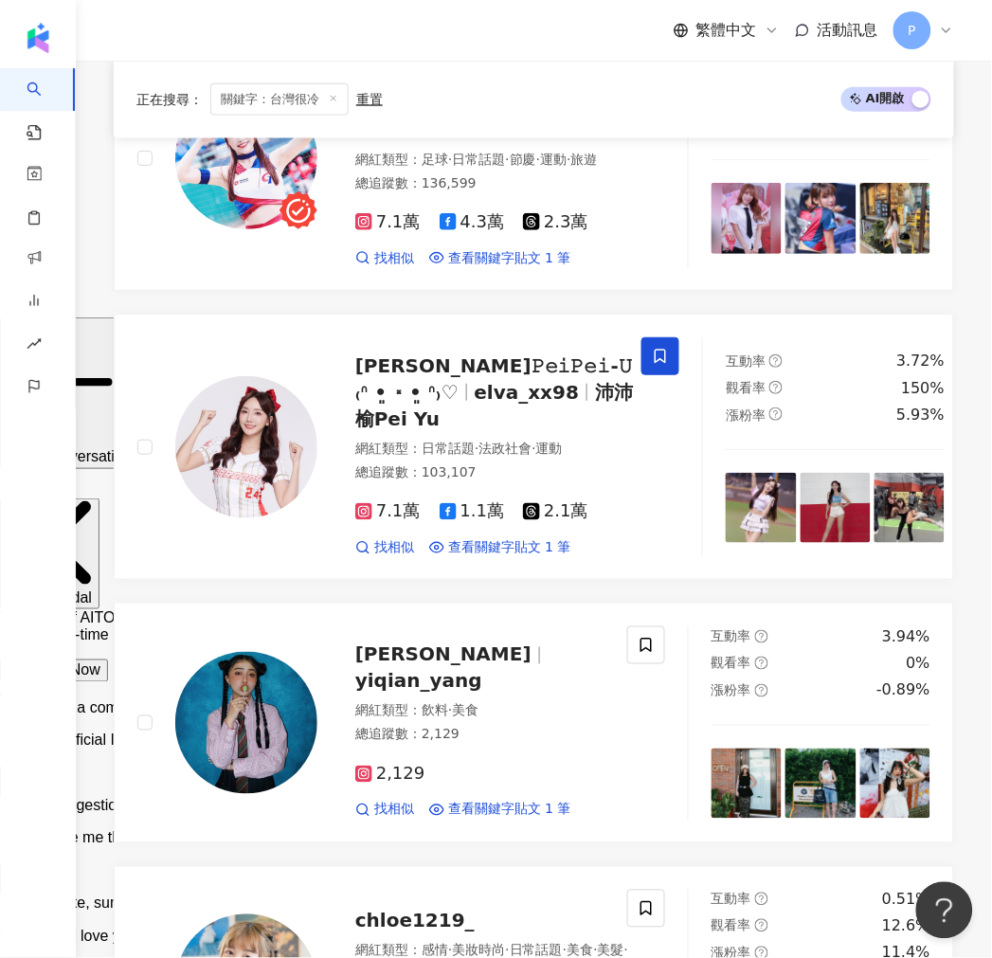
scroll to position [1684, 0]
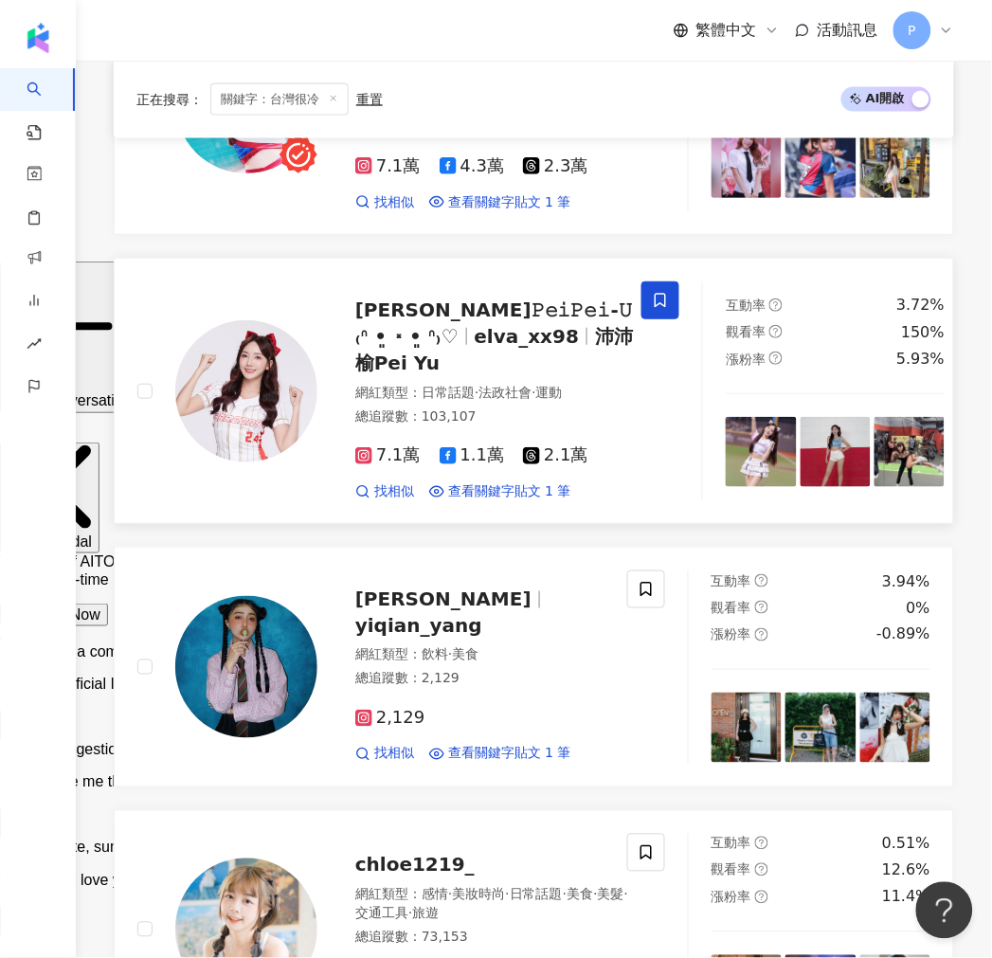
drag, startPoint x: 484, startPoint y: 352, endPoint x: 480, endPoint y: 326, distance: 26.8
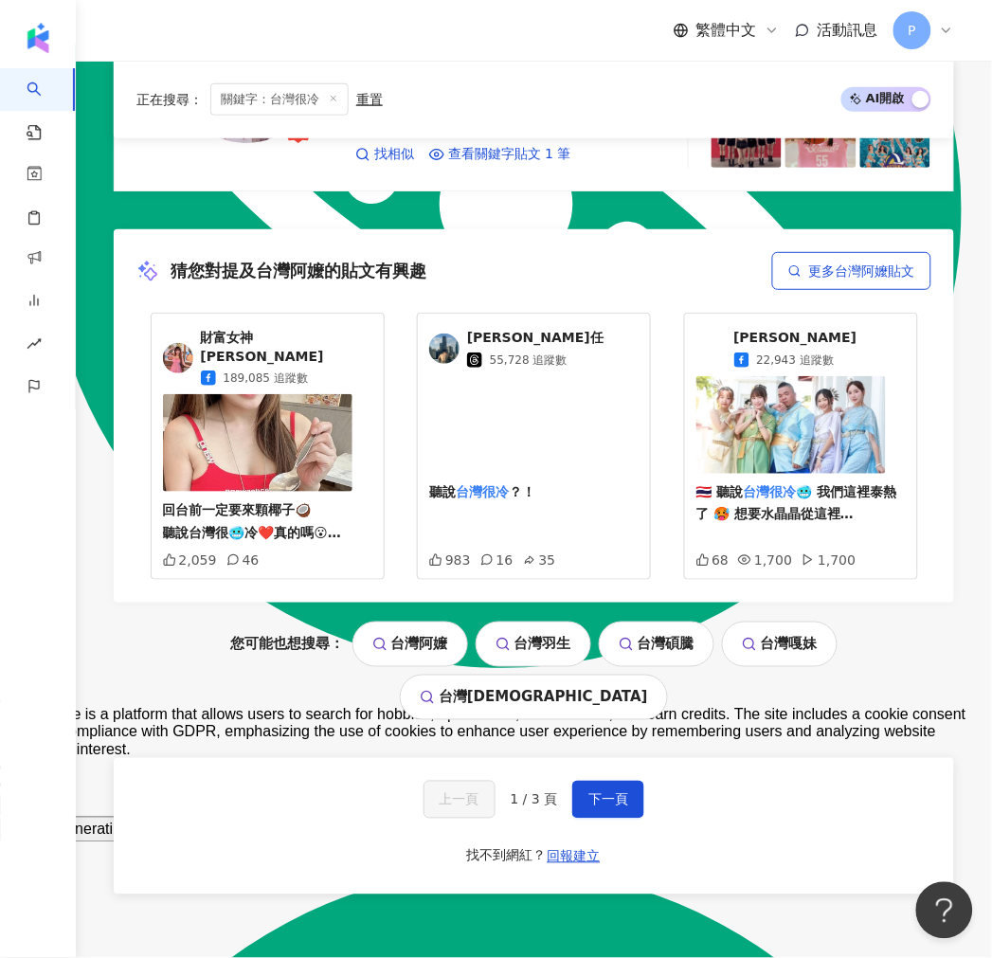
scroll to position [3957, 0]
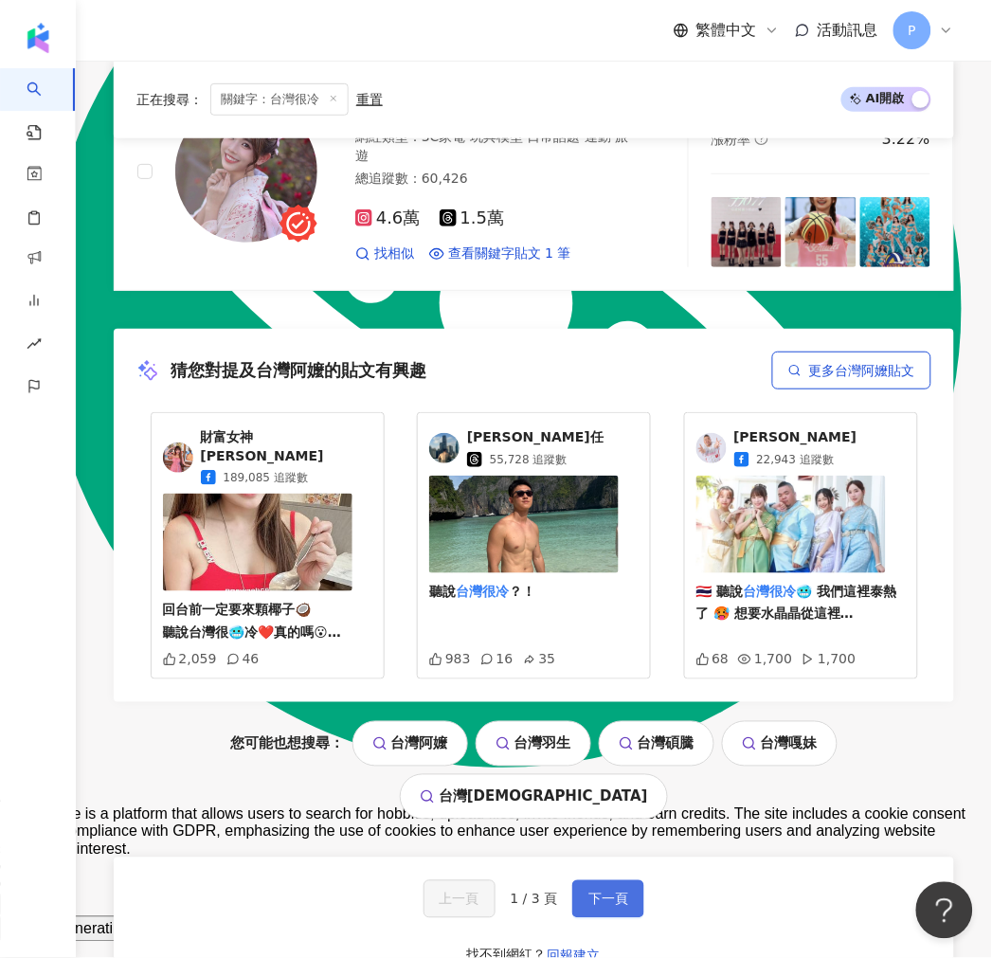
click at [610, 892] on span "下一頁" at bounding box center [608, 899] width 40 height 15
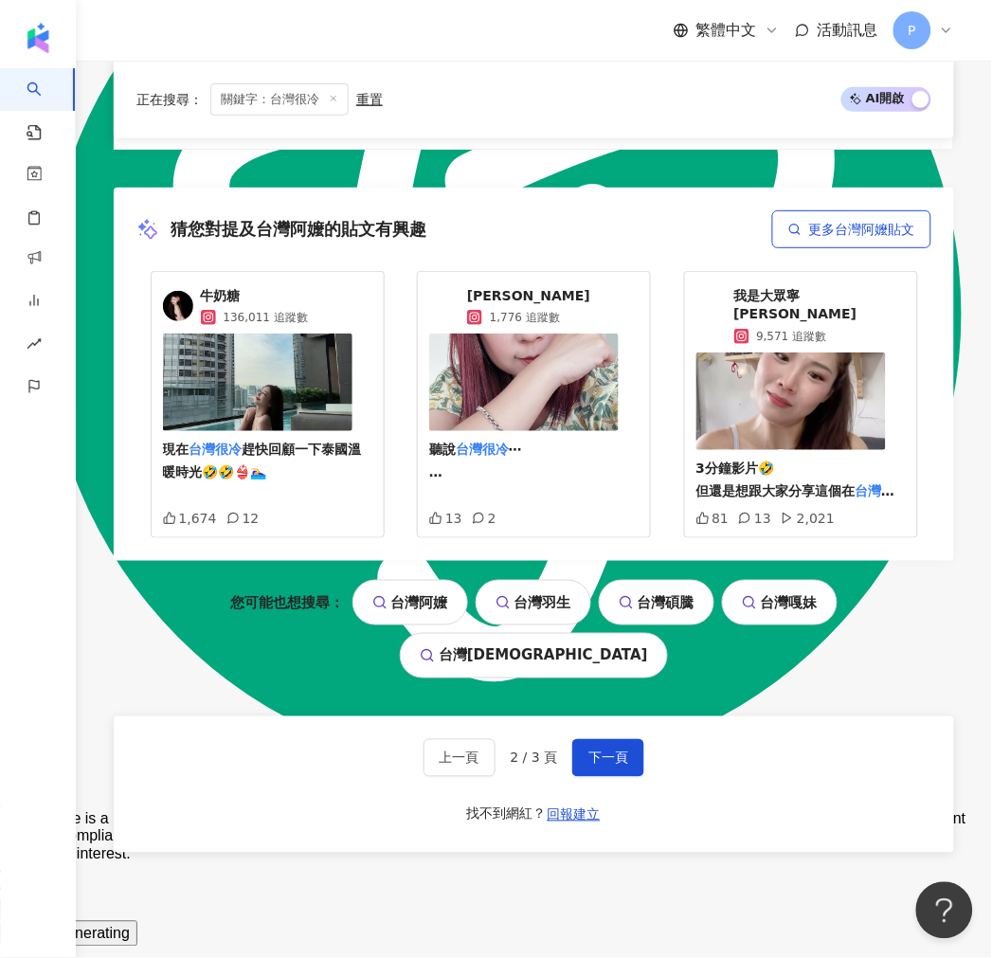
scroll to position [3953, 0]
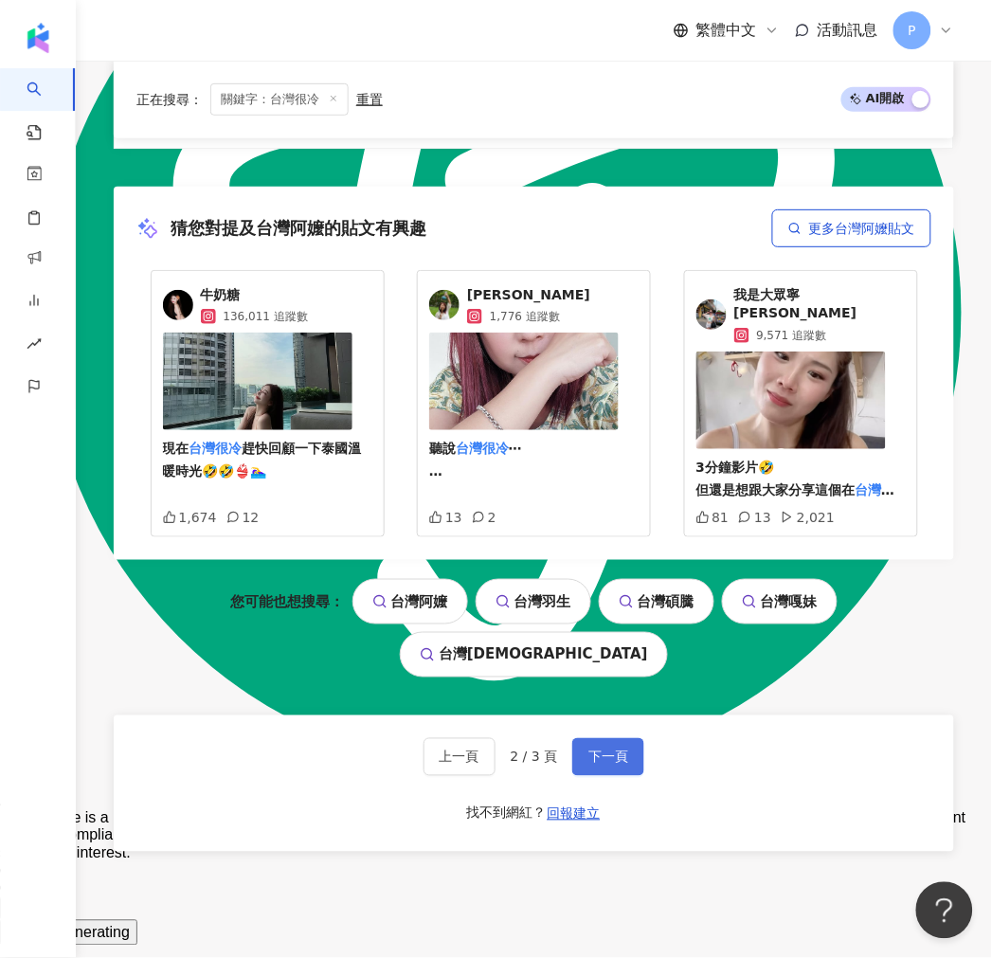
click at [600, 738] on button "下一頁" at bounding box center [608, 757] width 72 height 38
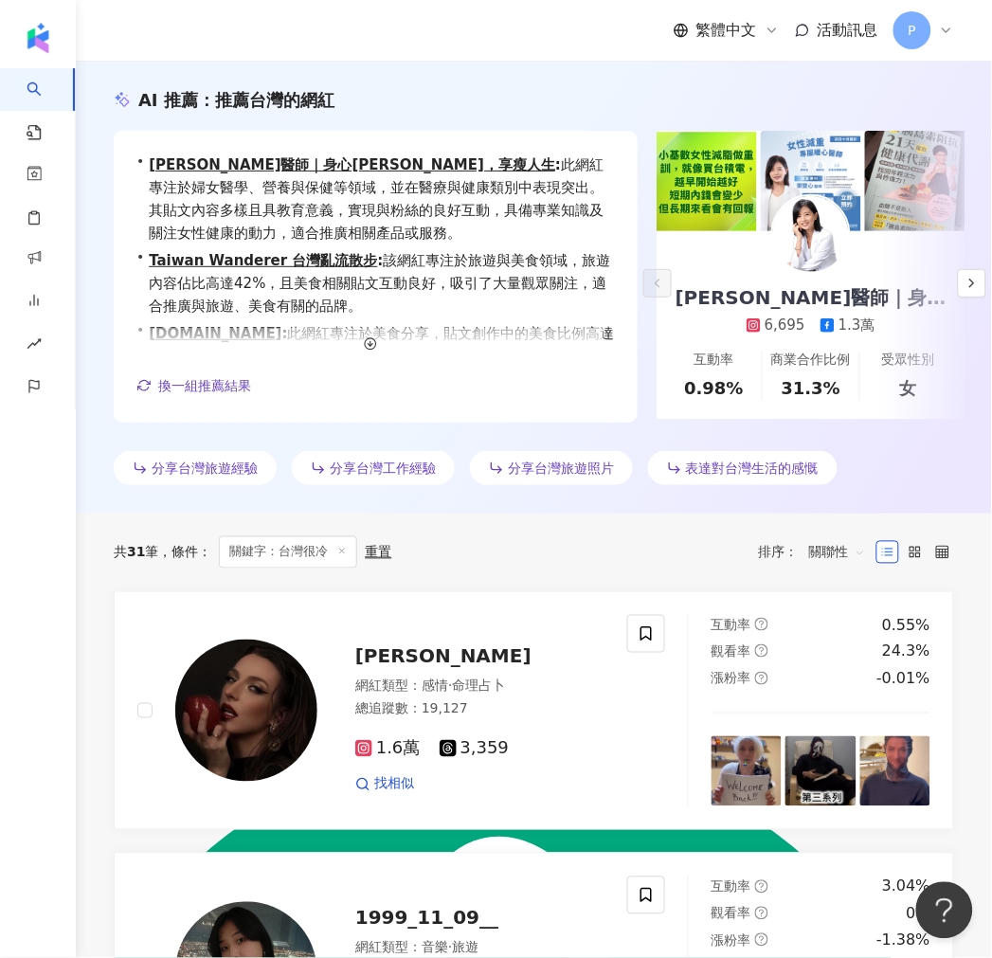
scroll to position [0, 0]
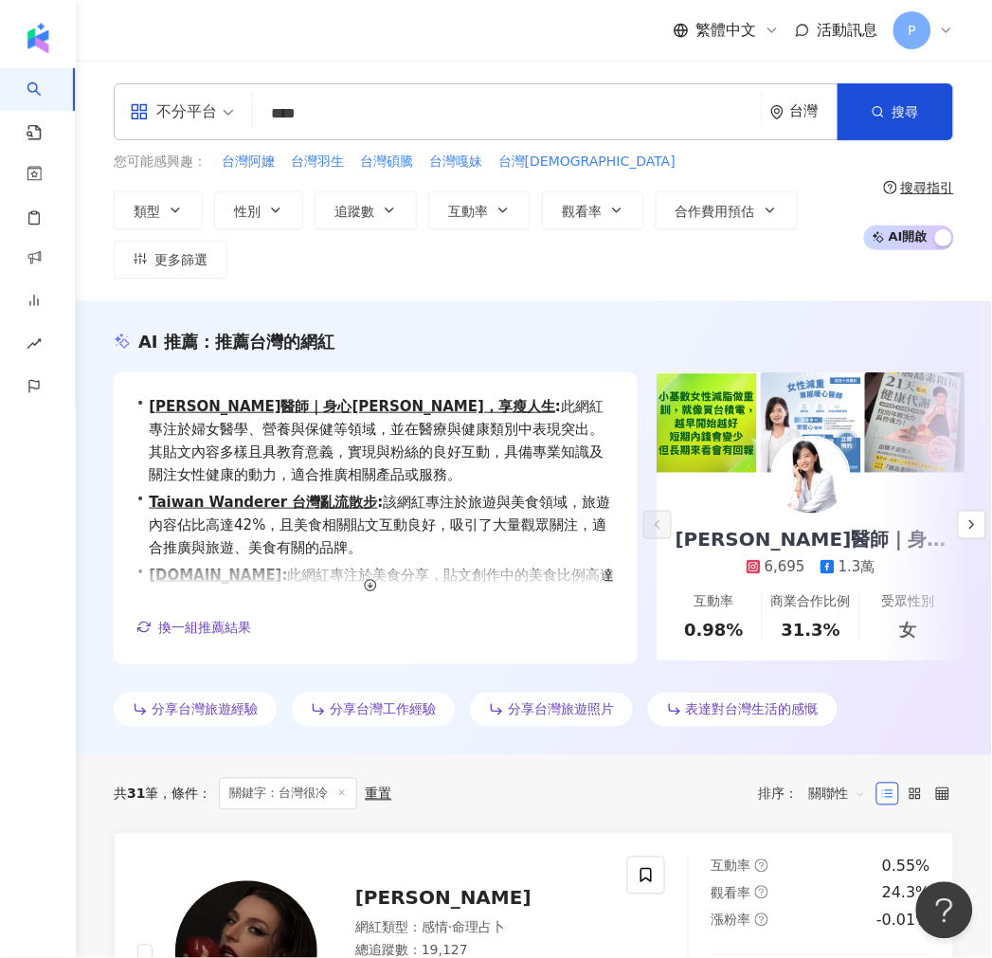
click at [341, 121] on input "****" at bounding box center [508, 114] width 494 height 36
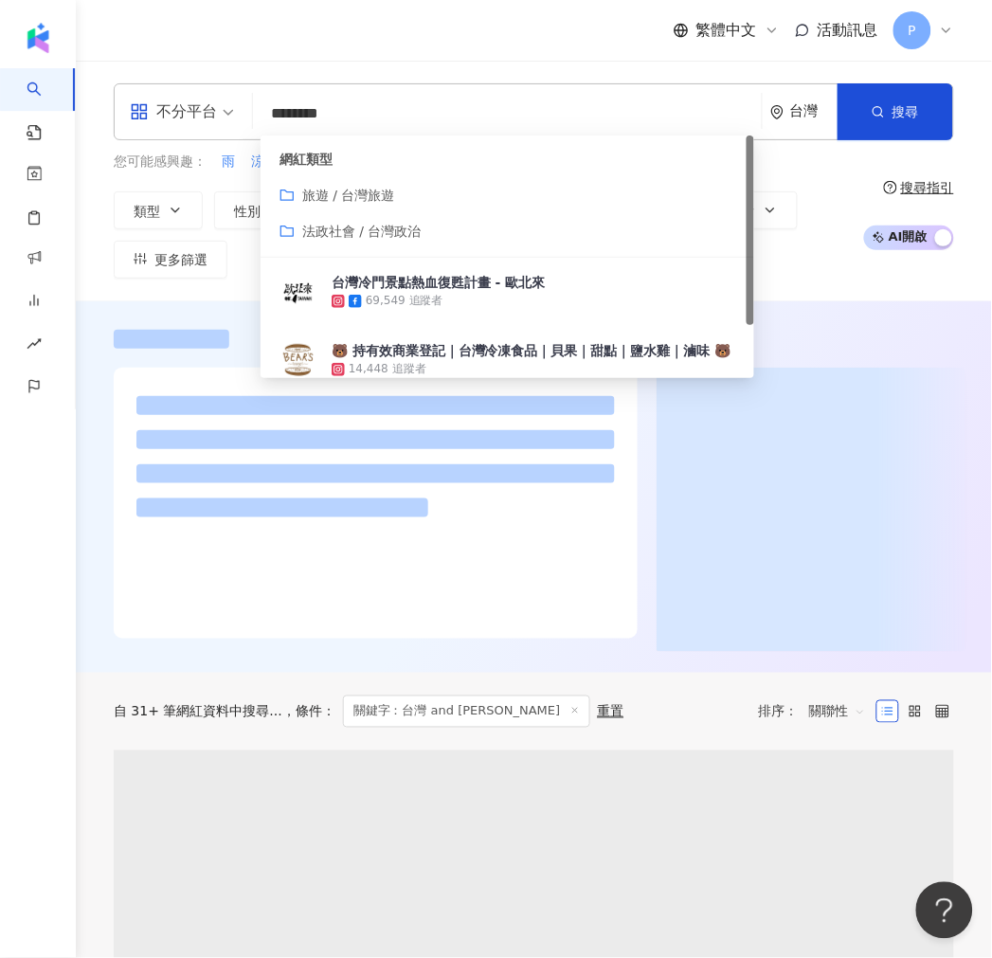
type input "********"
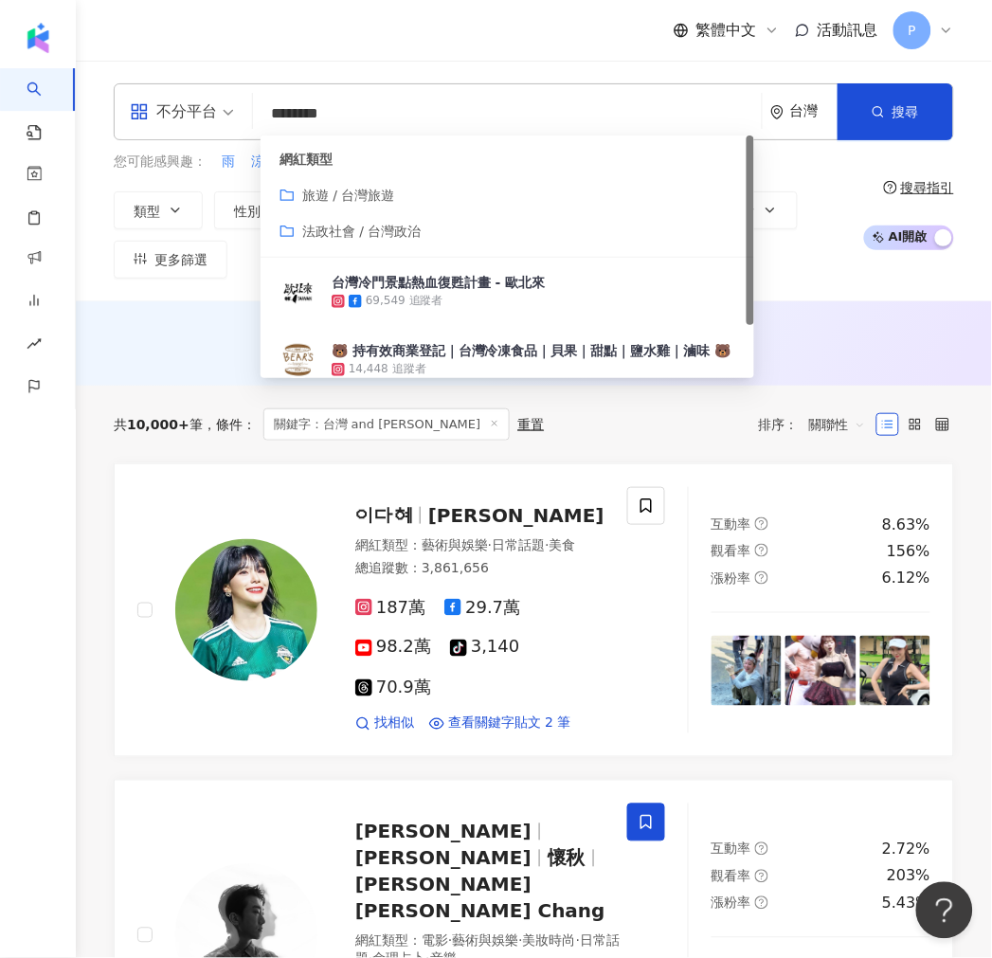
drag, startPoint x: 368, startPoint y: 99, endPoint x: 241, endPoint y: 105, distance: 127.1
click at [241, 105] on div "不分平台 ******** 台灣 搜尋 customizedTag 網紅類型 旅遊 / 台灣旅遊 法政社會 / 台灣政治 台灣冷門景點熱血復甦計畫 - 歐北來…" at bounding box center [534, 111] width 840 height 57
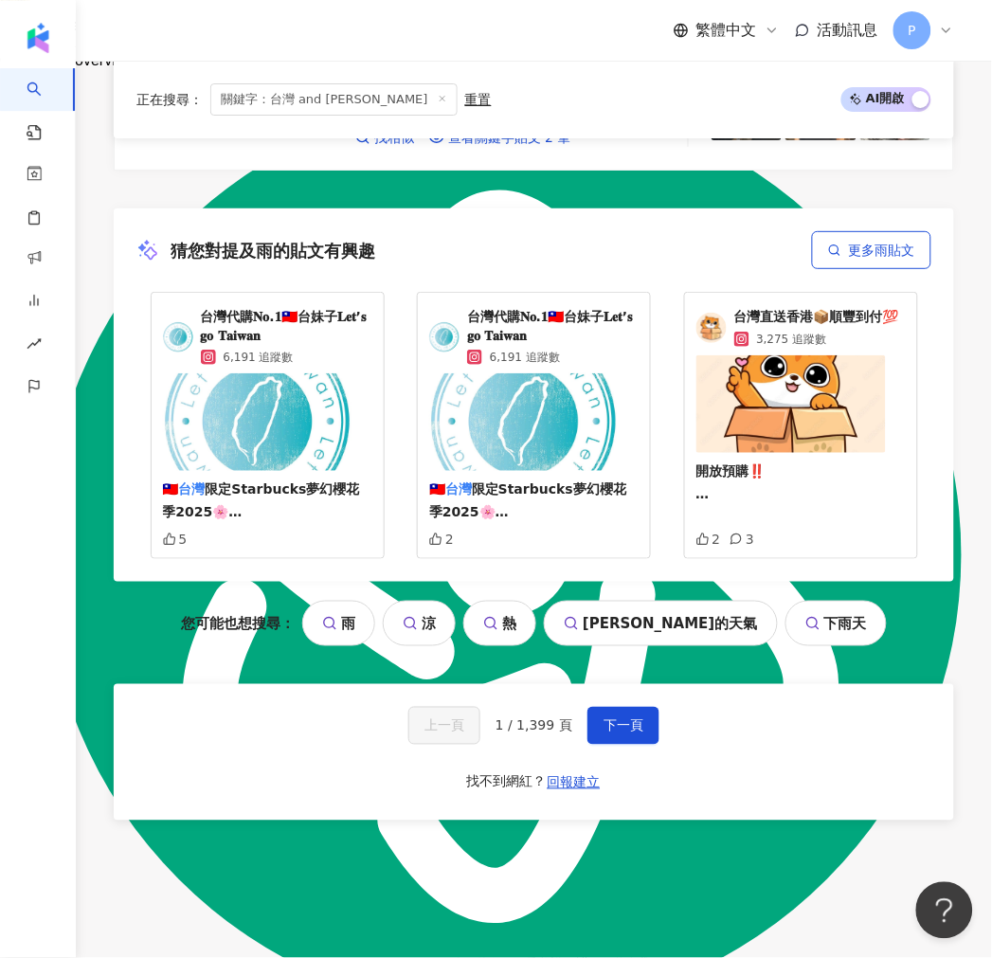
scroll to position [3711, 0]
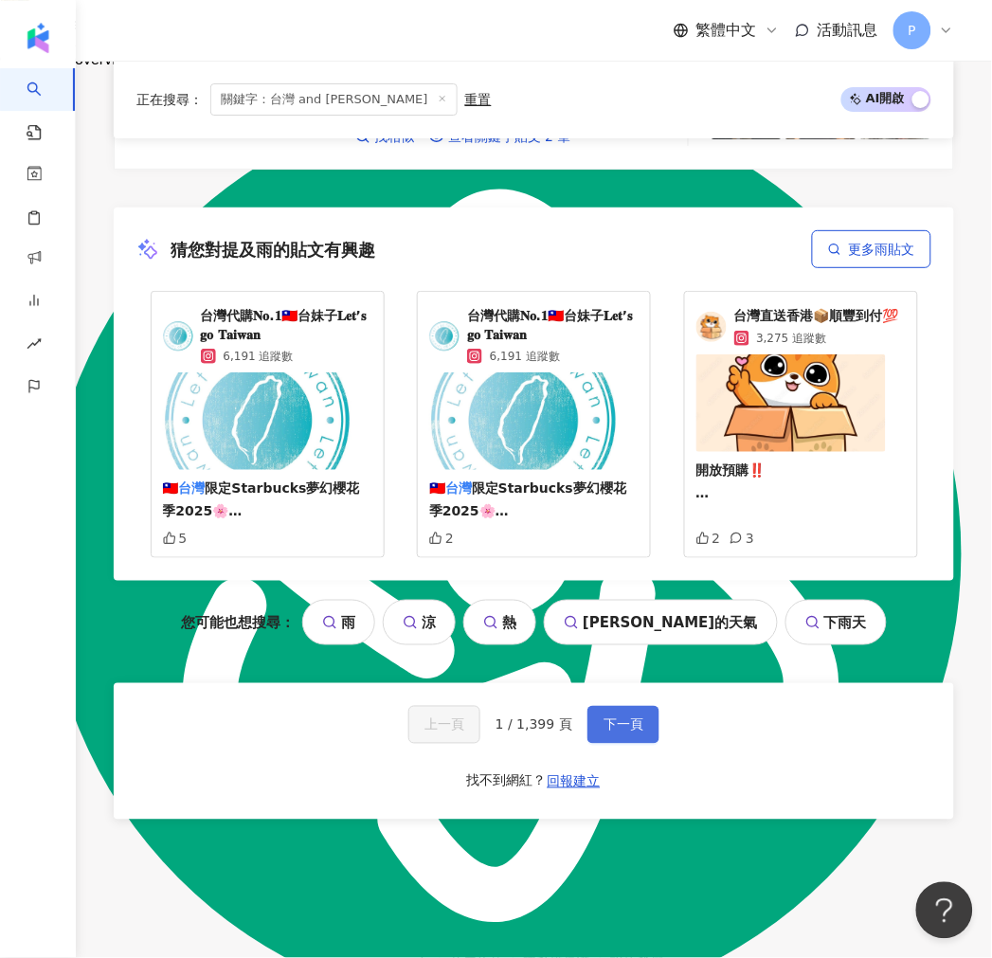
click at [616, 717] on span "下一頁" at bounding box center [624, 724] width 40 height 15
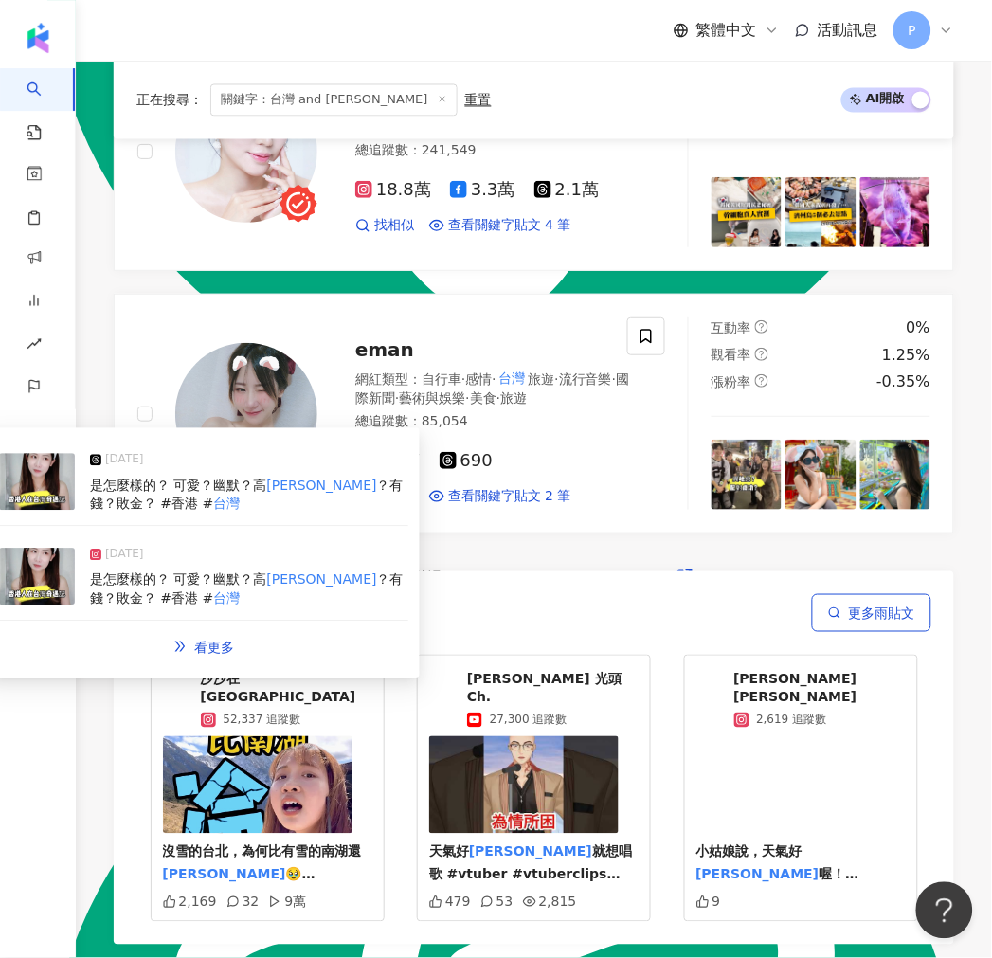
scroll to position [3679, 0]
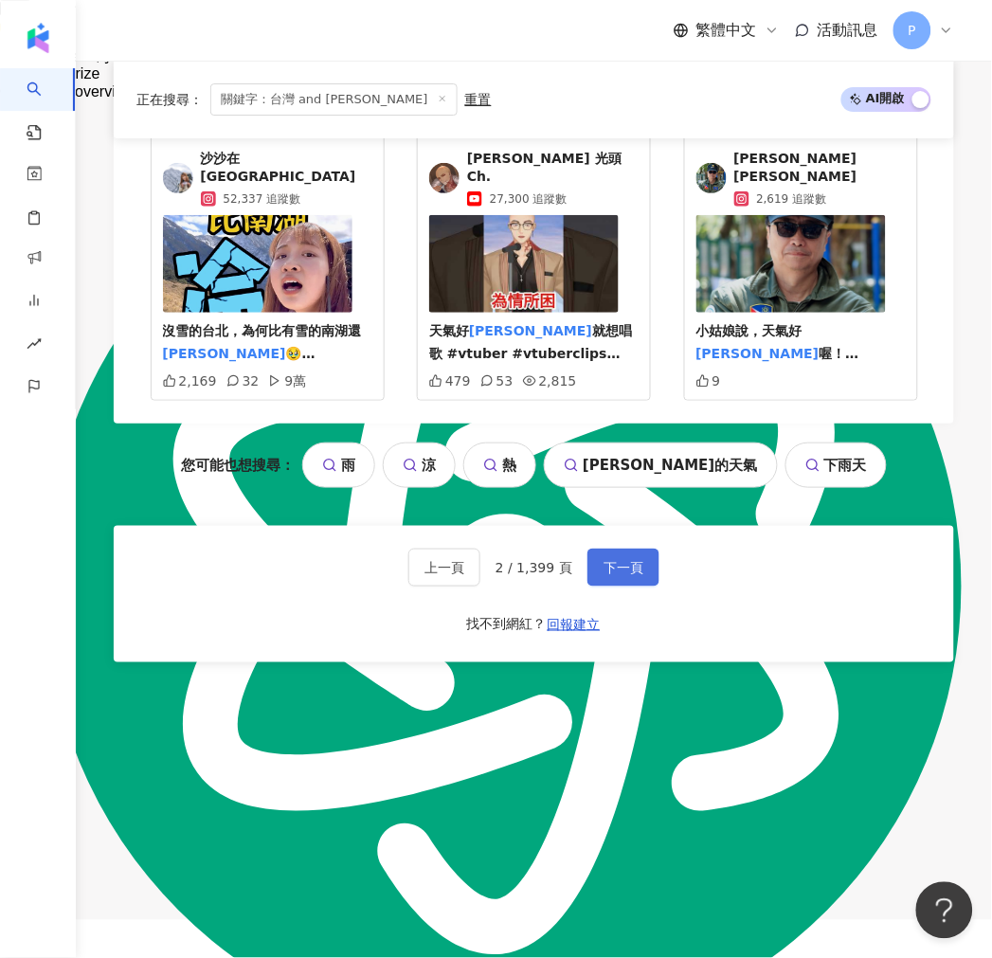
click at [628, 575] on span "下一頁" at bounding box center [624, 567] width 40 height 15
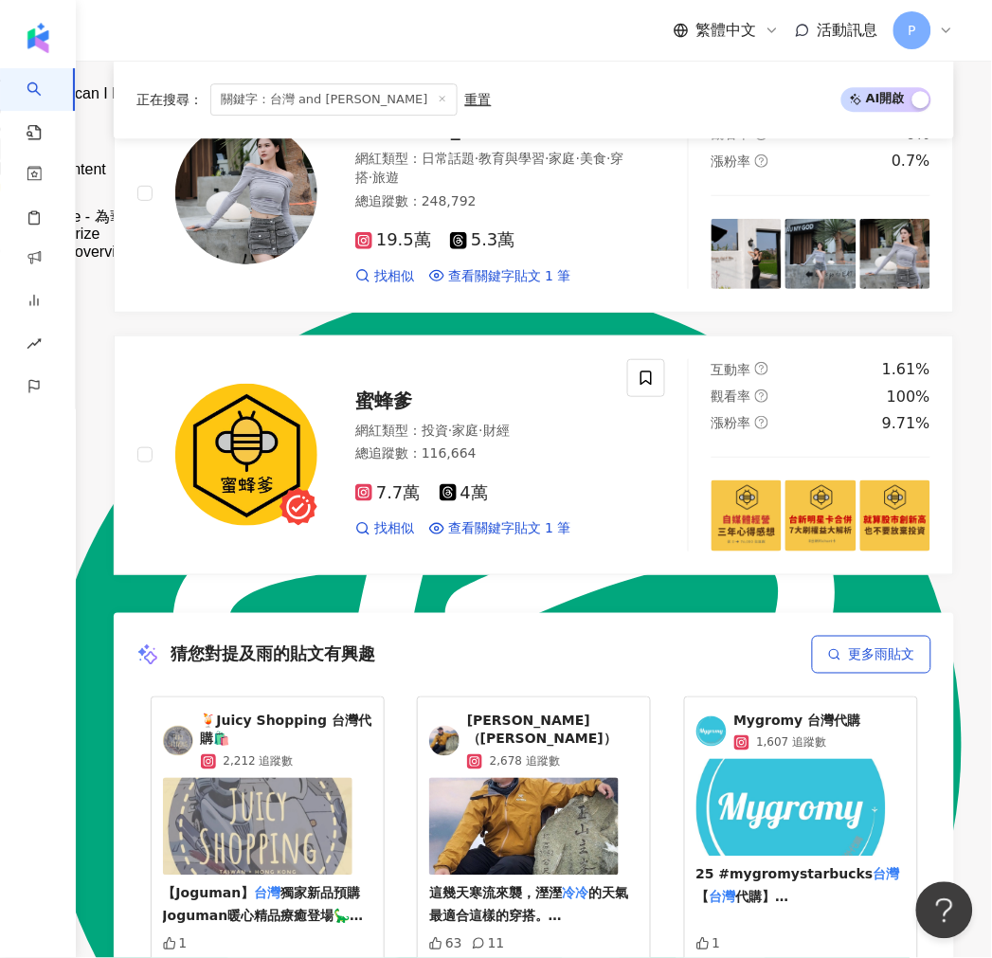
scroll to position [3684, 0]
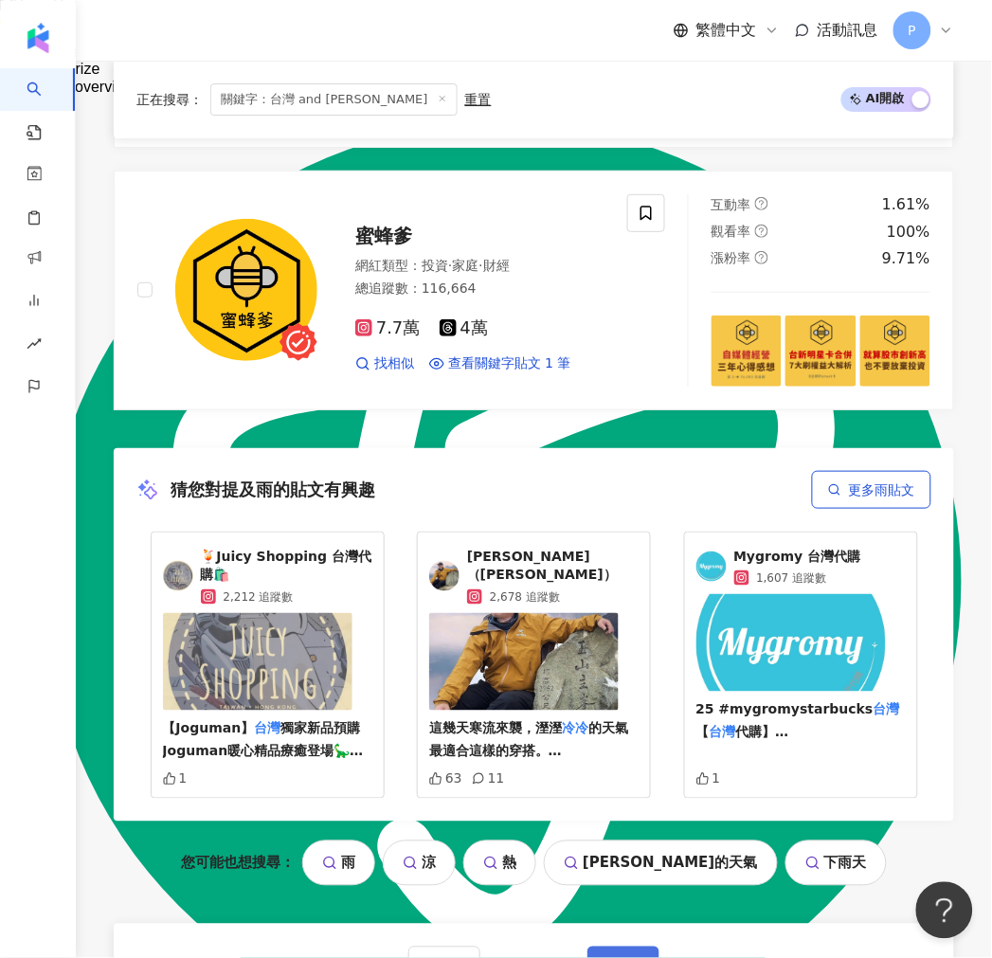
click at [597, 947] on button "下一頁" at bounding box center [623, 966] width 72 height 38
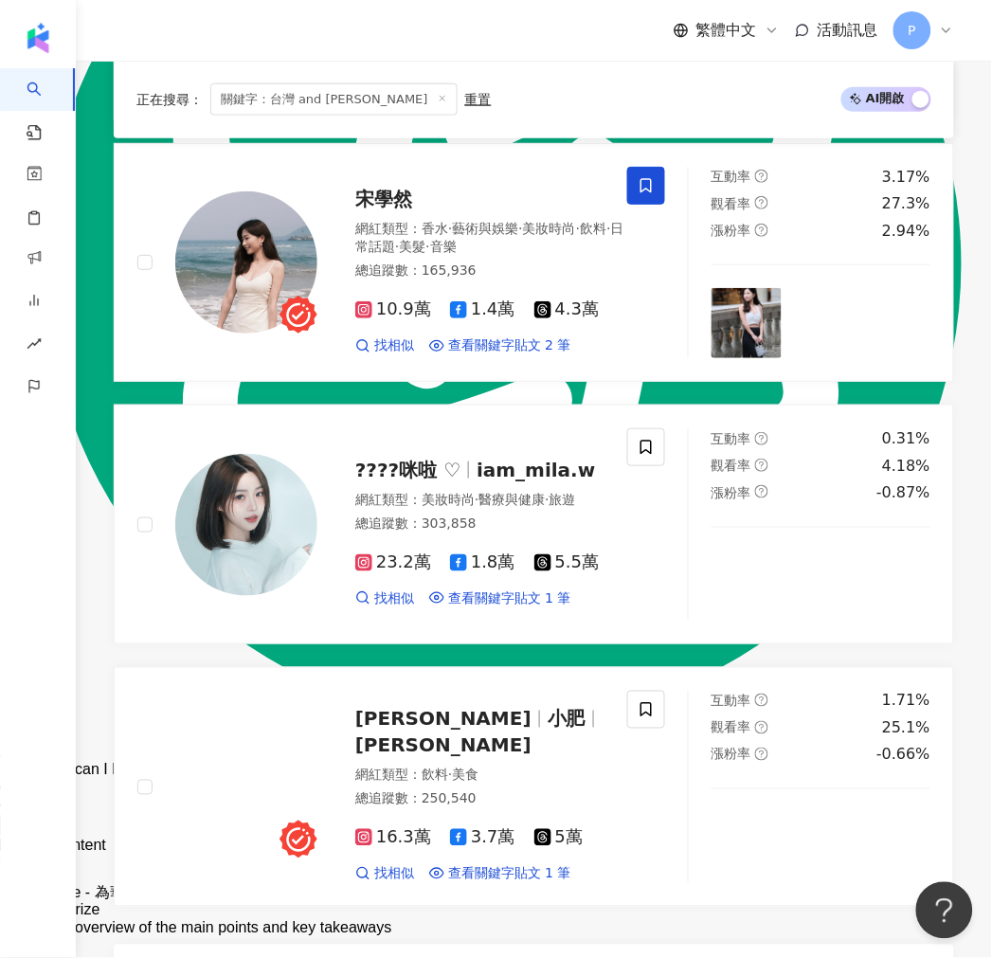
scroll to position [3053, 0]
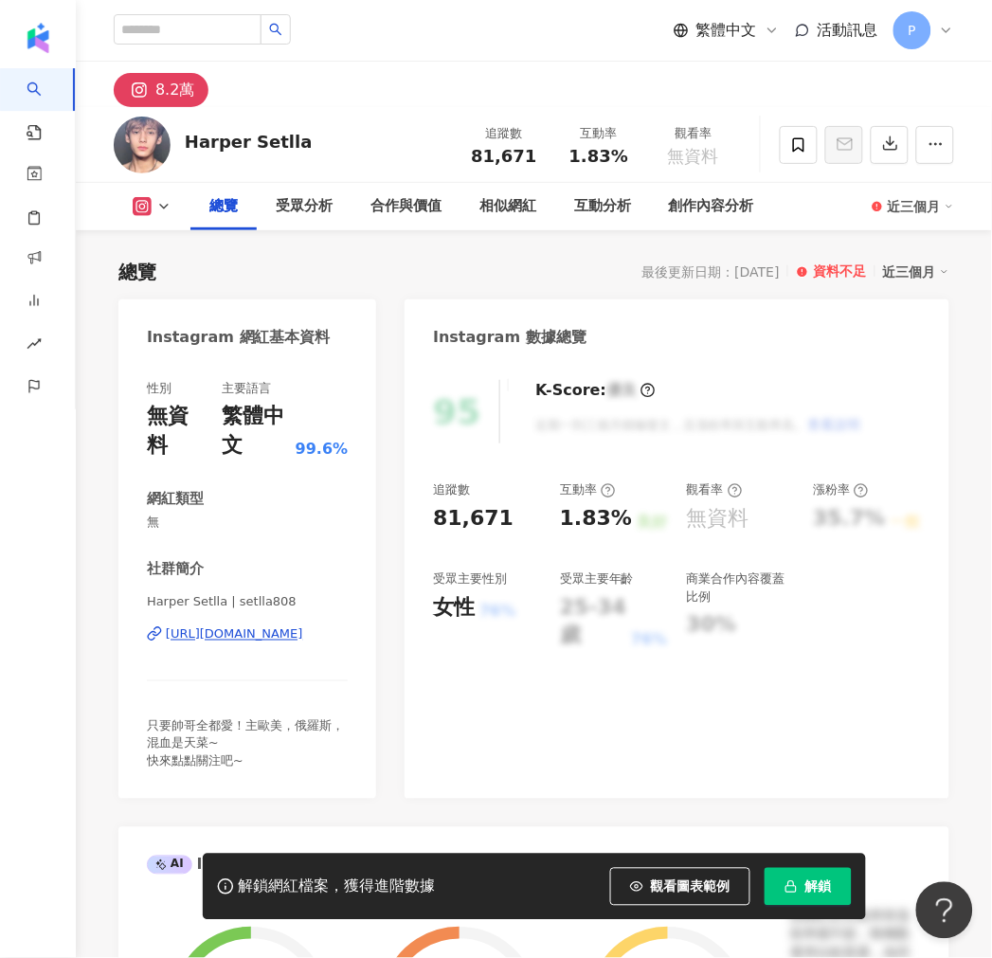
click at [162, 102] on div "8.2萬" at bounding box center [174, 90] width 39 height 27
click at [162, 95] on div "8.2萬" at bounding box center [174, 90] width 39 height 27
click at [173, 74] on button "8.2萬" at bounding box center [161, 90] width 95 height 34
click at [120, 152] on img at bounding box center [142, 145] width 57 height 57
click at [180, 96] on div "8.2萬" at bounding box center [174, 90] width 39 height 27
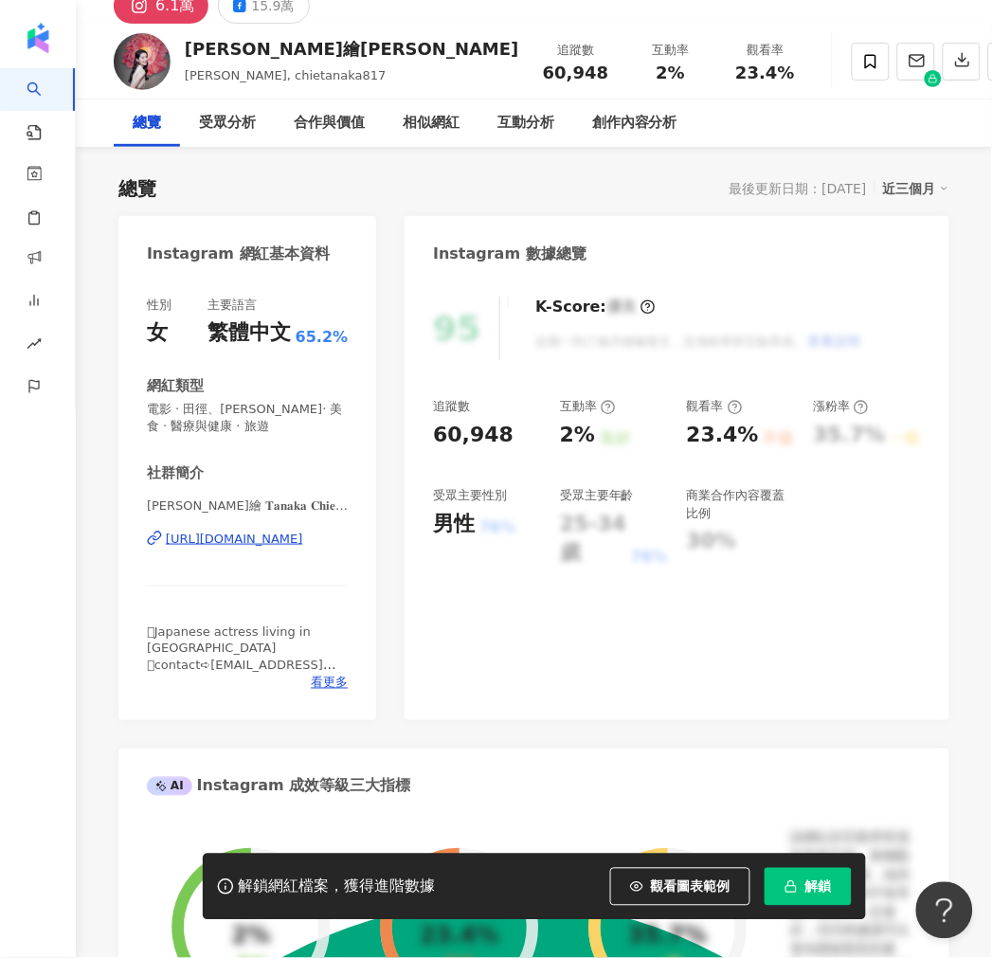
scroll to position [210, 0]
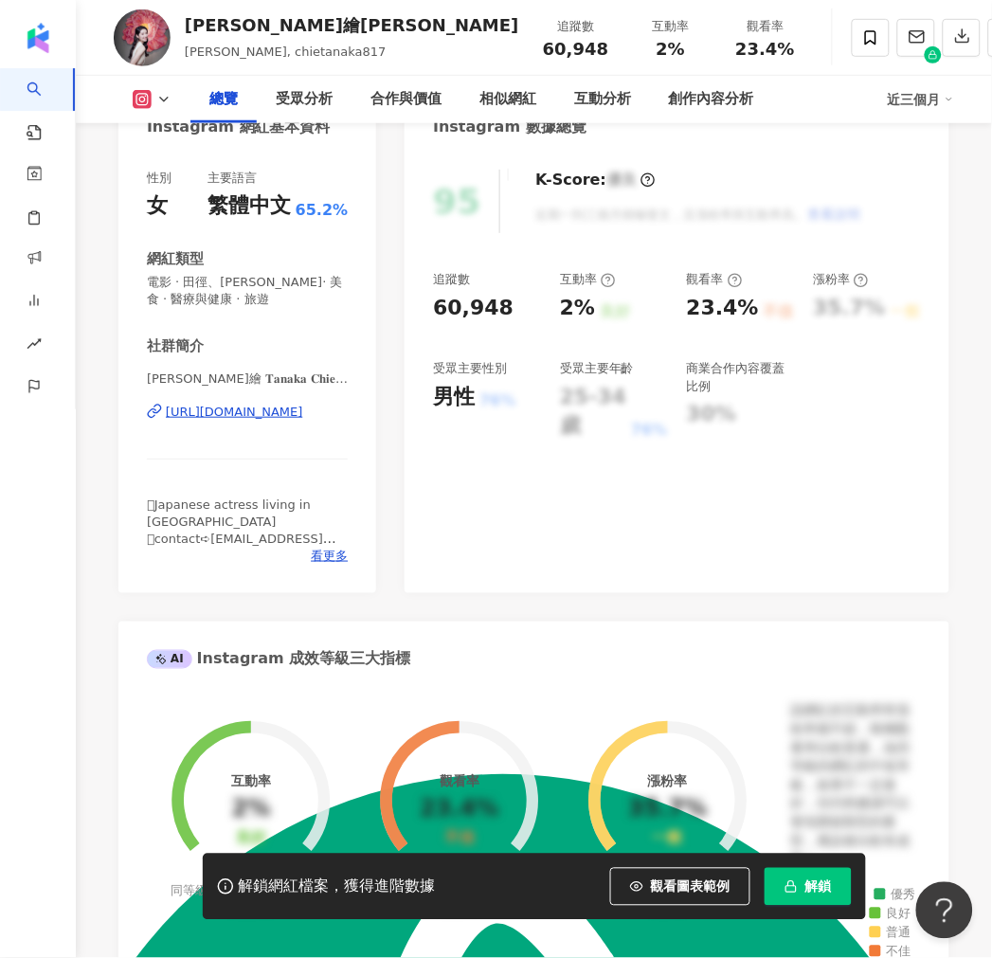
click at [298, 417] on div "https://www.instagram.com/chietanaka817/" at bounding box center [234, 412] width 137 height 17
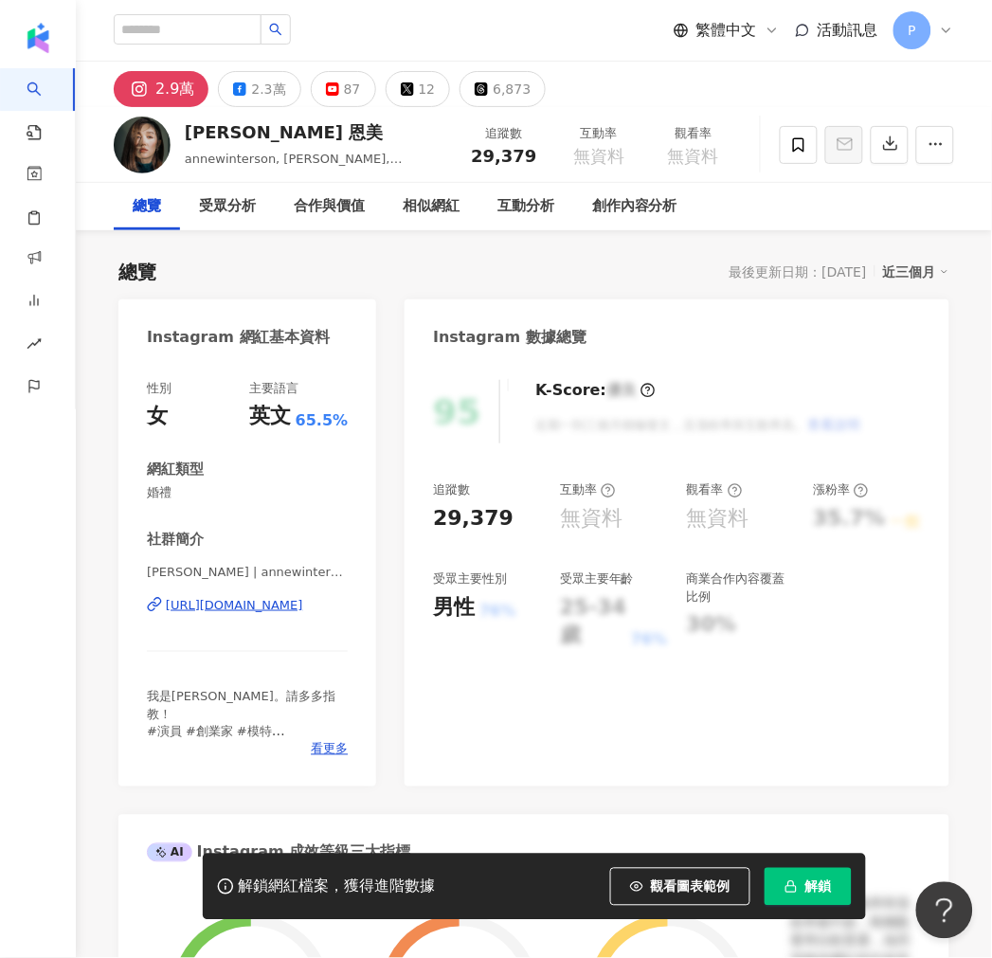
click at [173, 72] on button "2.9萬" at bounding box center [161, 89] width 95 height 36
click at [259, 608] on div "https://www.instagram.com/annewinterson/" at bounding box center [234, 605] width 137 height 17
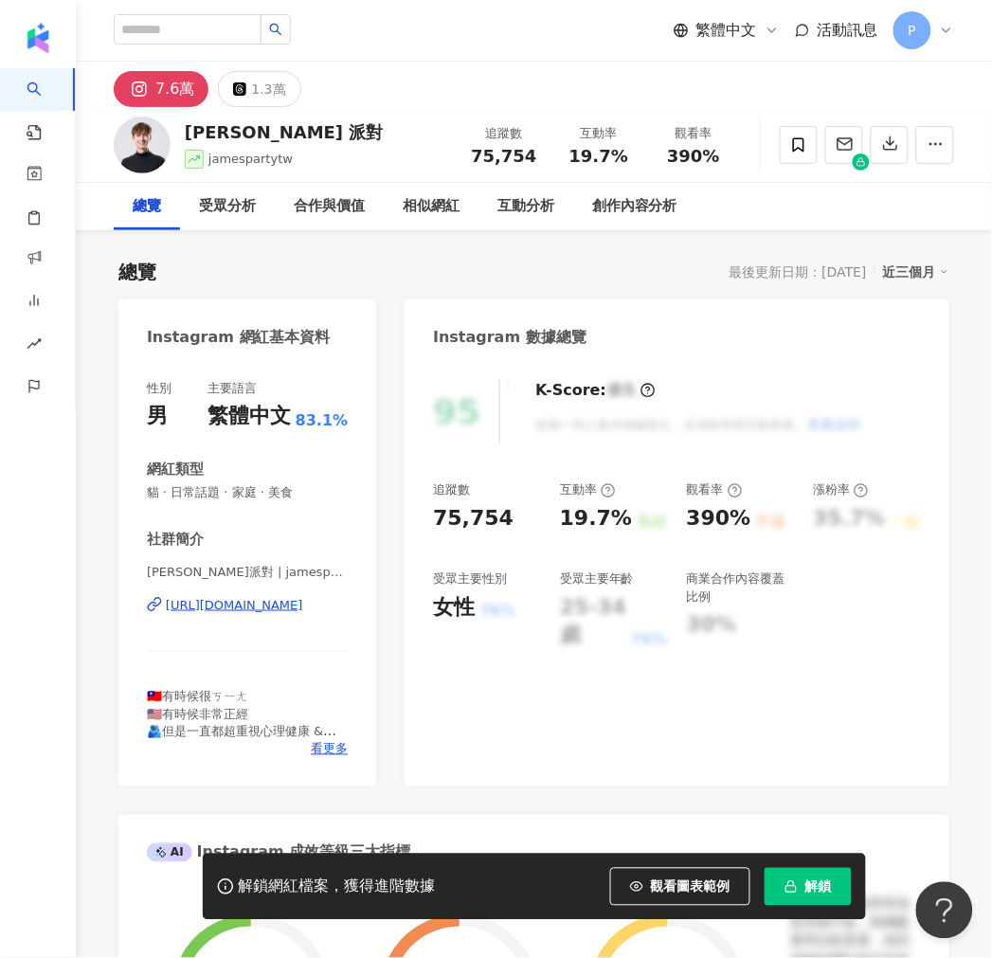
click at [262, 601] on div "https://www.instagram.com/jamespartytw/" at bounding box center [234, 605] width 137 height 17
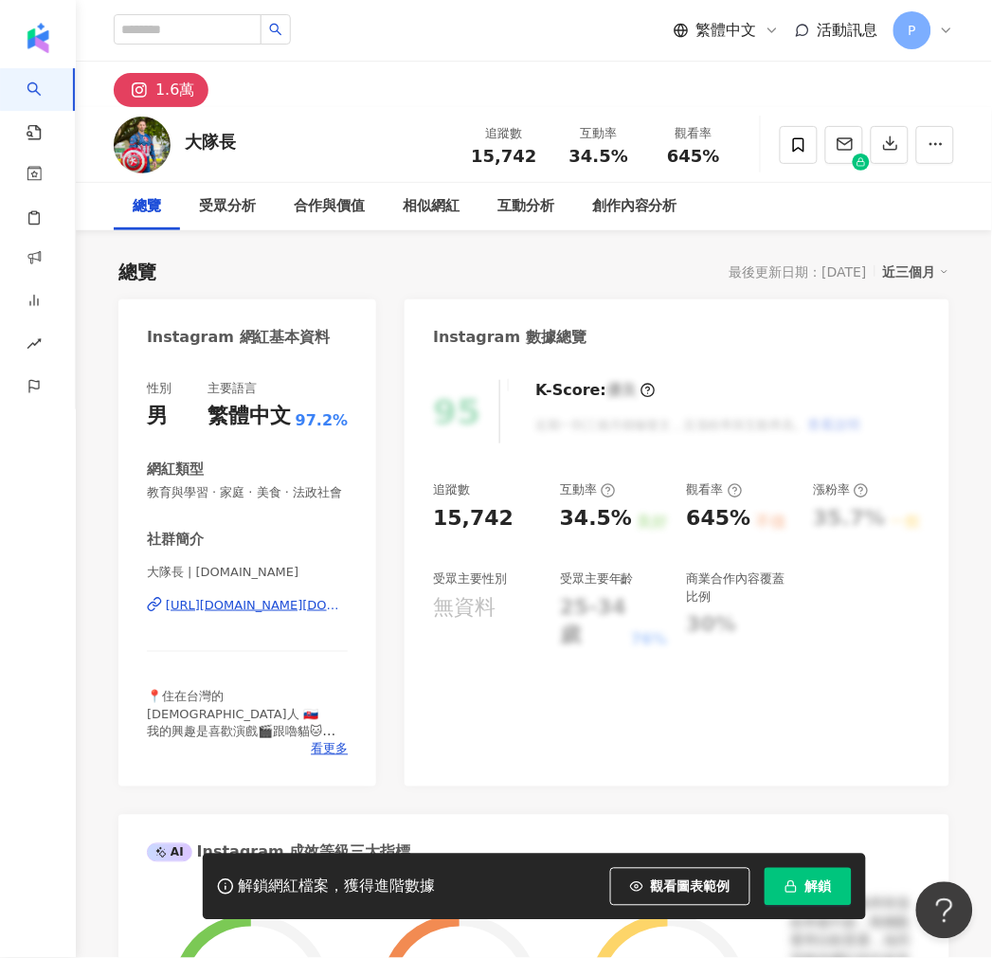
click at [178, 614] on div "https://www.instagram.com/captainbig.tw/" at bounding box center [257, 605] width 182 height 17
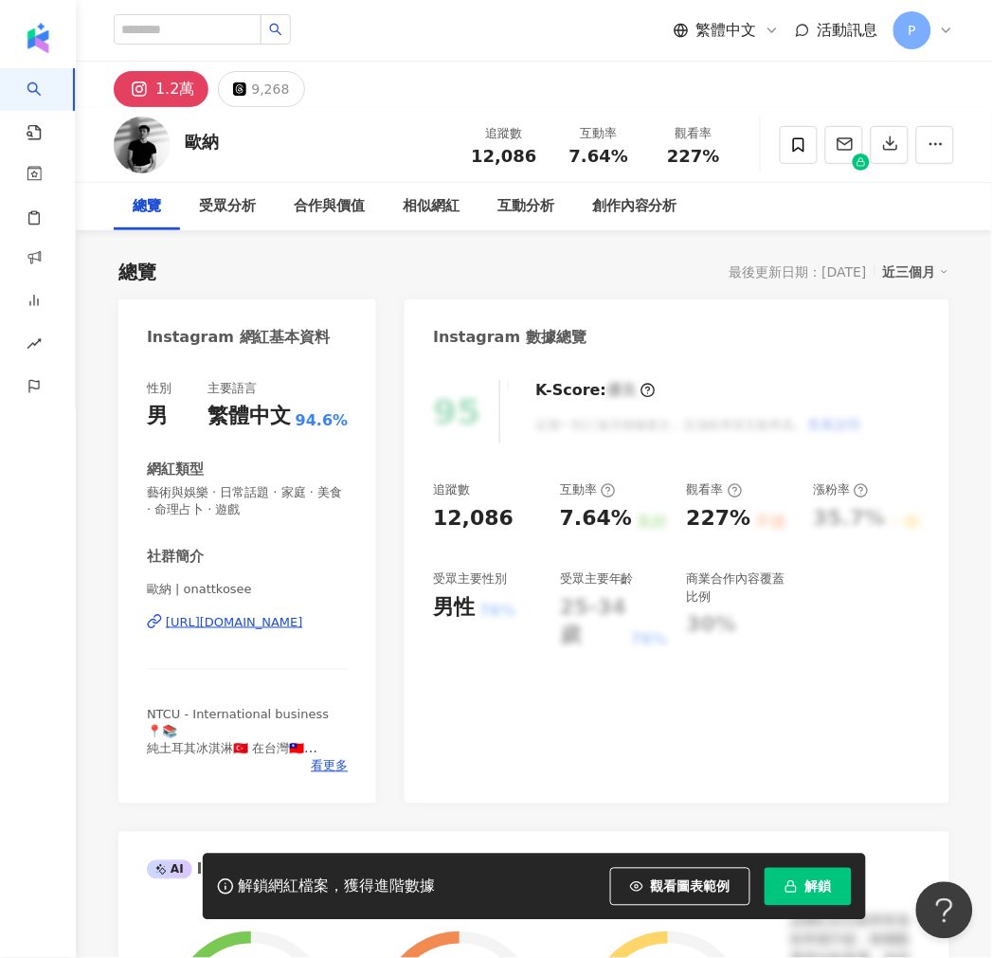
click at [260, 630] on div "https://www.instagram.com/onattkosee/" at bounding box center [234, 622] width 137 height 17
click at [206, 621] on div "https://www.instagram.com/onattkosee/" at bounding box center [234, 622] width 137 height 17
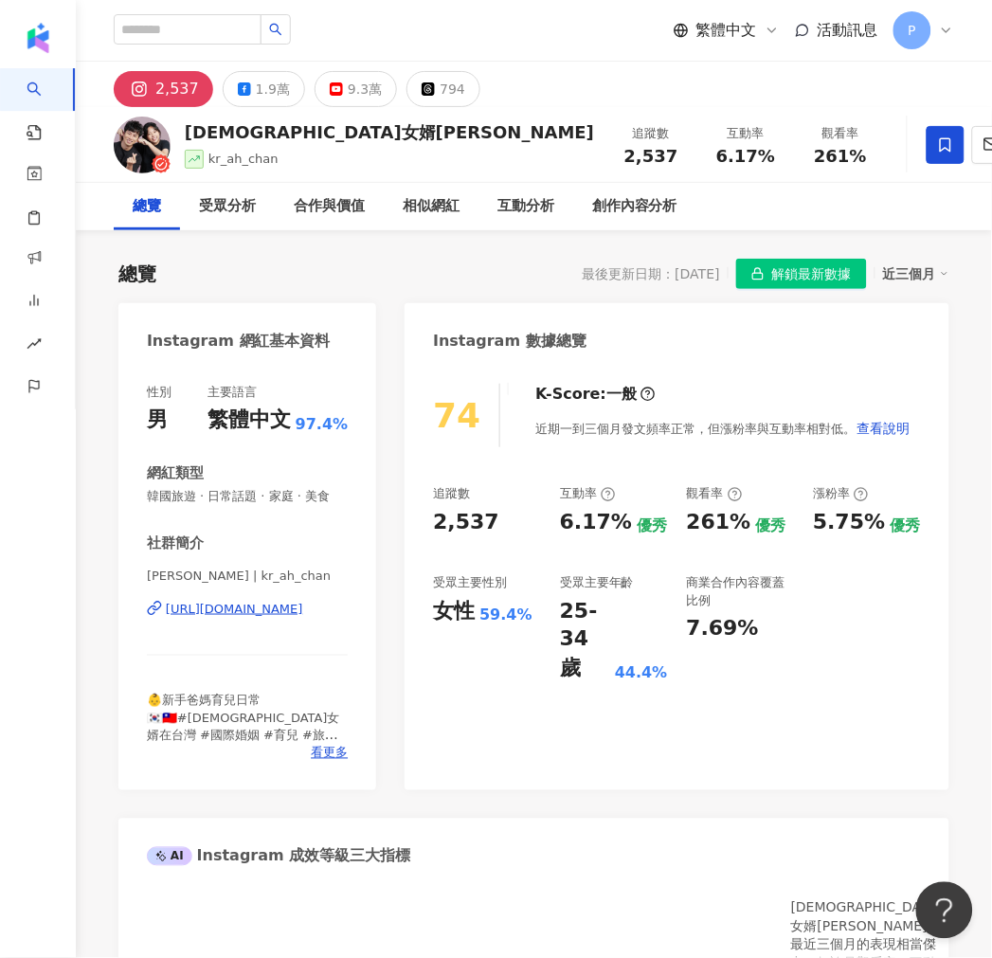
click at [240, 614] on div "[URL][DOMAIN_NAME]" at bounding box center [234, 609] width 137 height 17
click at [227, 604] on div "[URL][DOMAIN_NAME]" at bounding box center [234, 609] width 137 height 17
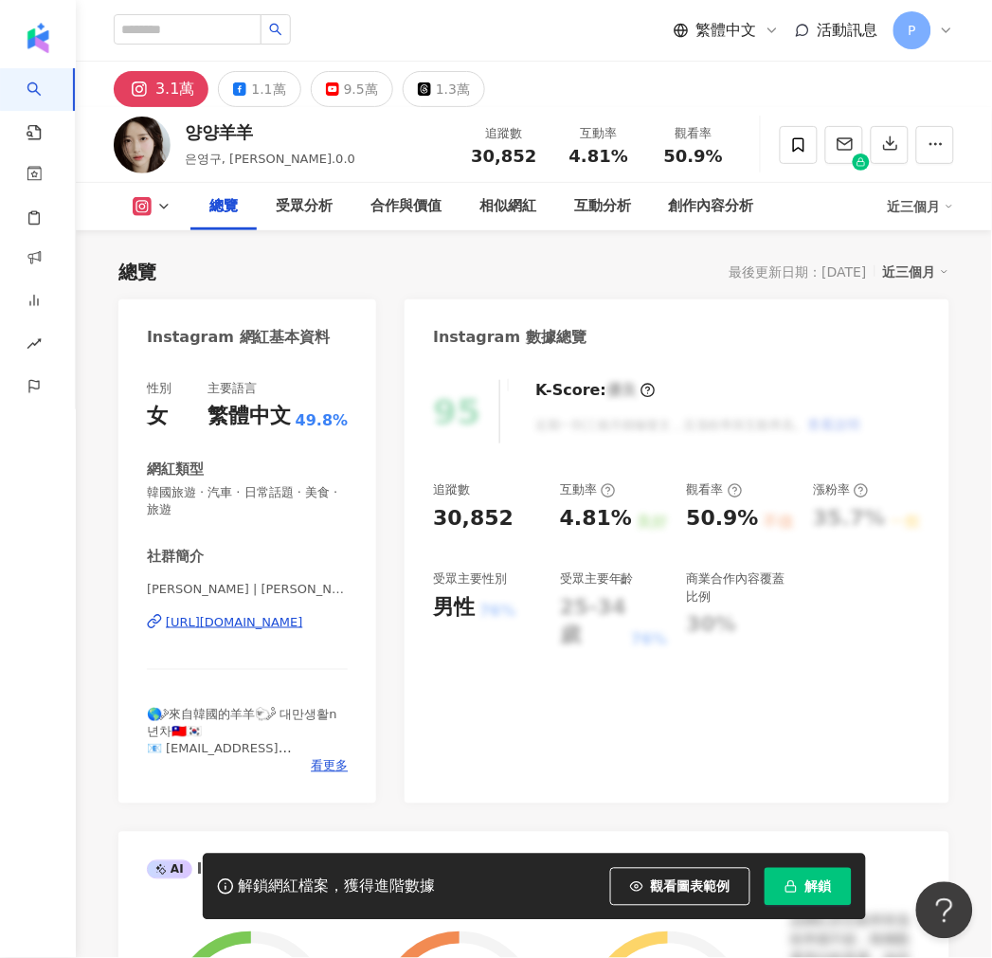
click at [251, 631] on div "[URL][DOMAIN_NAME]" at bounding box center [234, 622] width 137 height 17
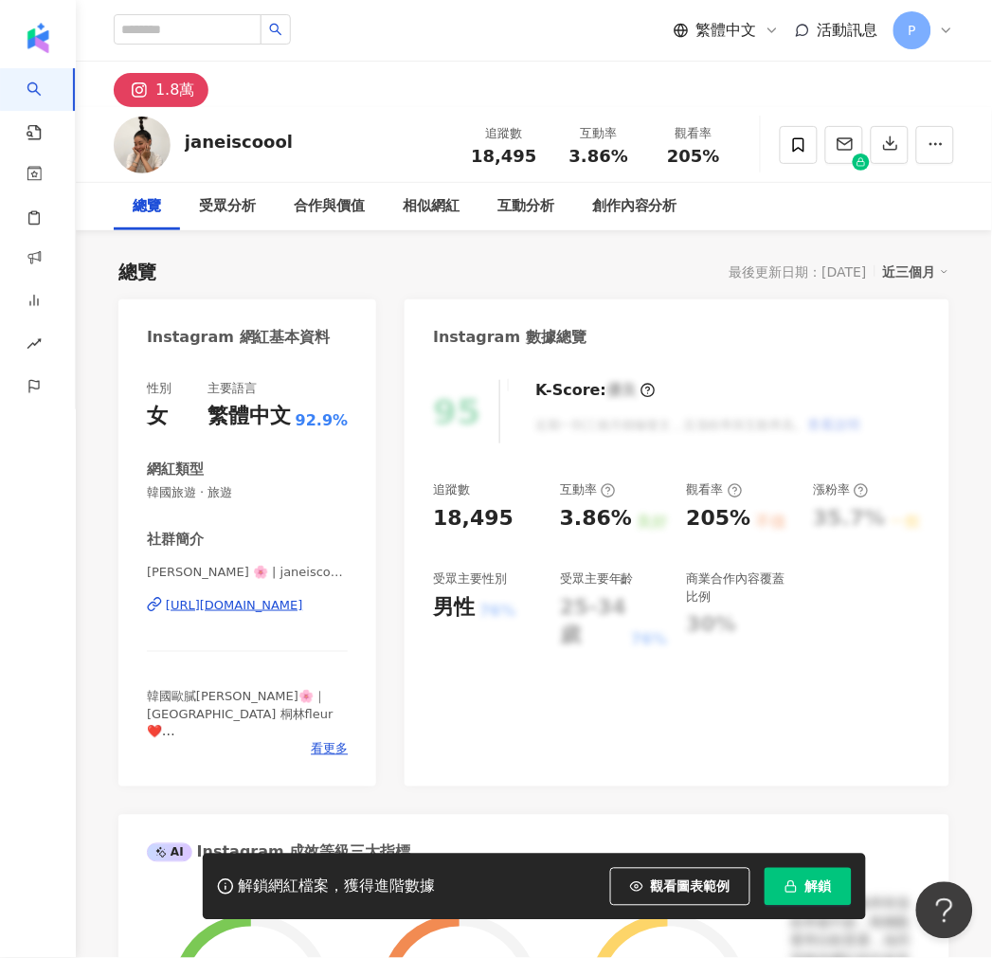
click at [167, 87] on div "1.8萬" at bounding box center [174, 90] width 39 height 27
click at [232, 607] on div "https://www.instagram.com/janeiscoool/" at bounding box center [234, 605] width 137 height 17
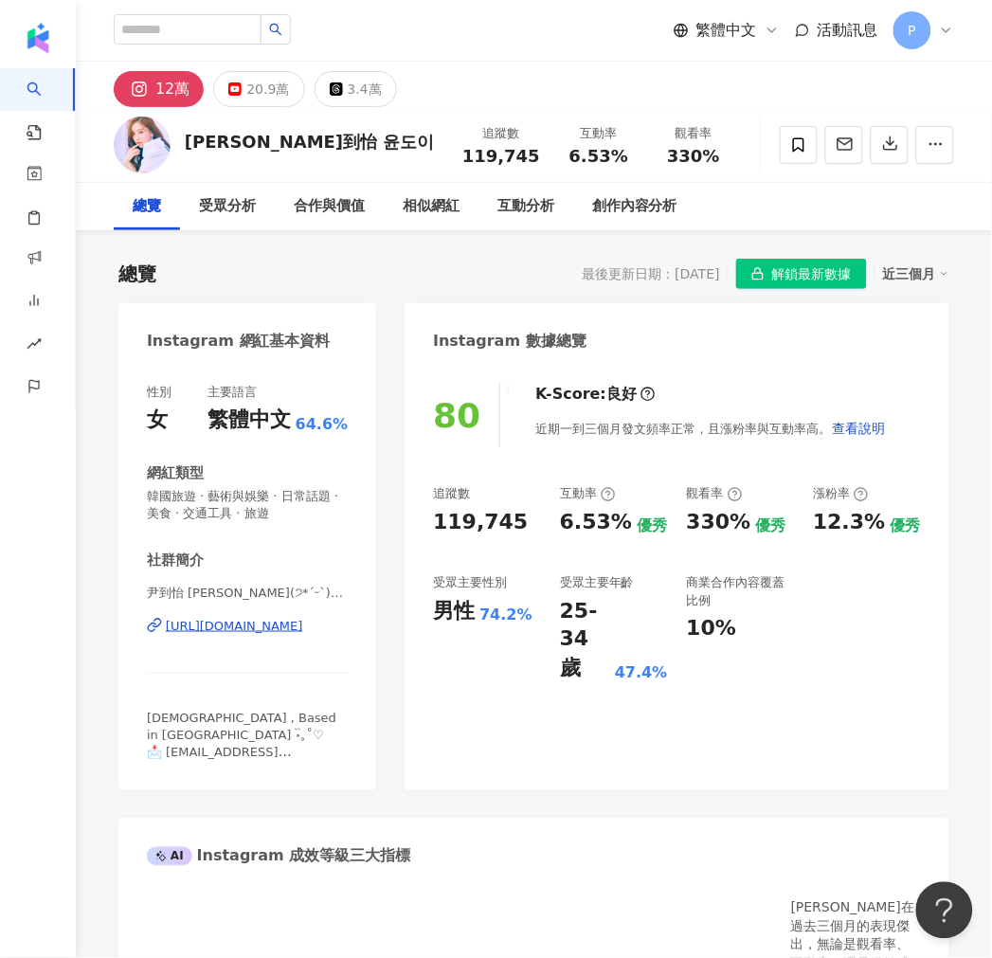
click at [265, 631] on div "https://www.instagram.com/yxxndoi_/" at bounding box center [234, 626] width 137 height 17
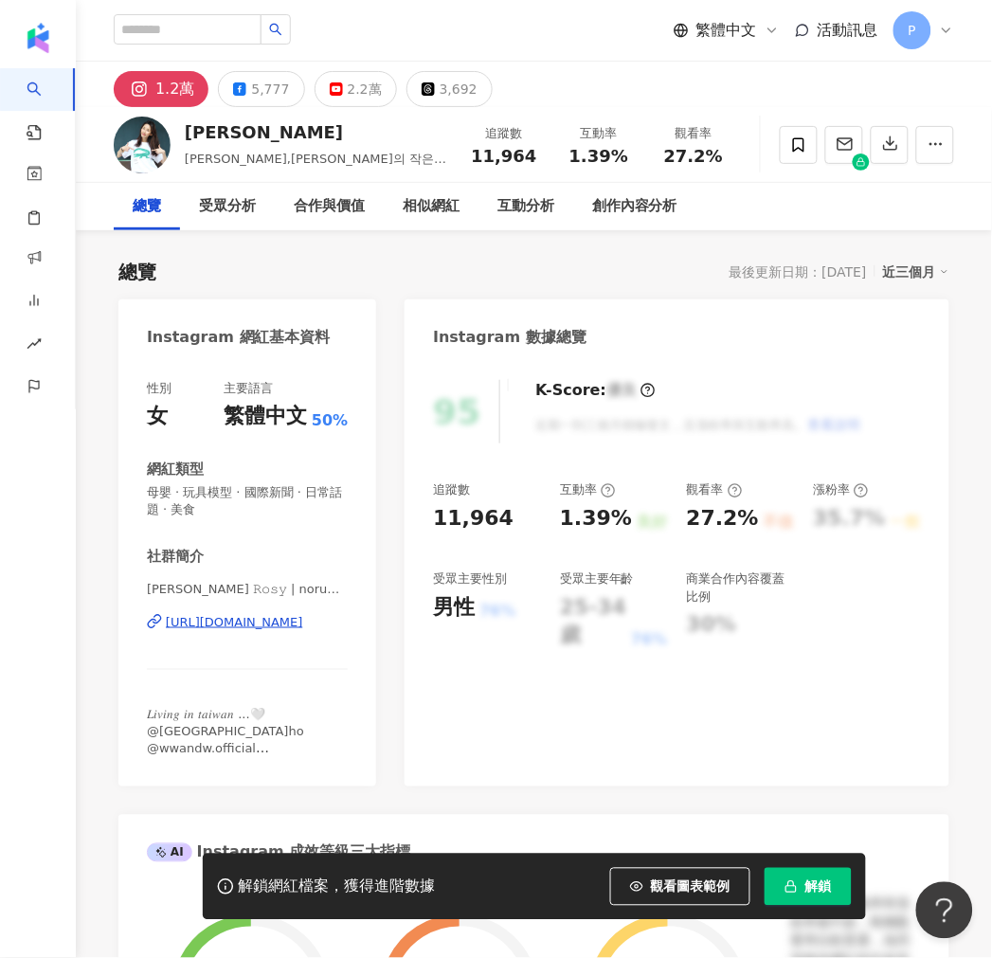
click at [260, 628] on div "[URL][DOMAIN_NAME]" at bounding box center [234, 622] width 137 height 17
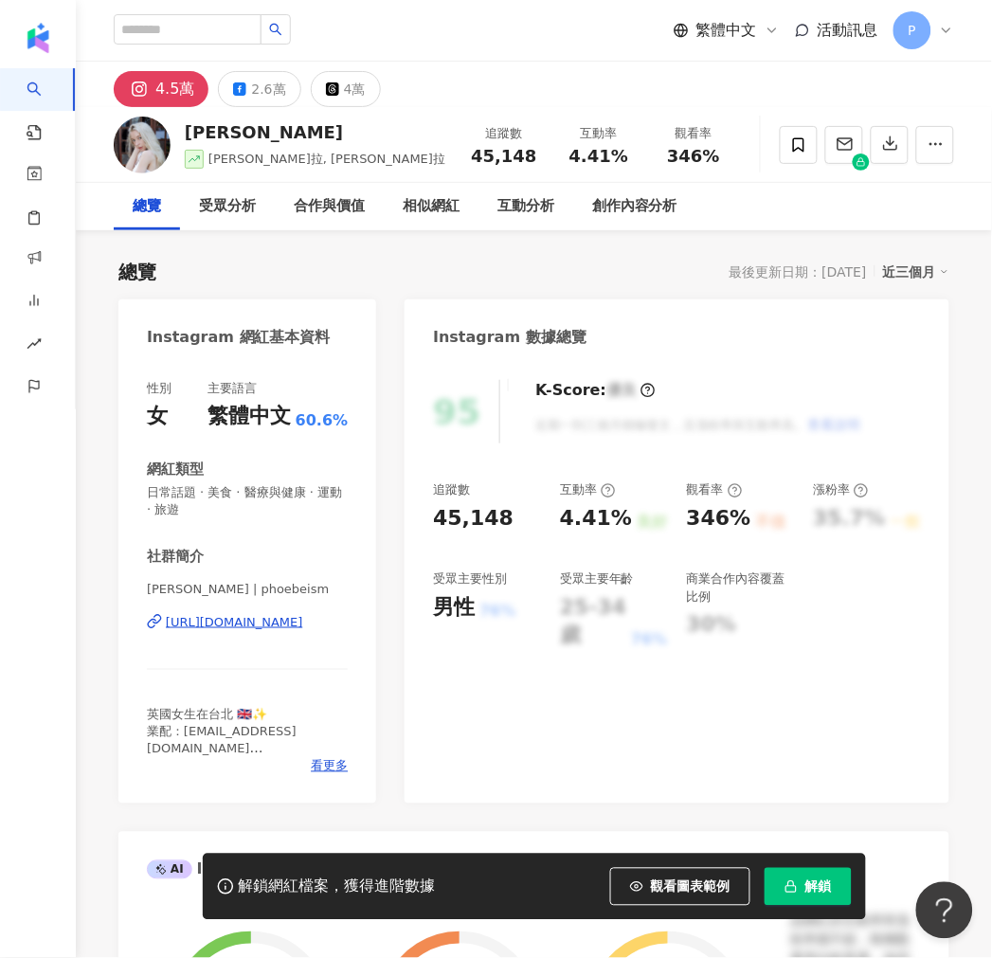
click at [280, 621] on div "https://www.instagram.com/phoebeism/" at bounding box center [234, 622] width 137 height 17
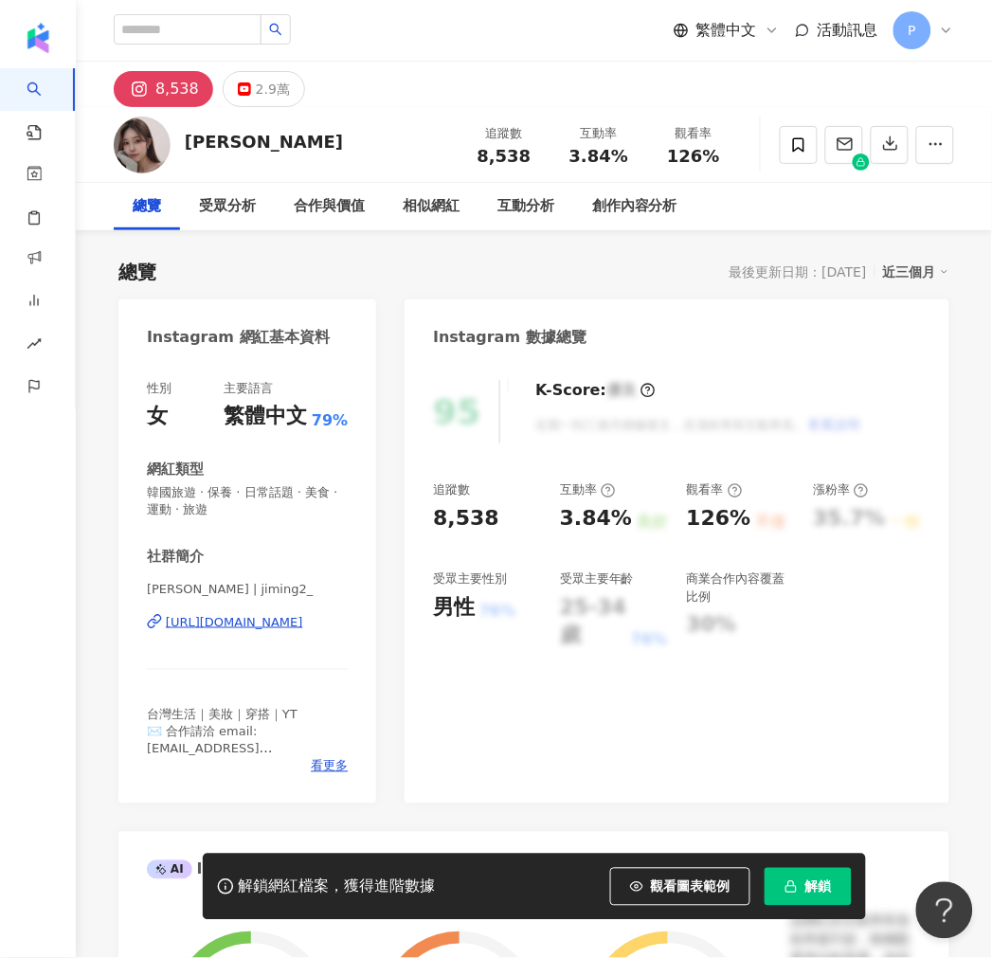
click at [211, 629] on div "https://www.instagram.com/jiming2_/" at bounding box center [234, 622] width 137 height 17
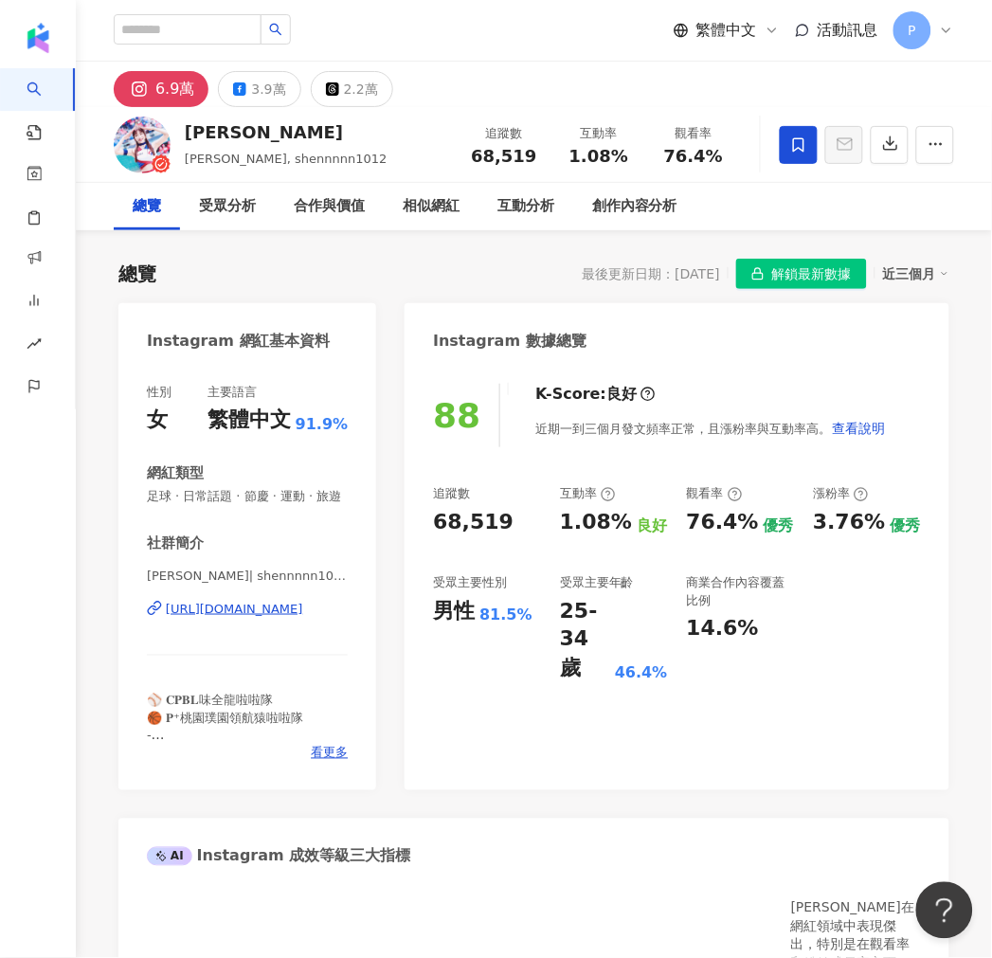
click at [268, 618] on div "[URL][DOMAIN_NAME]" at bounding box center [234, 609] width 137 height 17
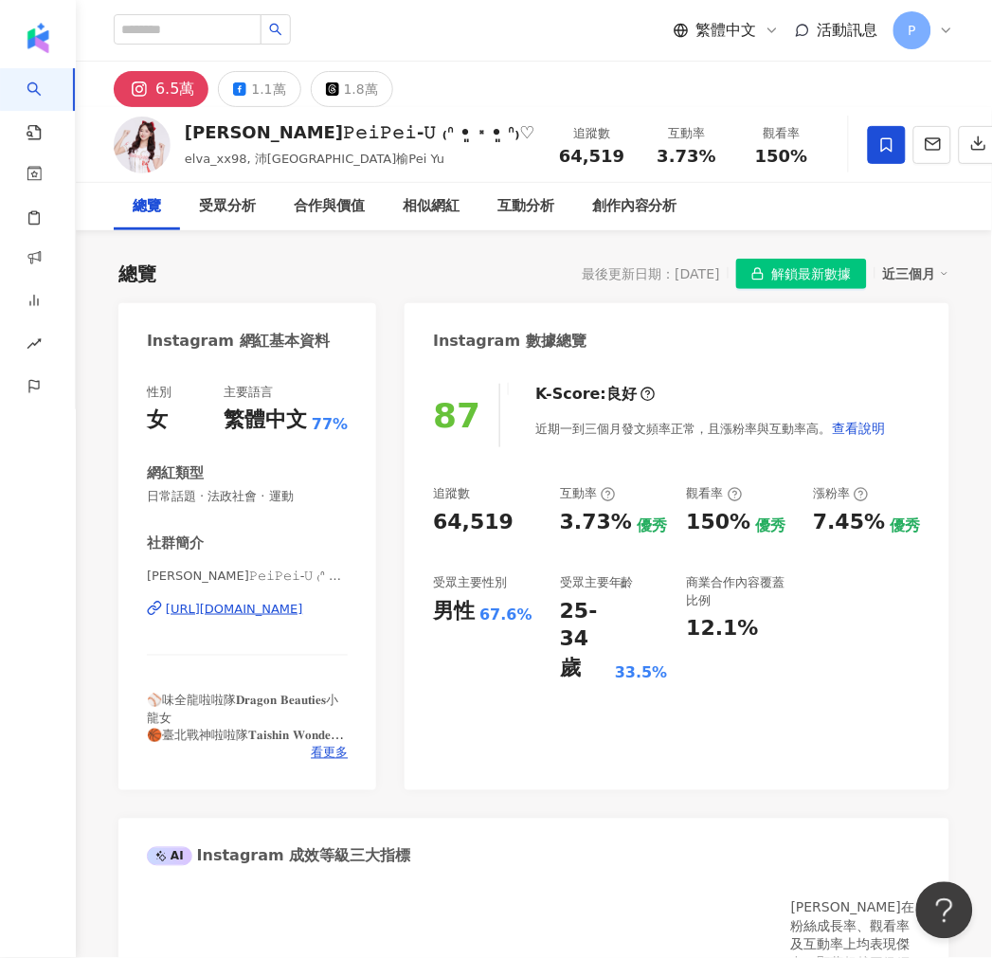
click at [224, 616] on div "[URL][DOMAIN_NAME]" at bounding box center [234, 609] width 137 height 17
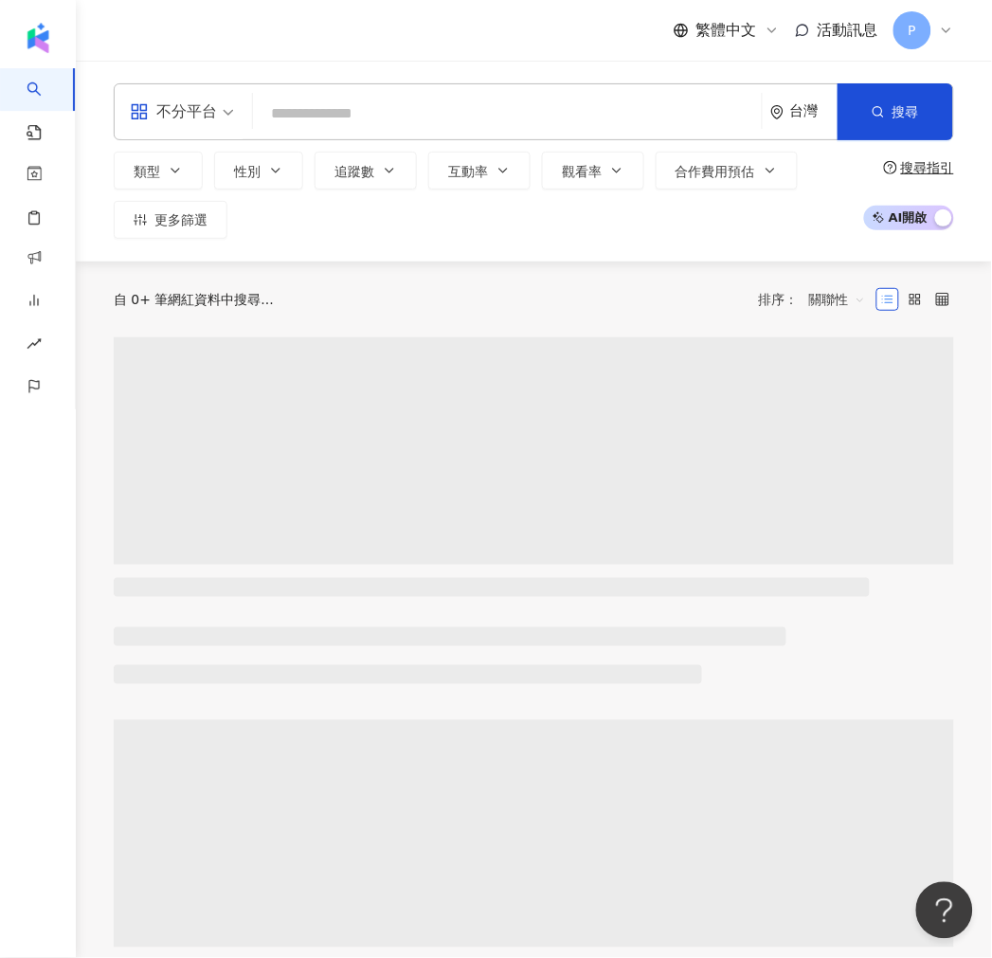
click at [326, 111] on input "search" at bounding box center [508, 114] width 494 height 36
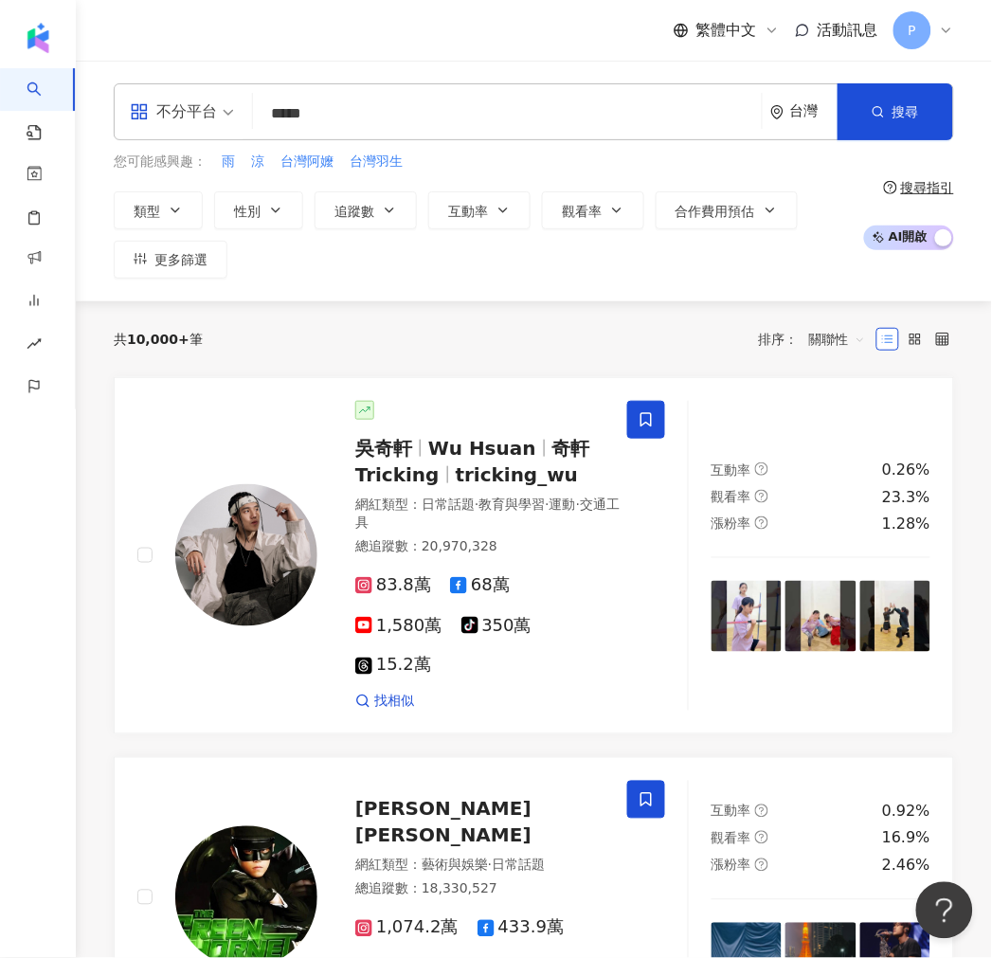
type input "*****"
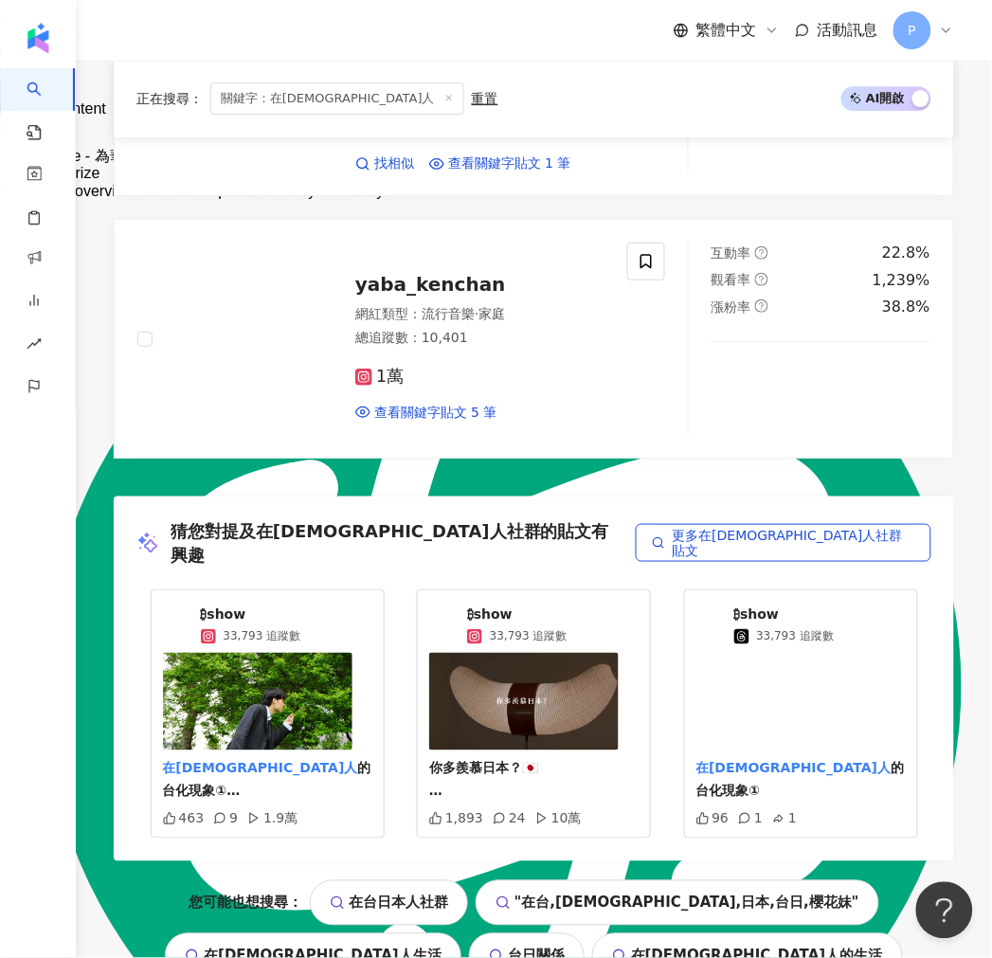
scroll to position [3935, 0]
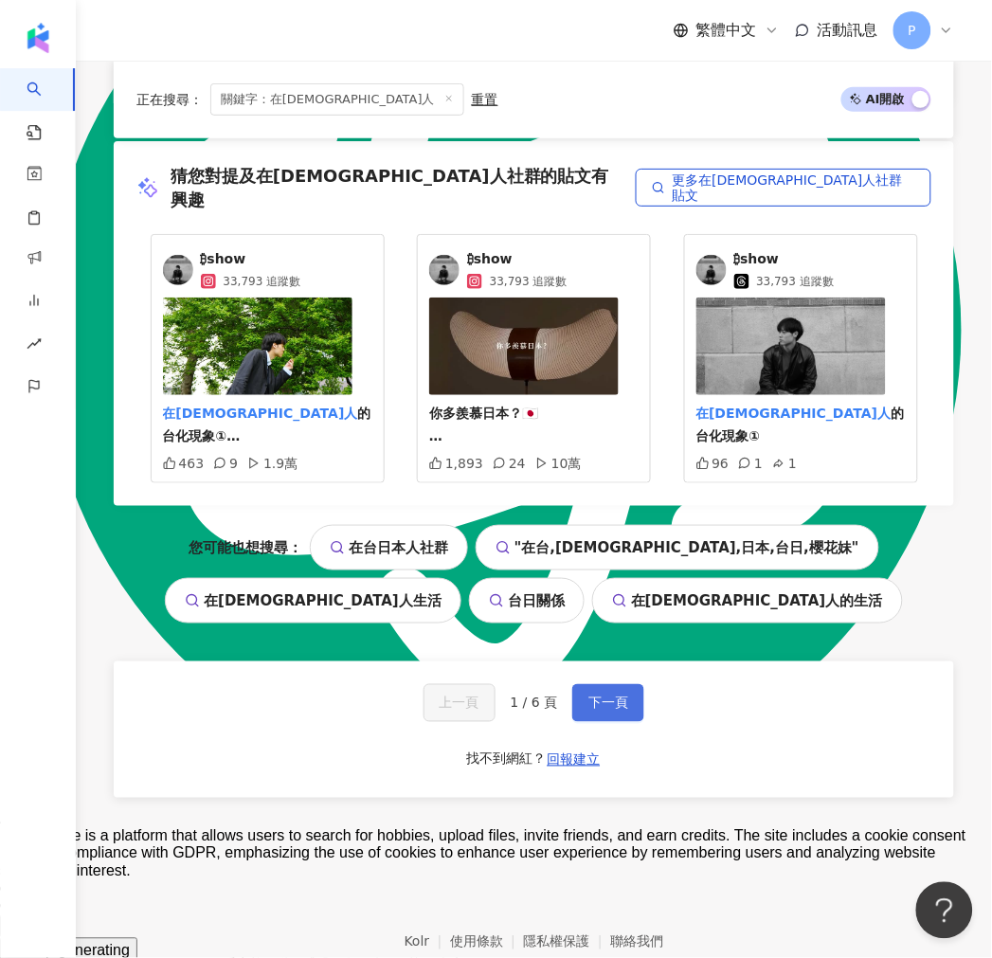
click at [594, 695] on span "下一頁" at bounding box center [608, 702] width 40 height 15
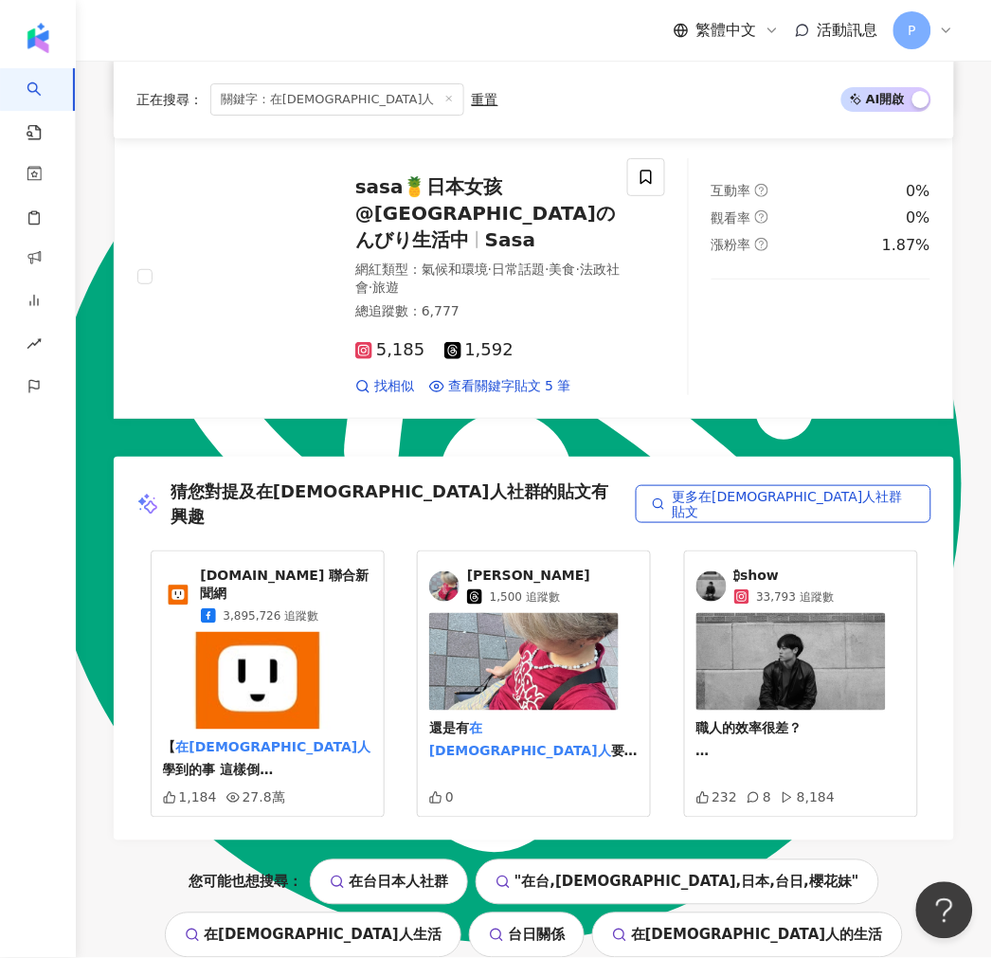
scroll to position [3990, 0]
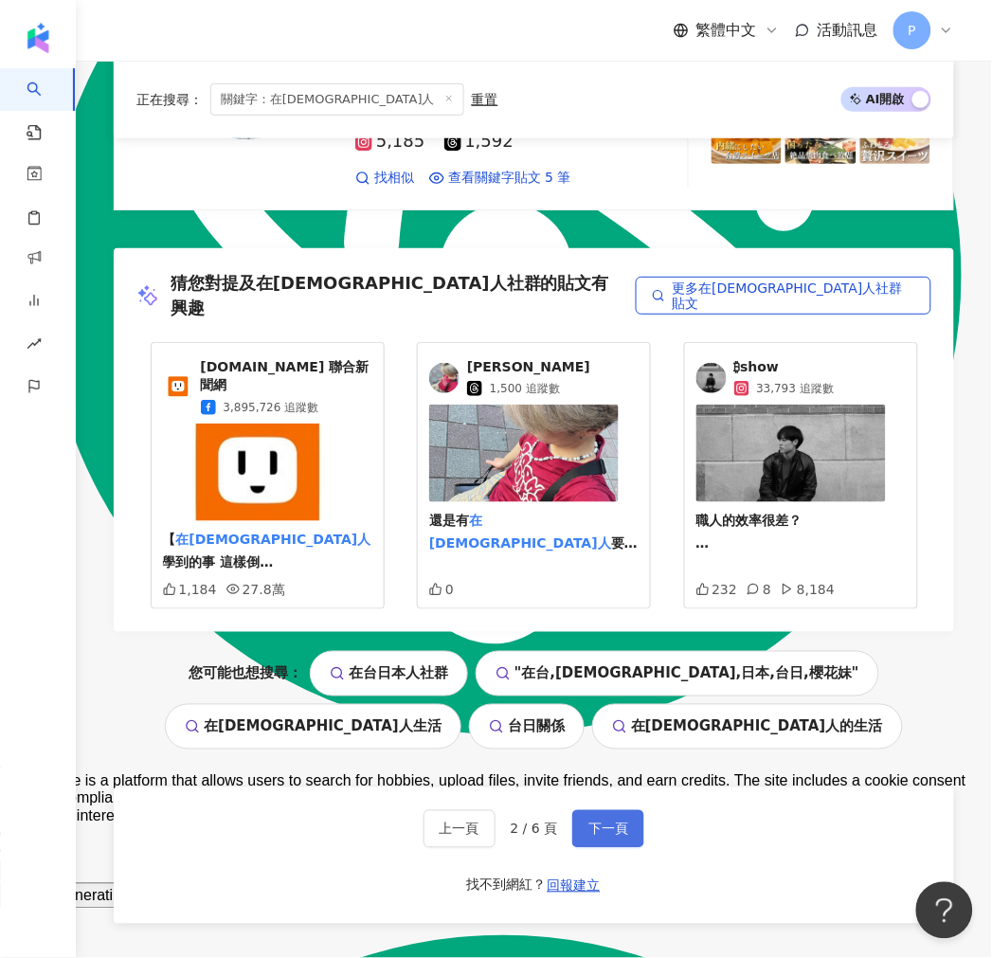
click at [610, 821] on span "下一頁" at bounding box center [608, 828] width 40 height 15
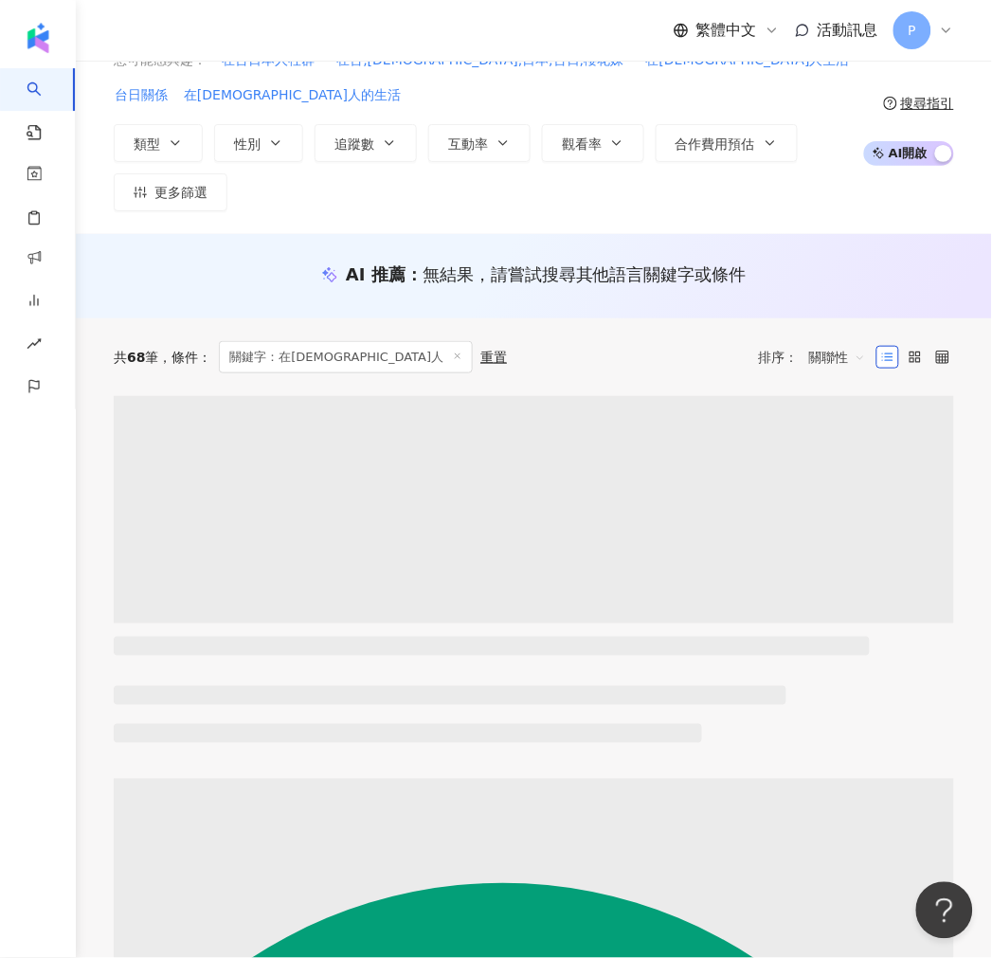
scroll to position [0, 0]
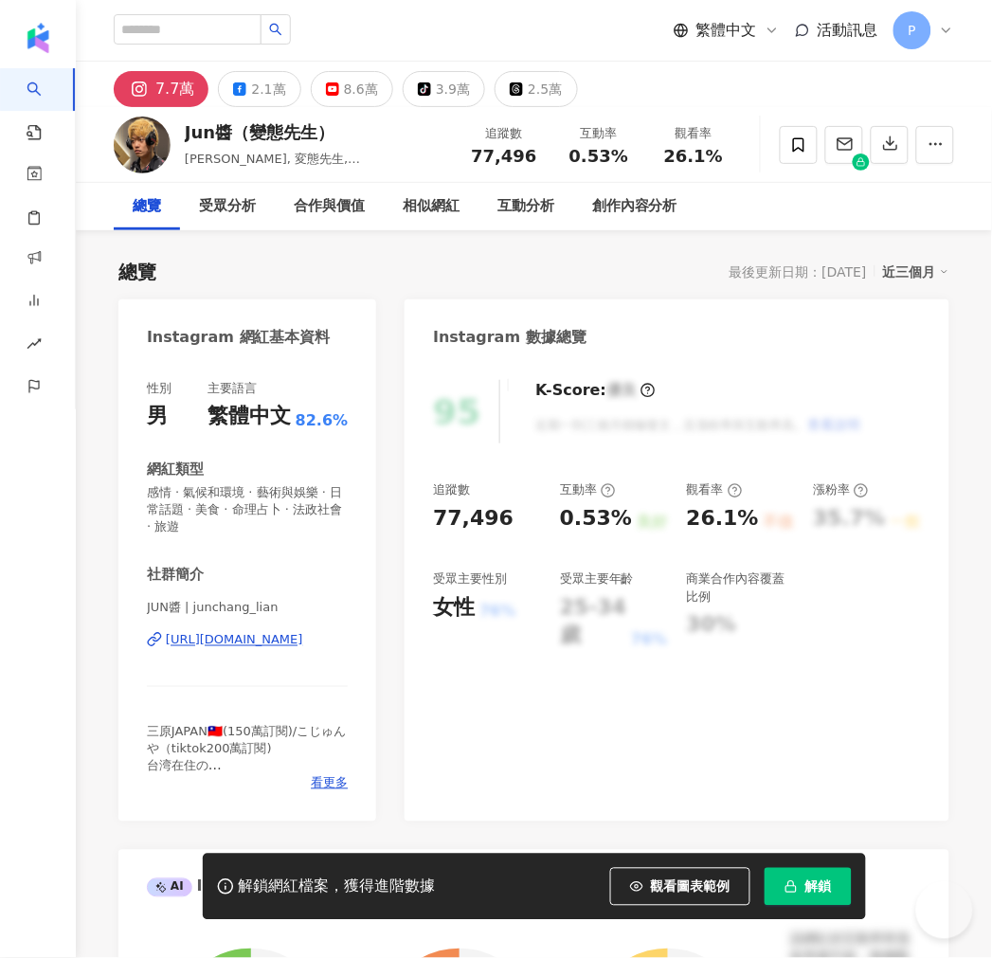
scroll to position [140, 0]
click at [208, 644] on div "[URL][DOMAIN_NAME]" at bounding box center [234, 640] width 137 height 17
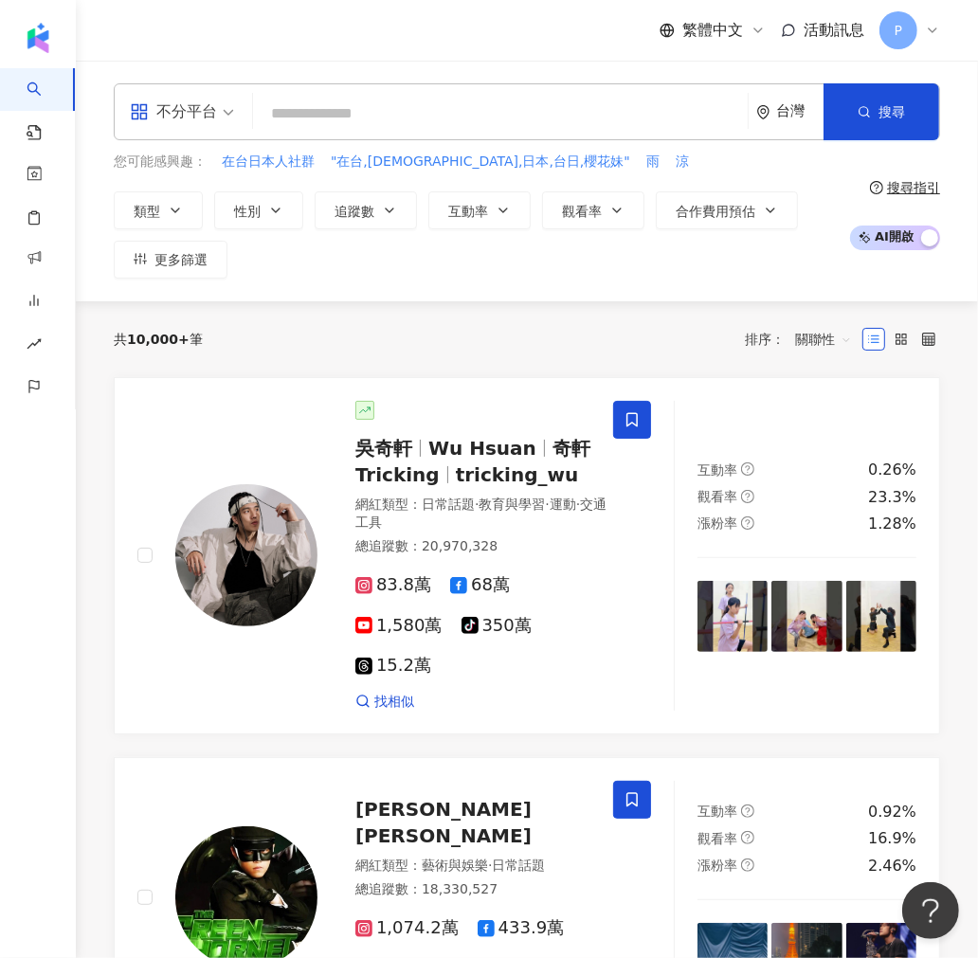
click at [394, 118] on input "search" at bounding box center [500, 114] width 479 height 36
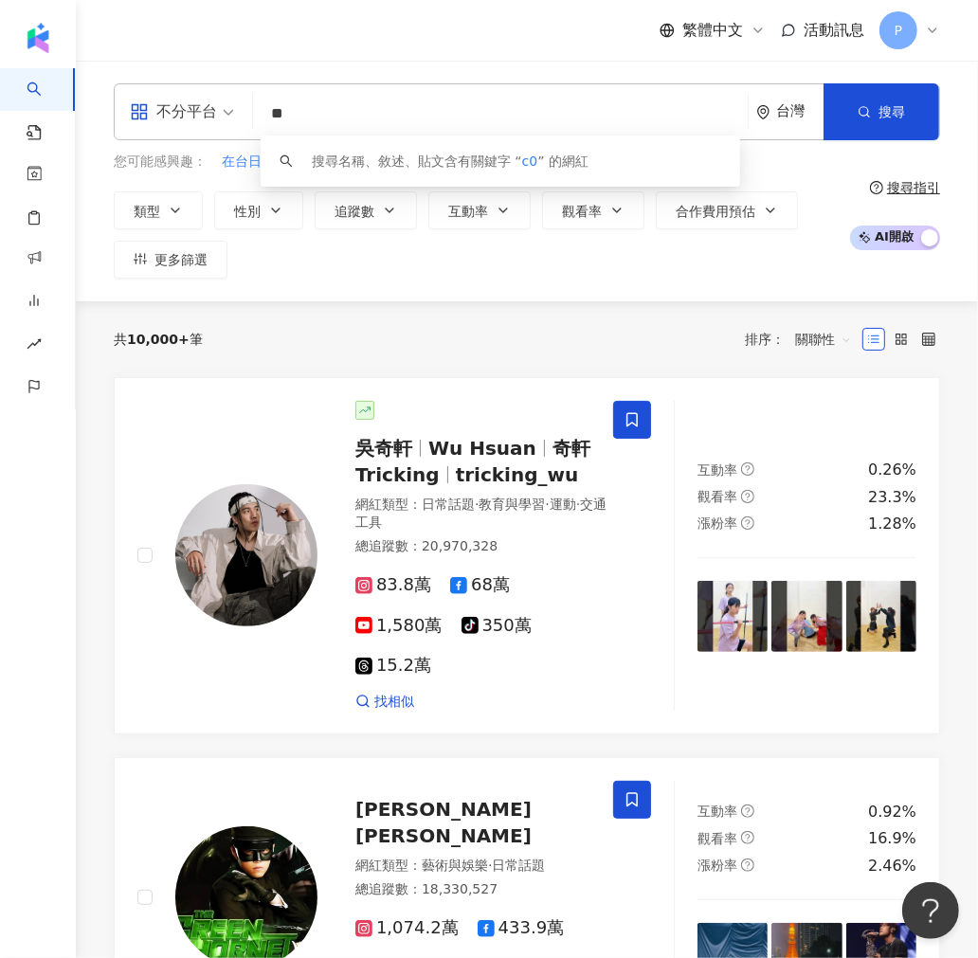
type input "*"
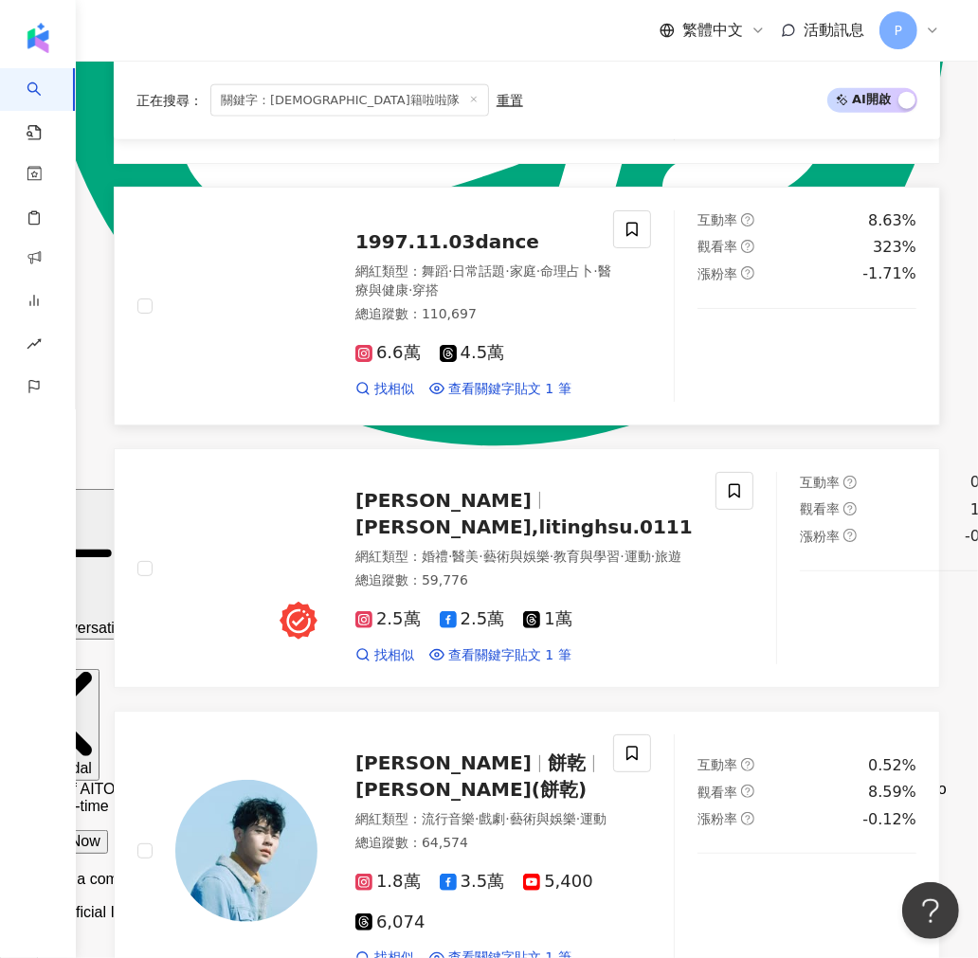
scroll to position [1473, 0]
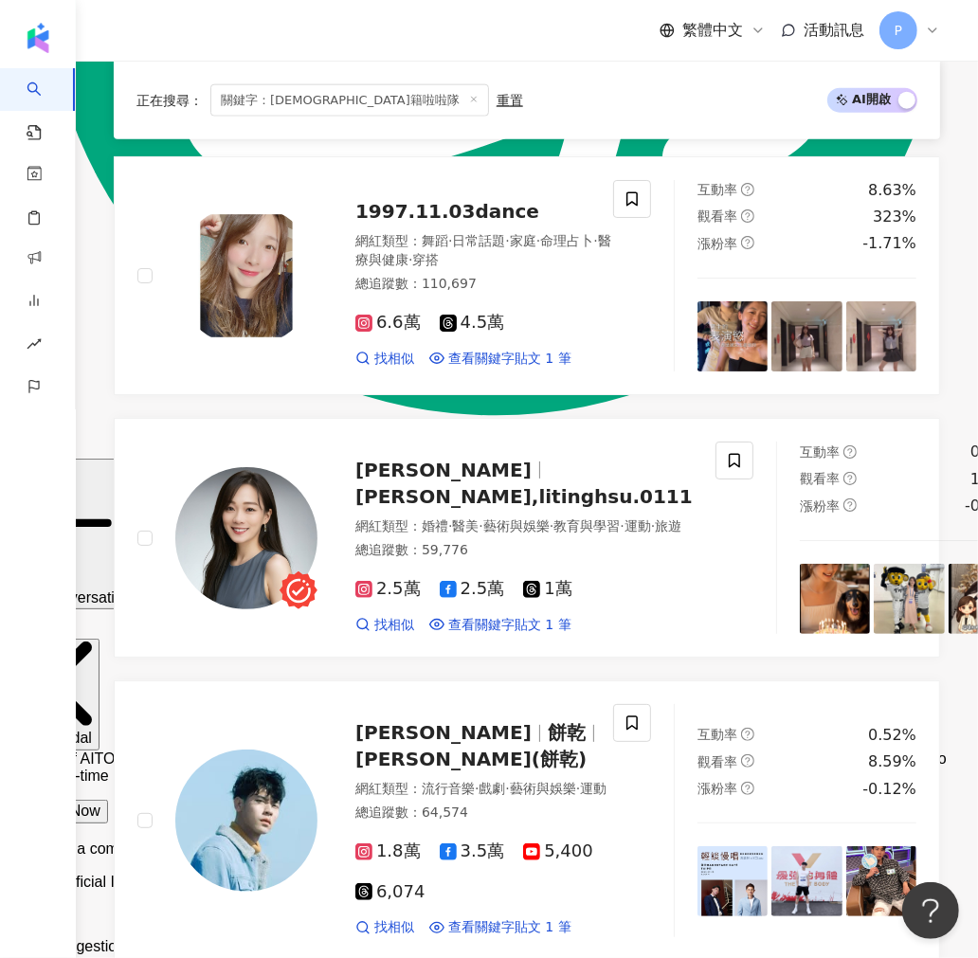
type input "*****"
